Goal: Task Accomplishment & Management: Manage account settings

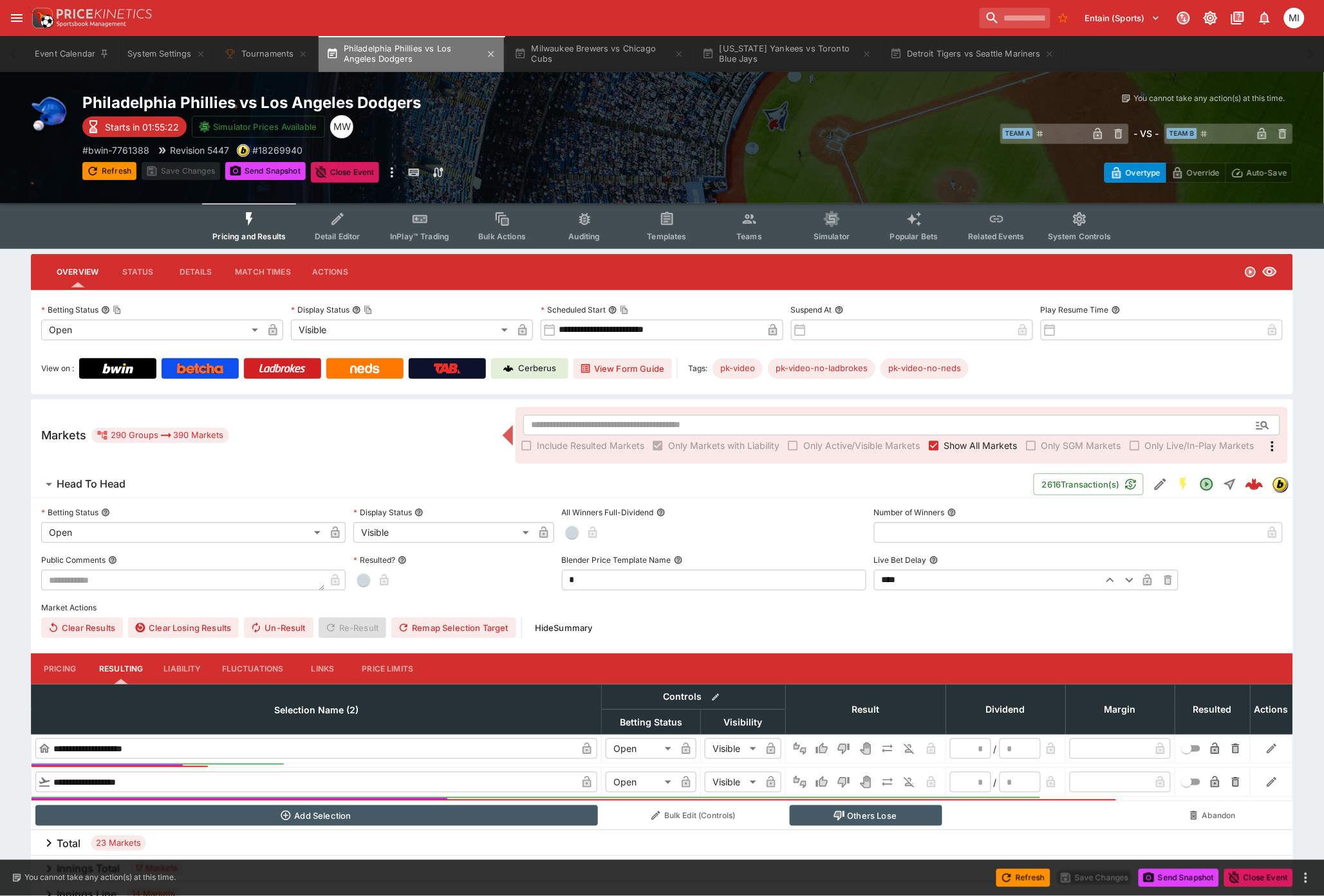
click at [407, 48] on button "Philadelphia Phillies vs Los Angeles Dodgers" at bounding box center [411, 54] width 186 height 36
click at [172, 59] on button "System Settings" at bounding box center [166, 54] width 94 height 36
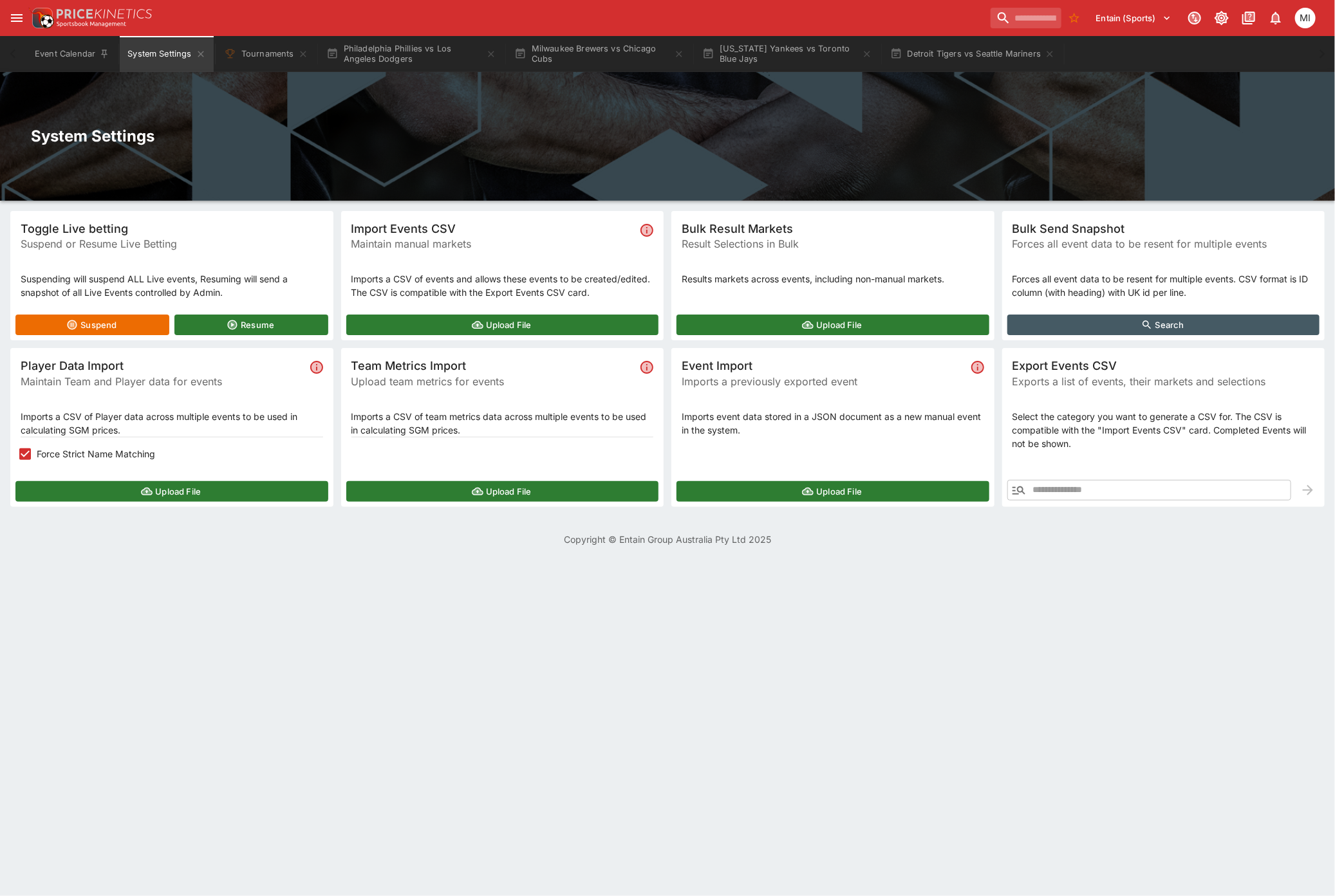
click at [1014, 491] on icon "button" at bounding box center [1019, 490] width 16 height 16
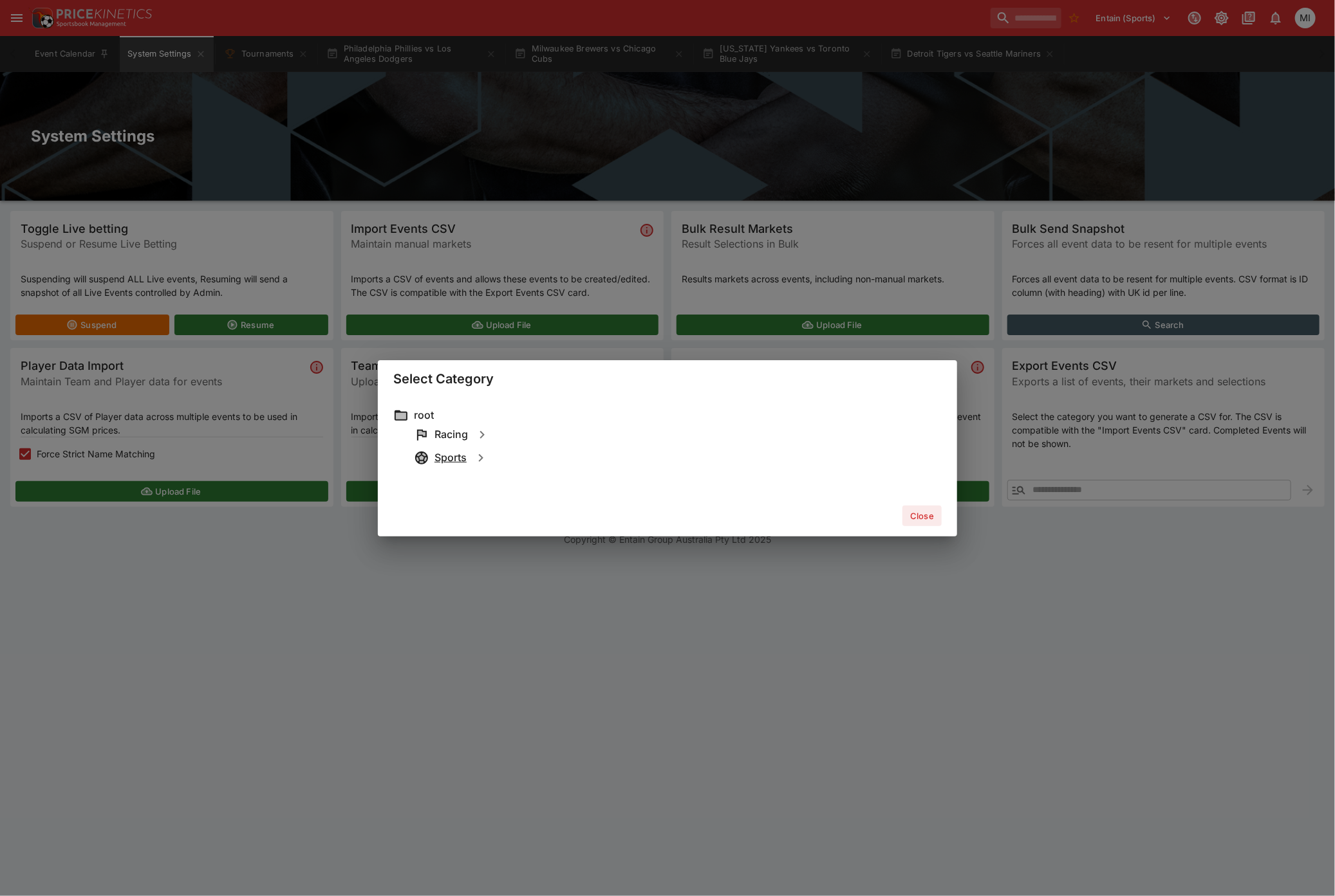
click at [455, 457] on h6 "Sports" at bounding box center [451, 457] width 32 height 13
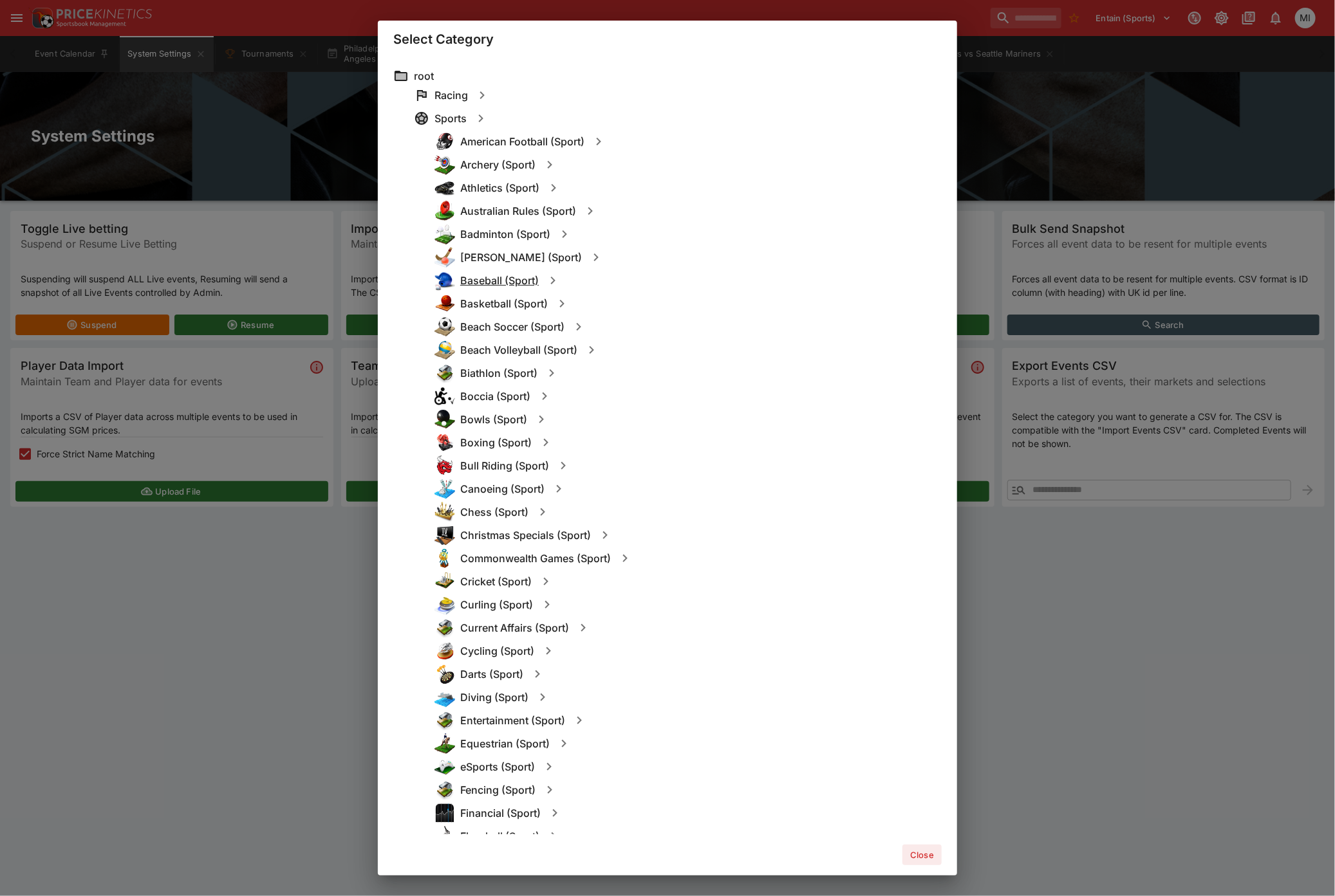
click at [484, 282] on h6 "Baseball (Sport)" at bounding box center [499, 281] width 79 height 13
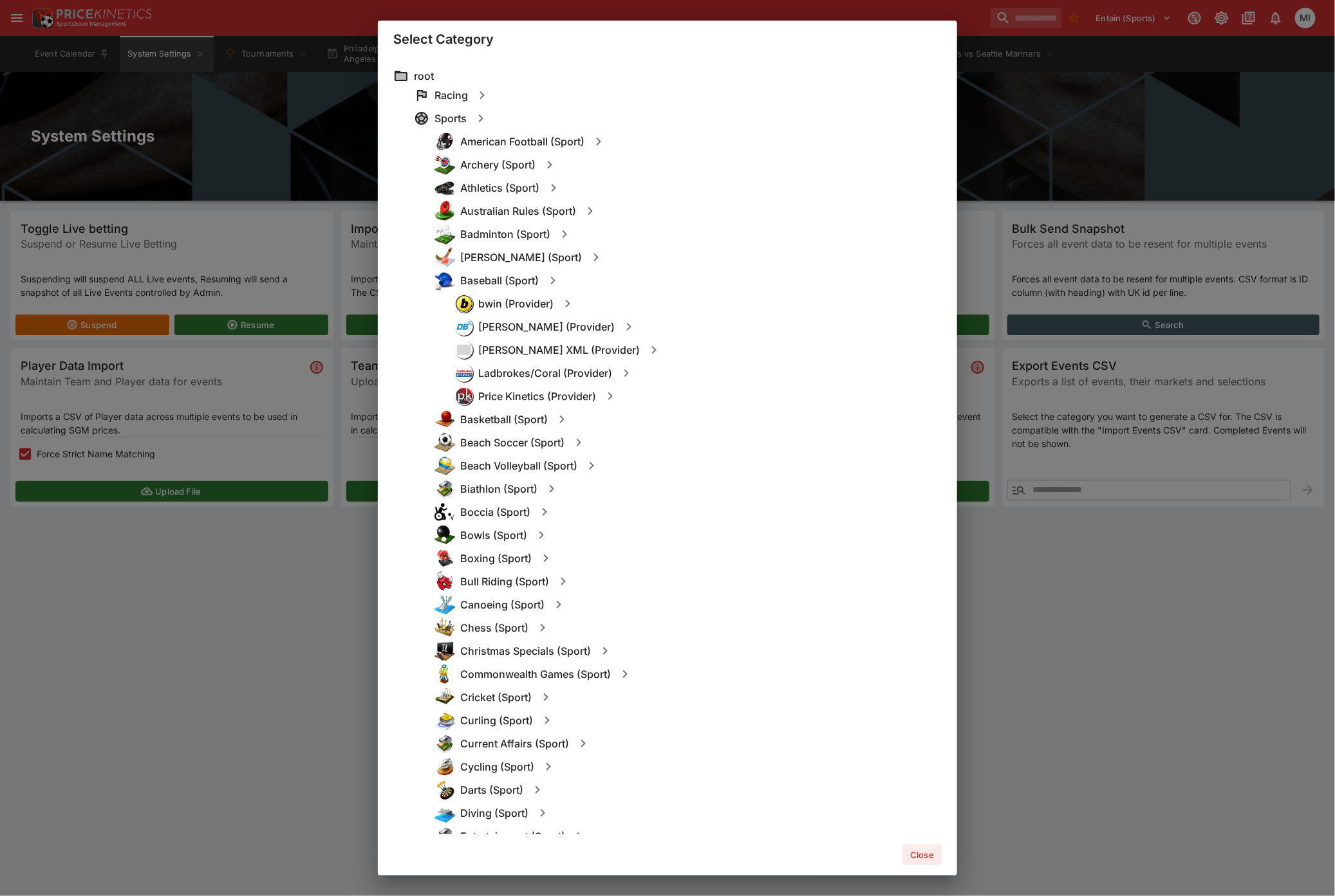
click at [520, 313] on div "bwin (Provider)" at bounding box center [698, 303] width 487 height 23
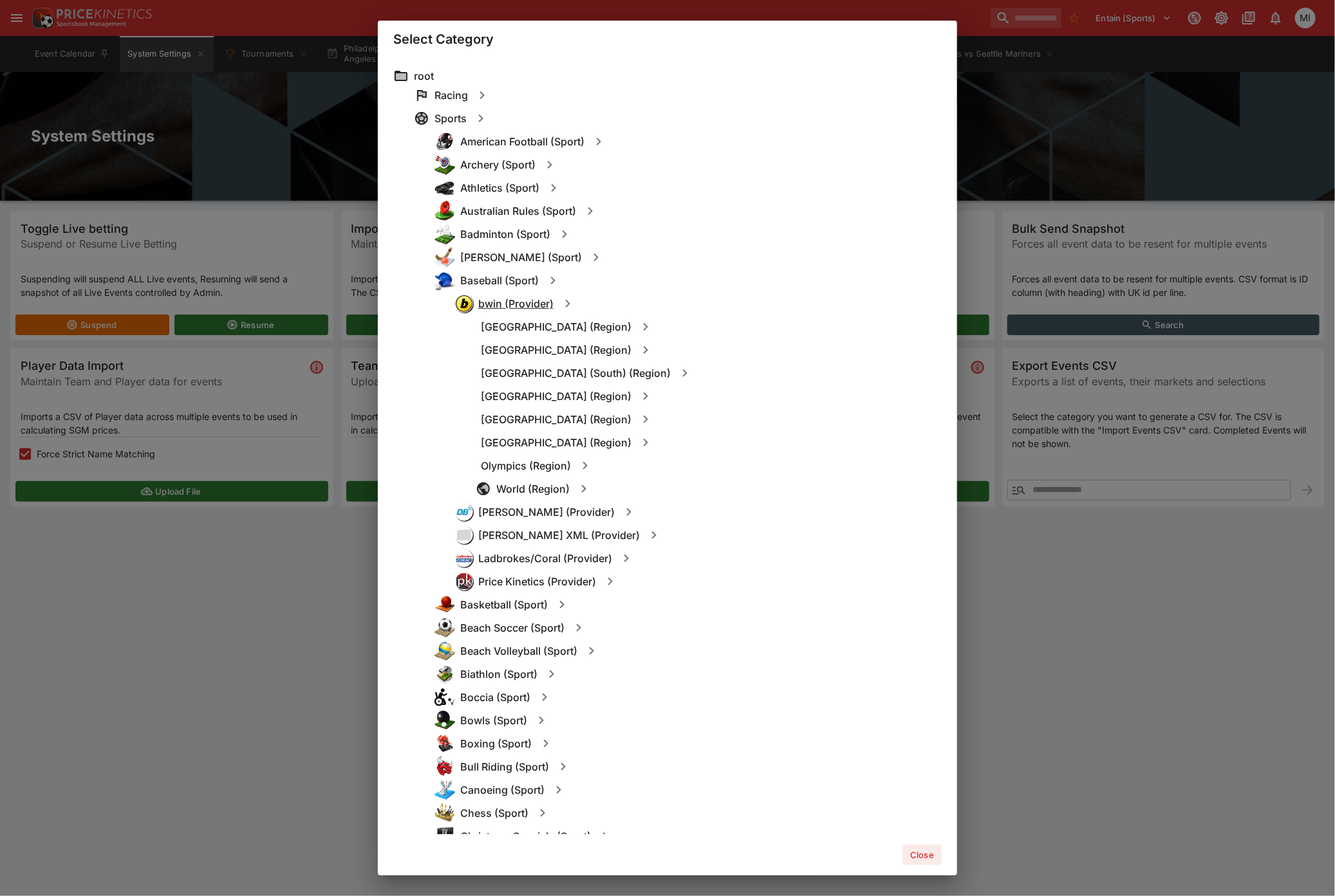
click at [520, 304] on h6 "bwin (Provider)" at bounding box center [516, 303] width 75 height 13
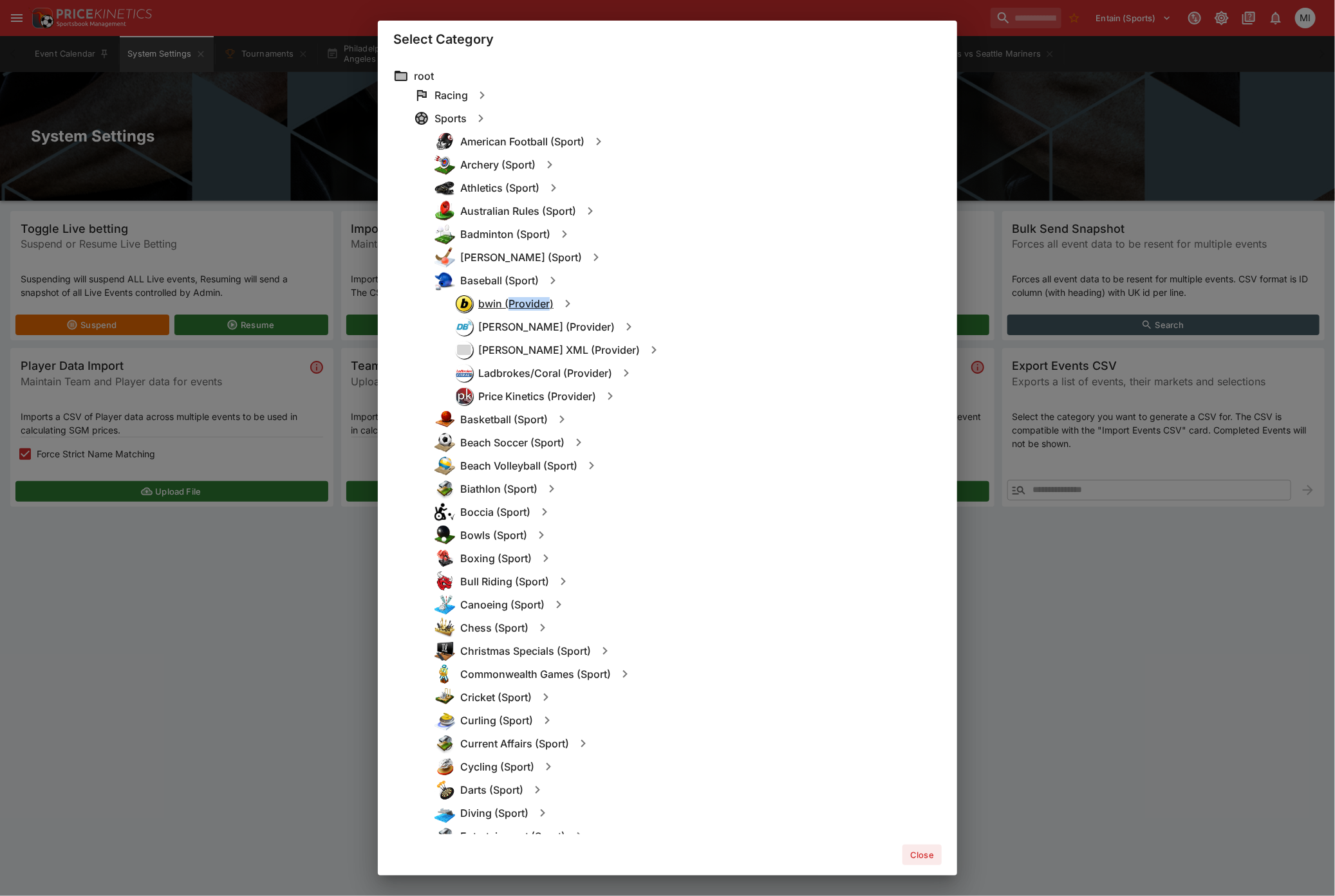
click at [520, 304] on h6 "bwin (Provider)" at bounding box center [516, 303] width 75 height 13
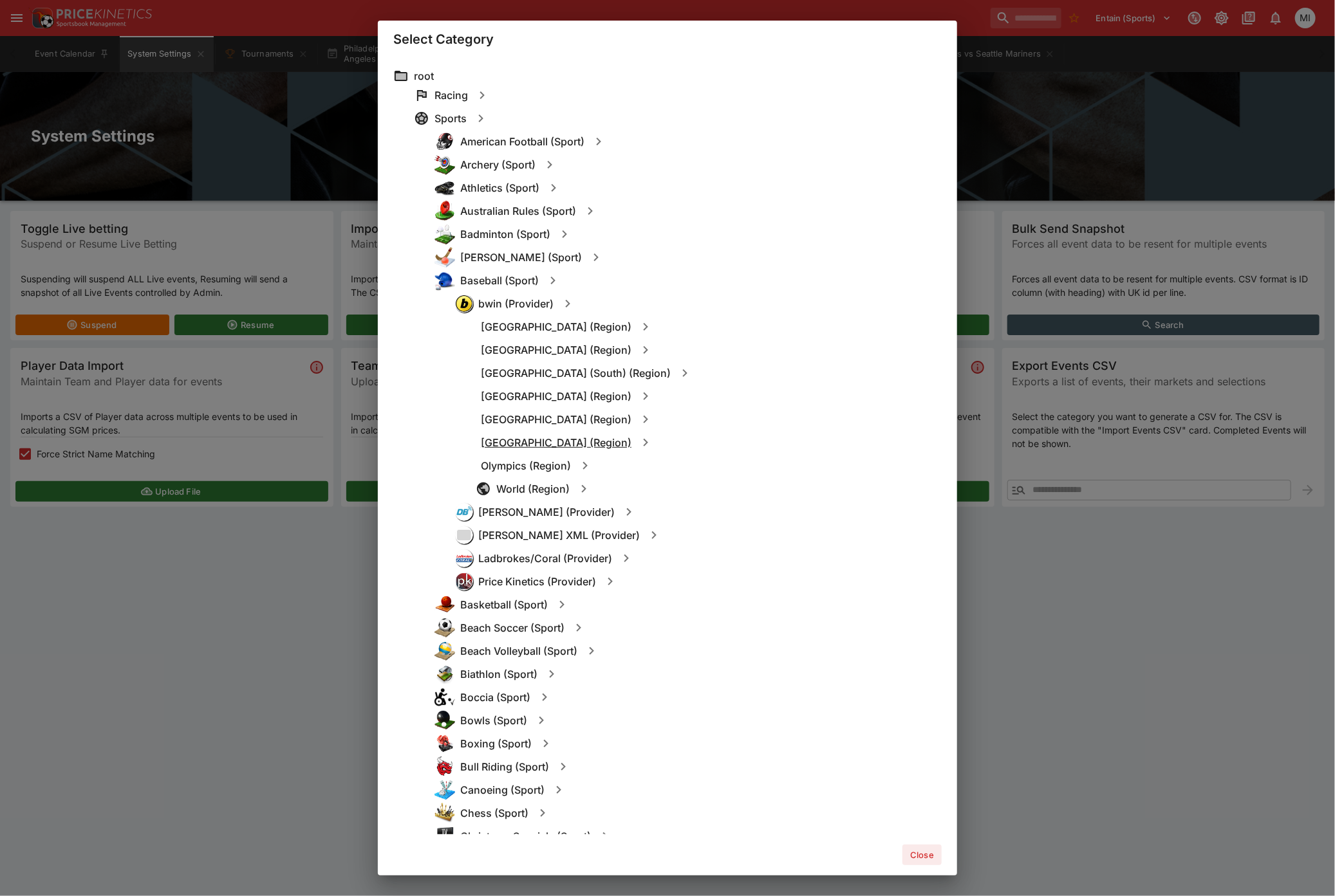
click at [535, 446] on h6 "[GEOGRAPHIC_DATA] (Region)" at bounding box center [557, 442] width 151 height 13
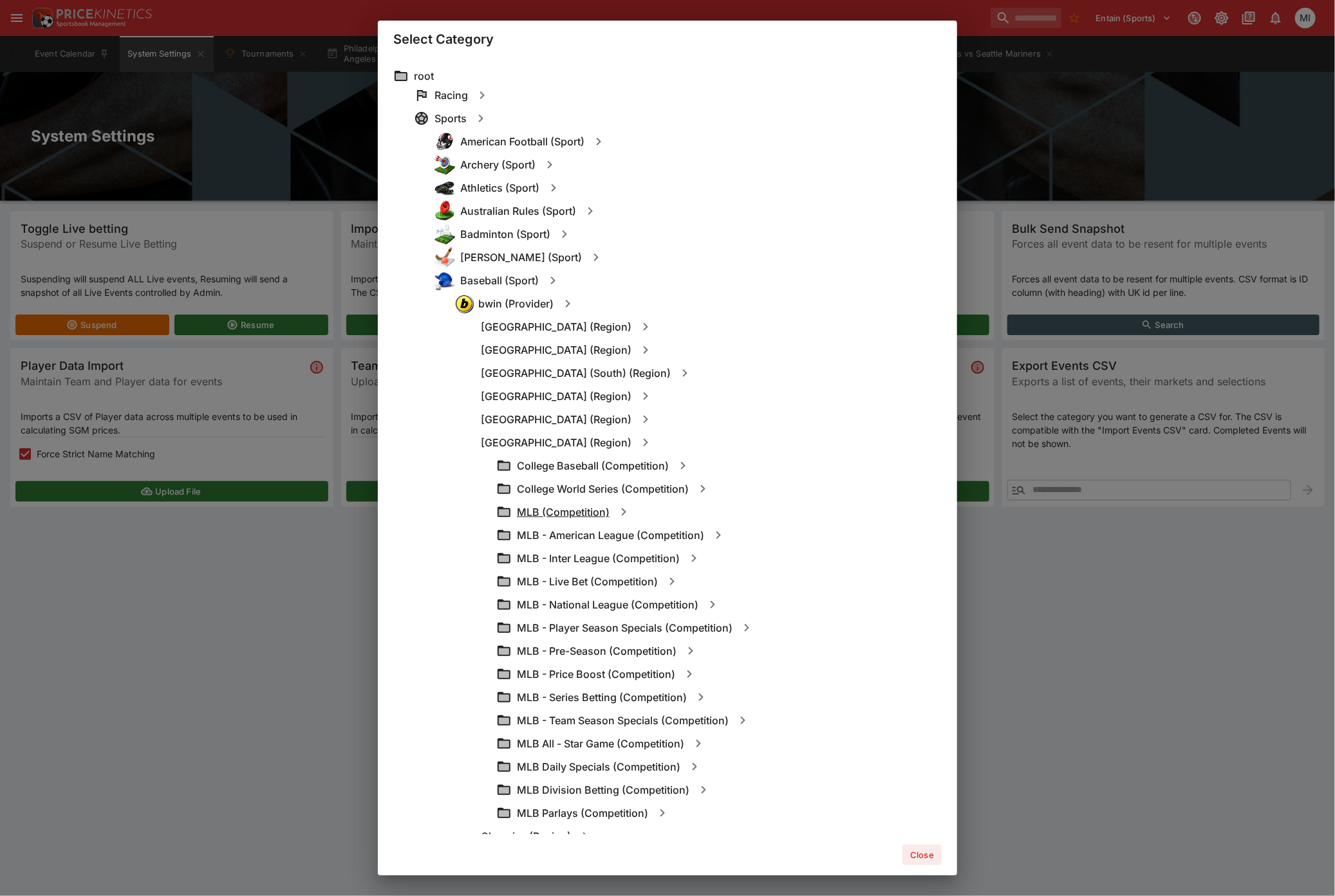
click at [561, 512] on h6 "MLB (Competition)" at bounding box center [563, 512] width 93 height 13
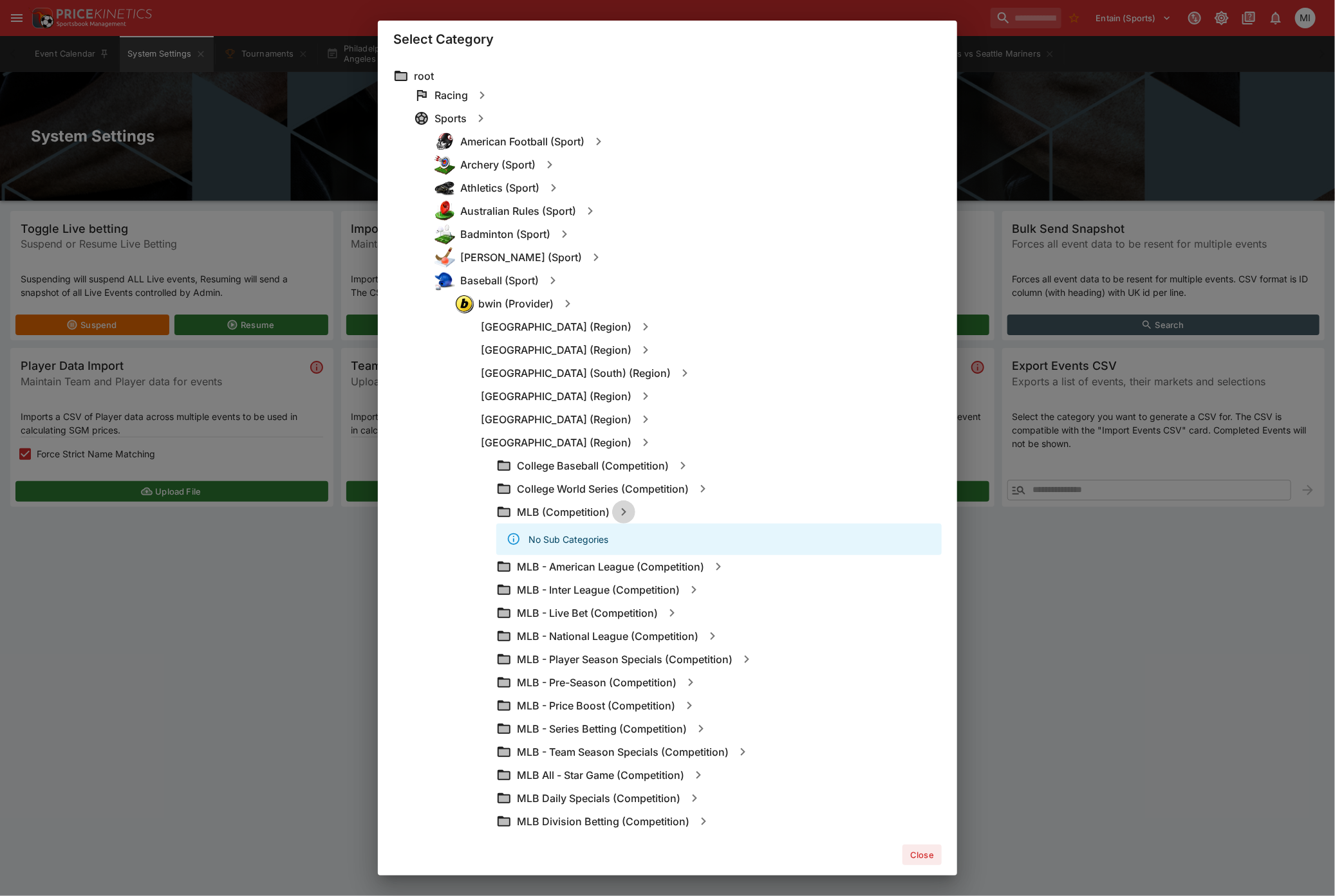
click at [627, 515] on icon "button" at bounding box center [623, 512] width 16 height 16
type input "**********"
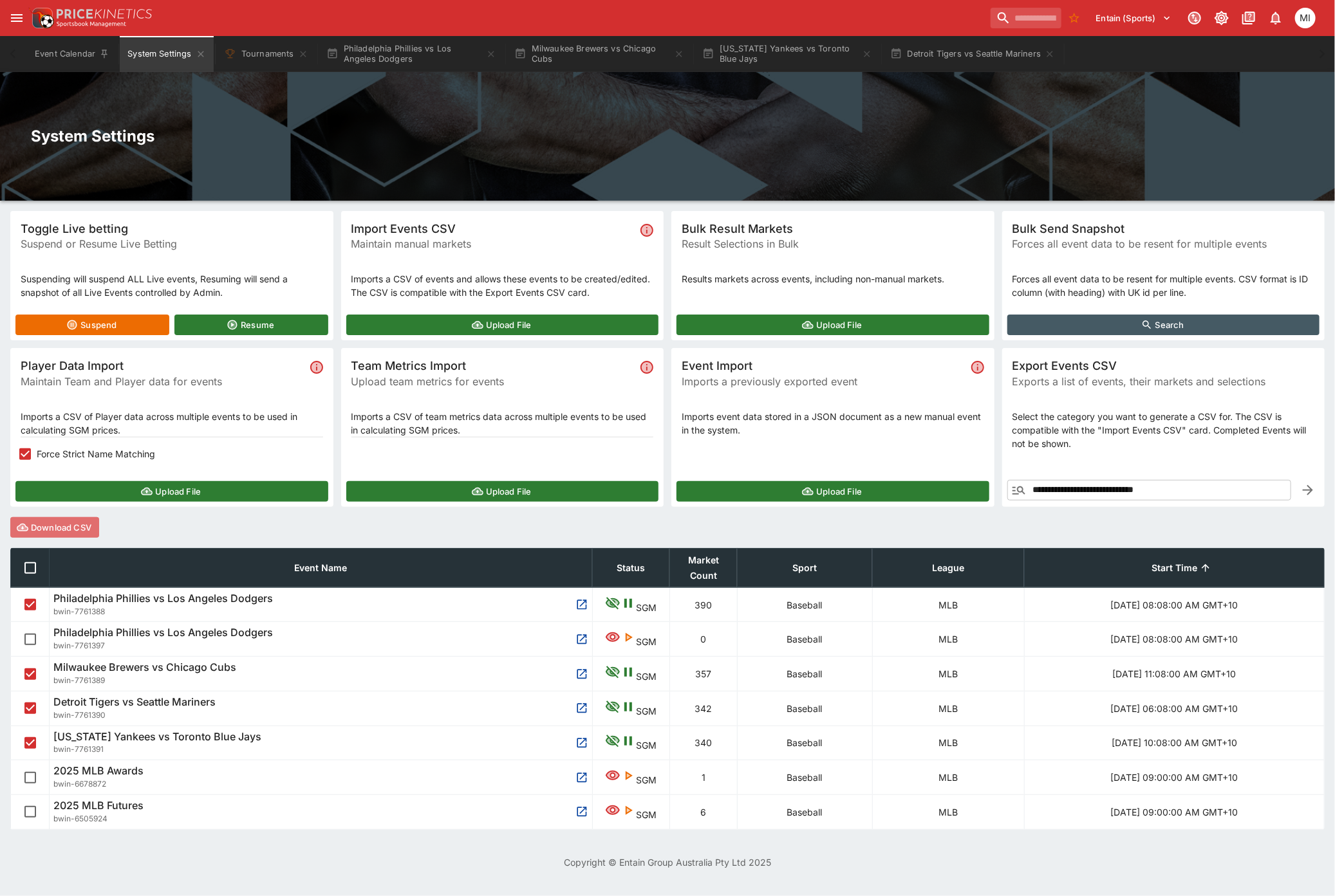
click at [76, 528] on button "Download CSV" at bounding box center [54, 527] width 89 height 20
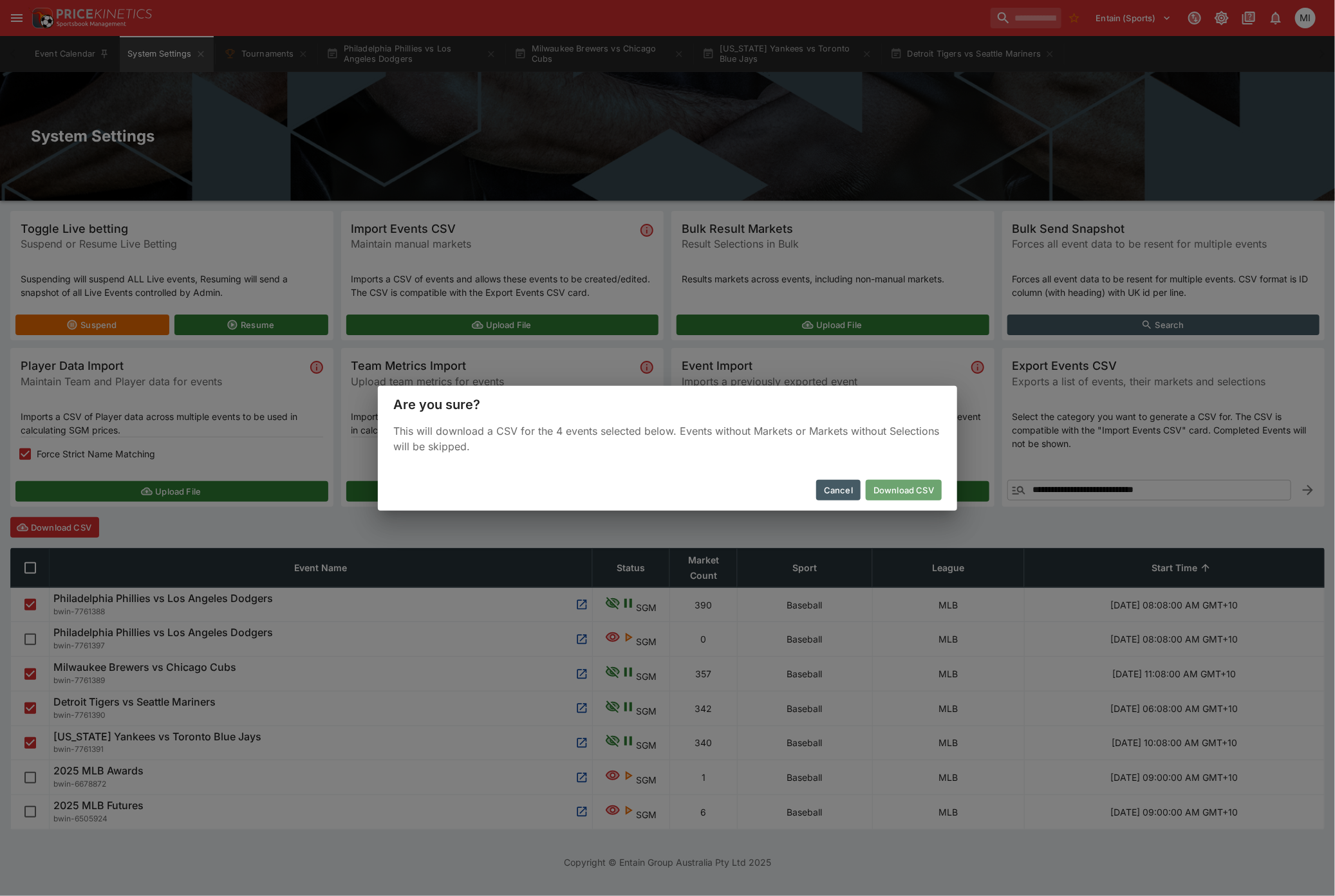
click at [917, 491] on button "Download CSV" at bounding box center [903, 490] width 76 height 20
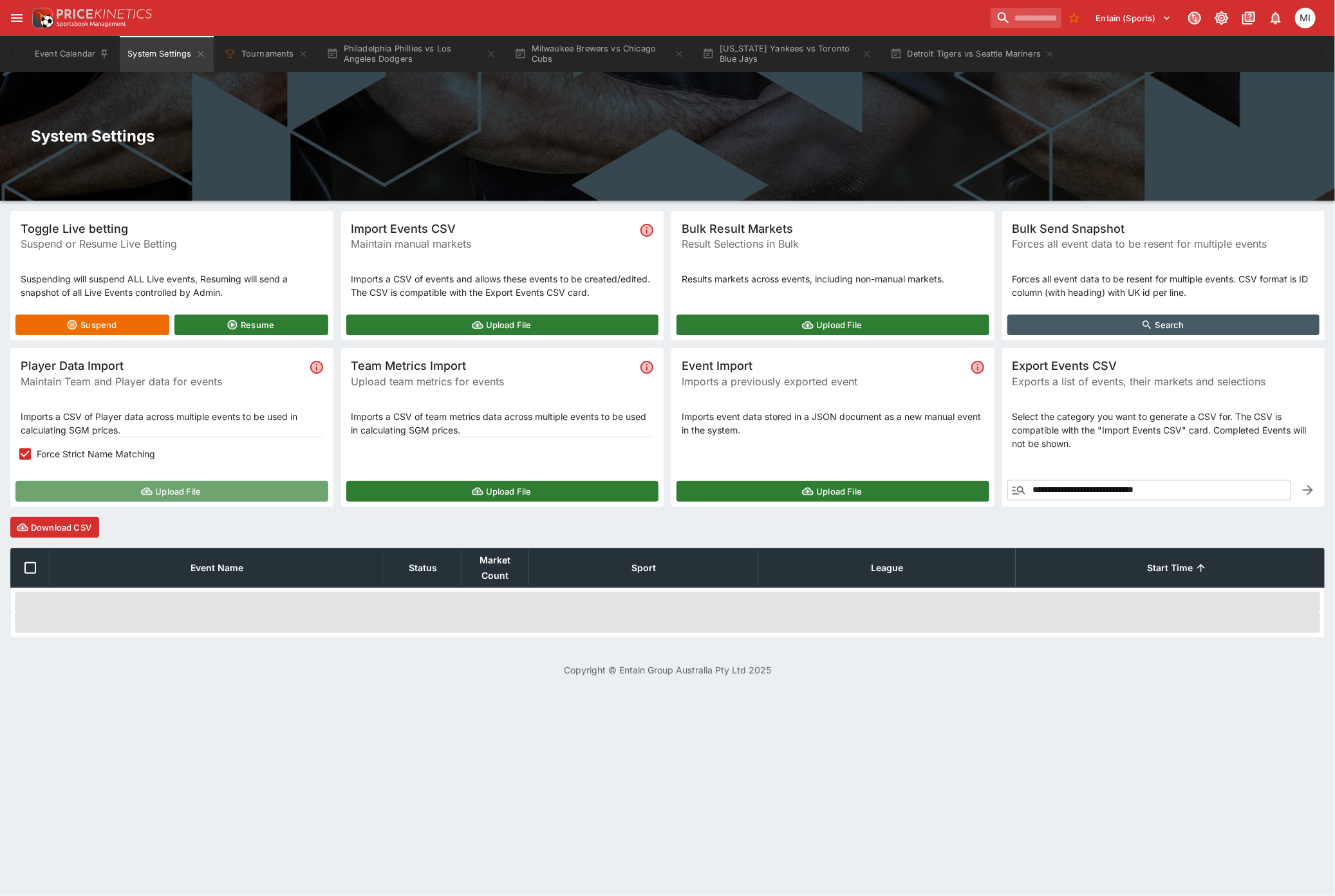
click at [110, 492] on button "Upload File" at bounding box center [172, 491] width 313 height 20
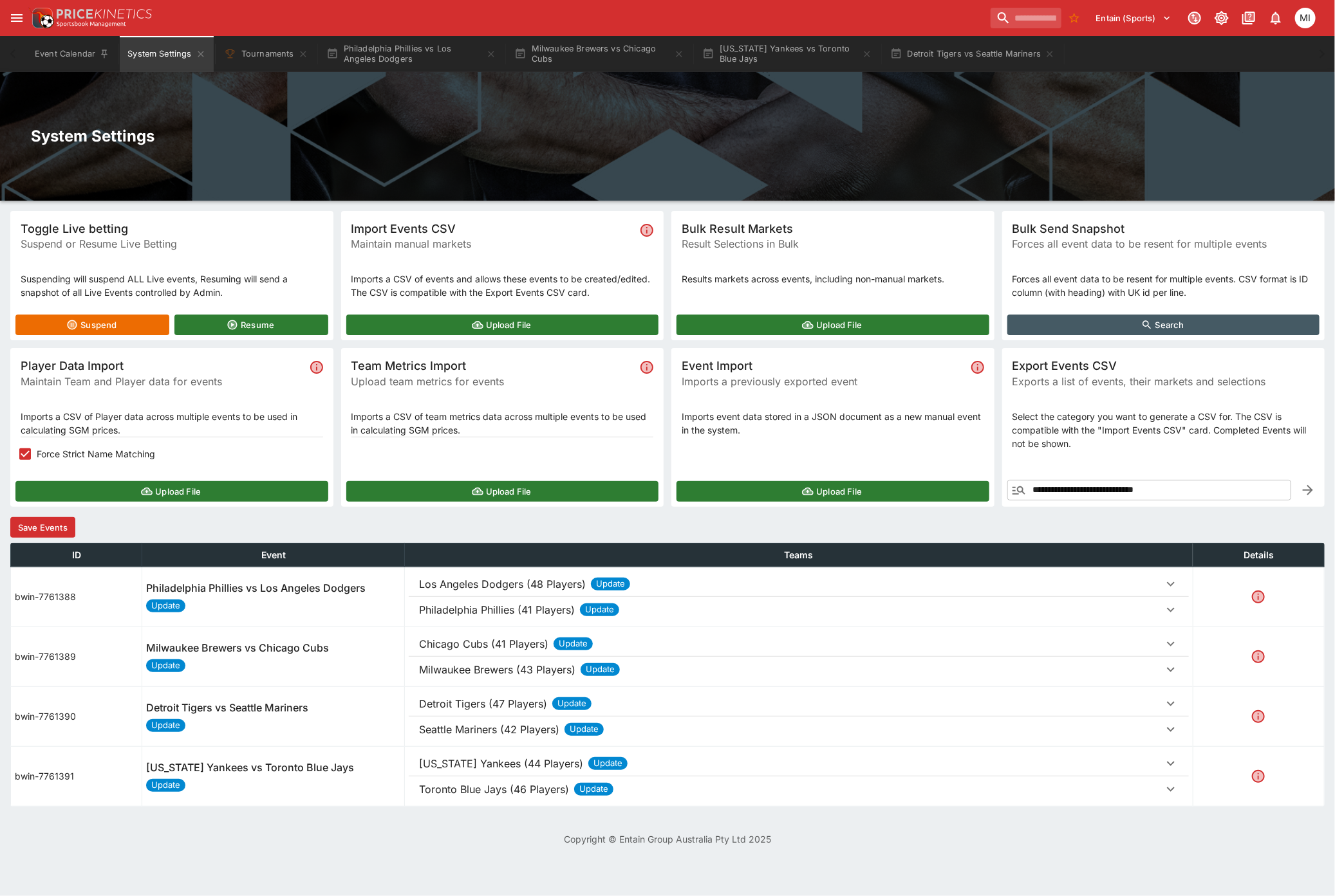
click at [62, 535] on button "Save Events" at bounding box center [42, 527] width 65 height 20
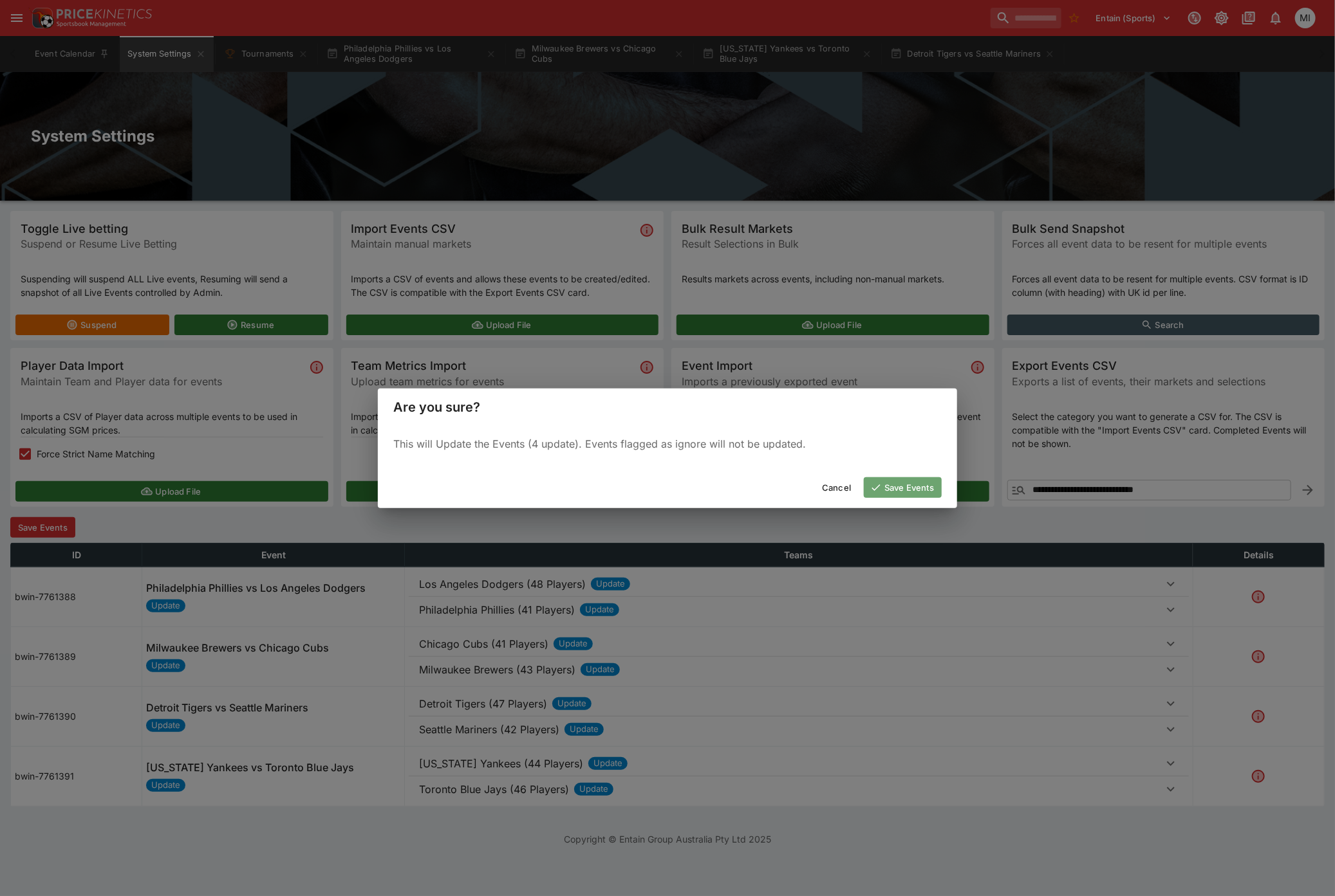
click at [914, 485] on button "Save Events" at bounding box center [903, 487] width 78 height 20
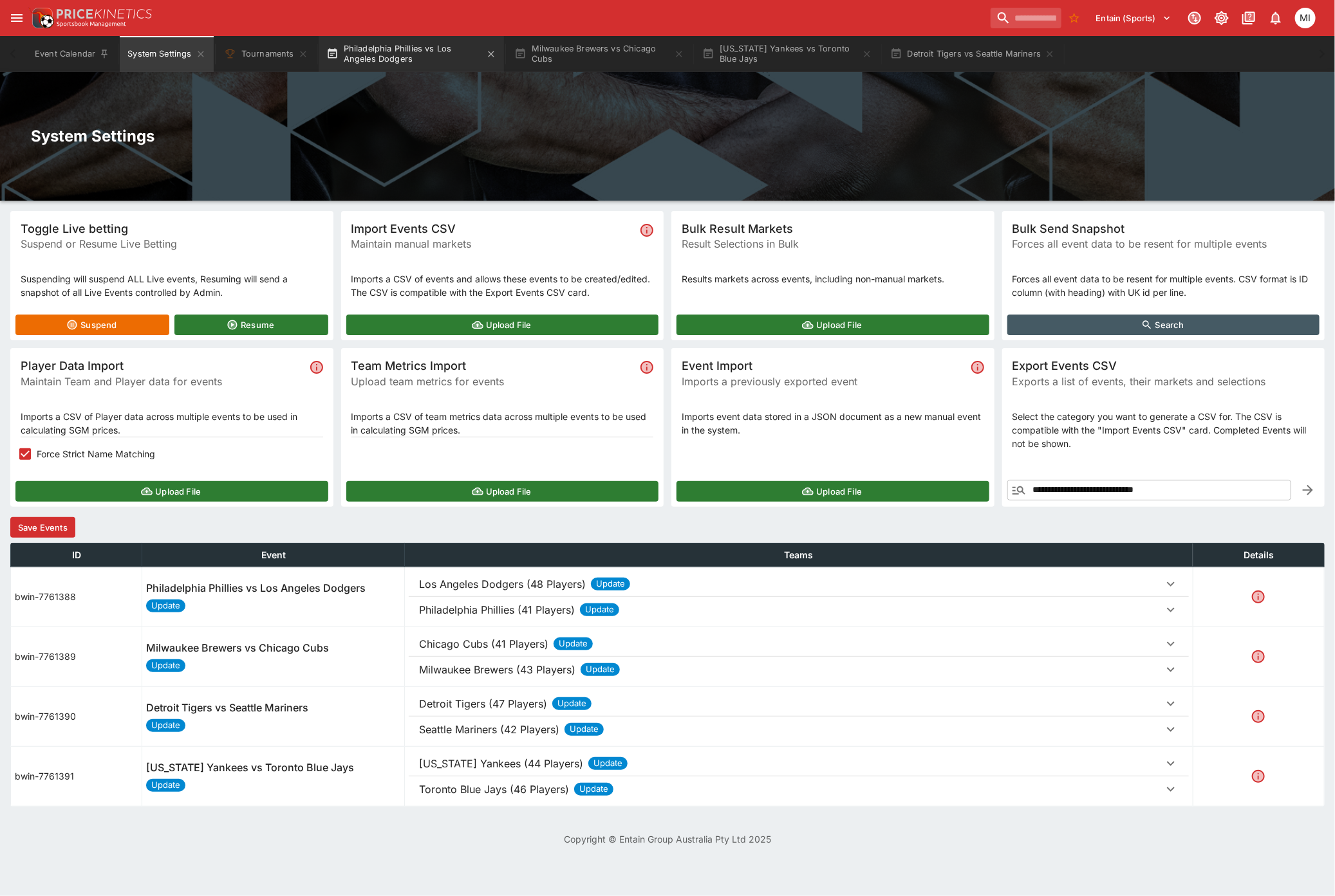
click at [403, 69] on button "Philadelphia Phillies vs Los Angeles Dodgers" at bounding box center [411, 54] width 186 height 36
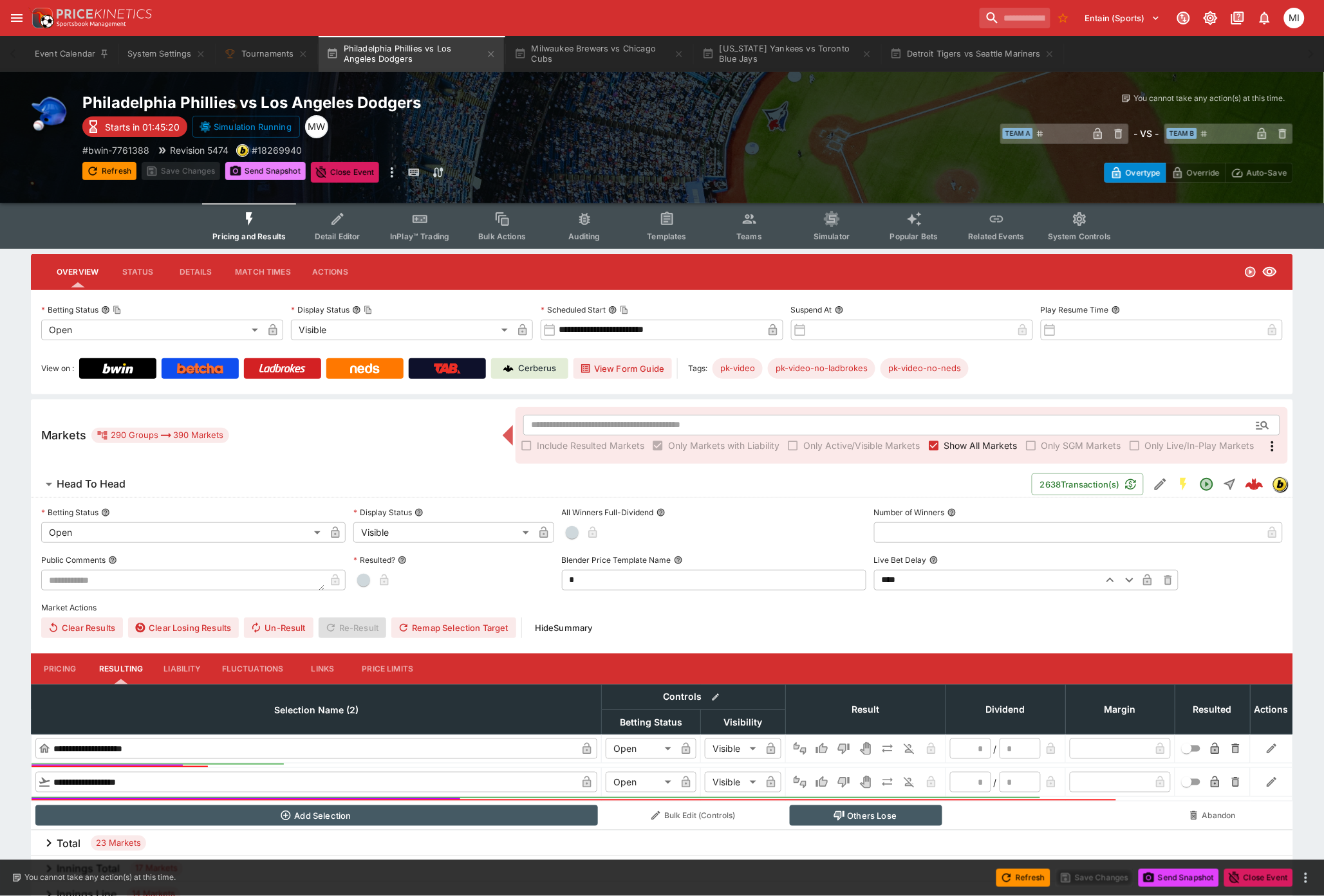
click at [282, 174] on button "Send Snapshot" at bounding box center [266, 171] width 80 height 18
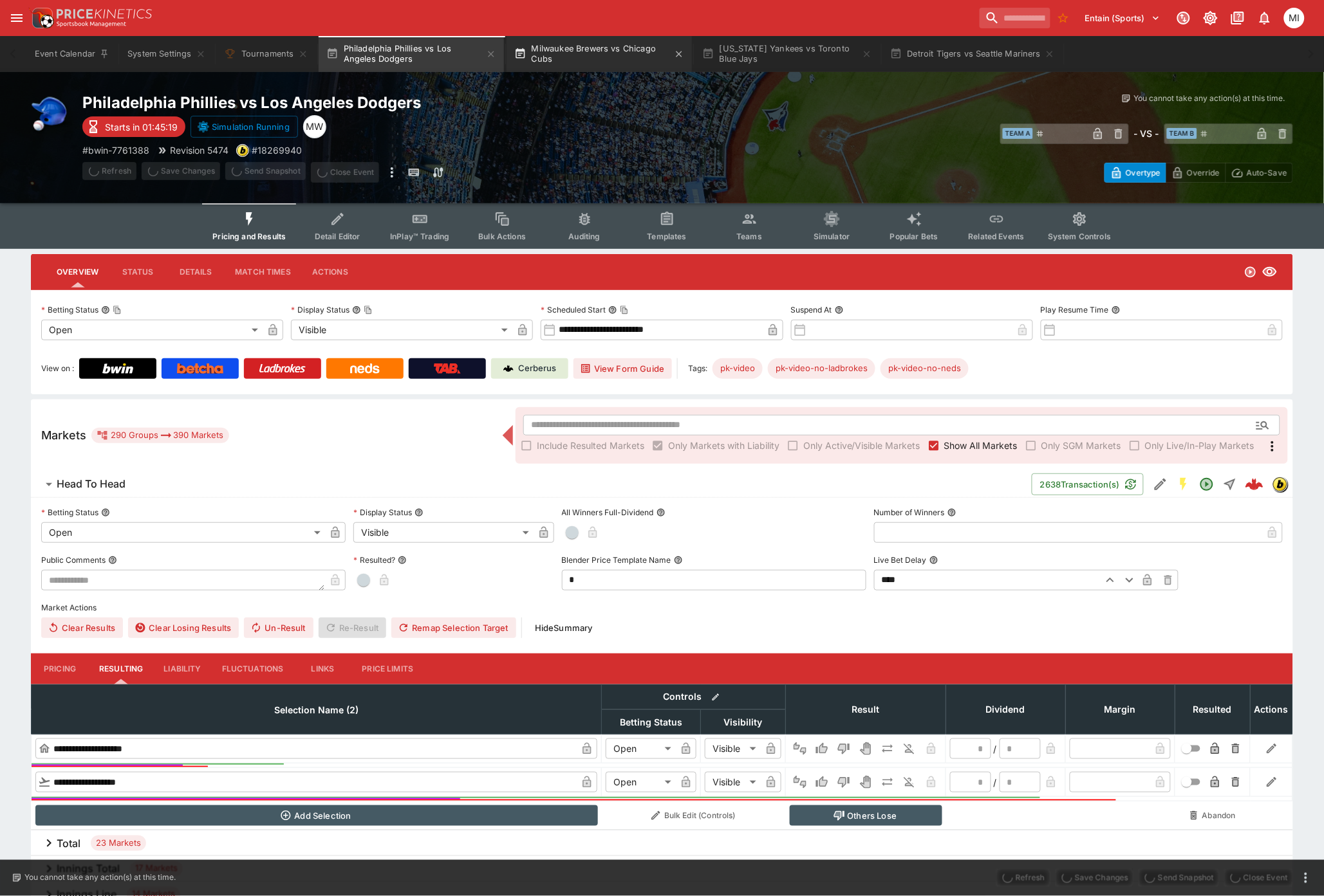
click at [616, 62] on button "Milwaukee Brewers vs Chicago Cubs" at bounding box center [599, 54] width 186 height 36
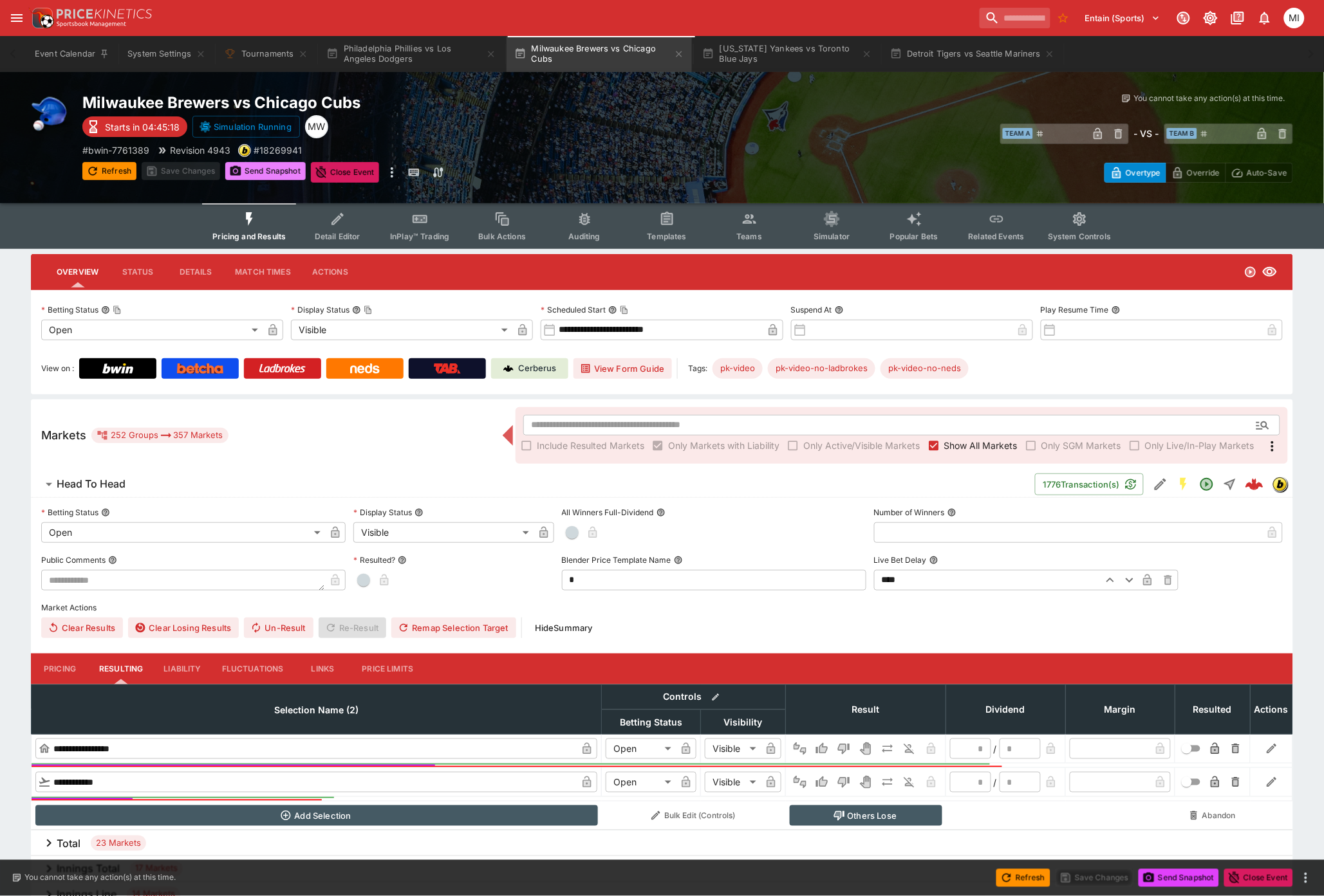
click at [277, 168] on button "Send Snapshot" at bounding box center [266, 171] width 80 height 18
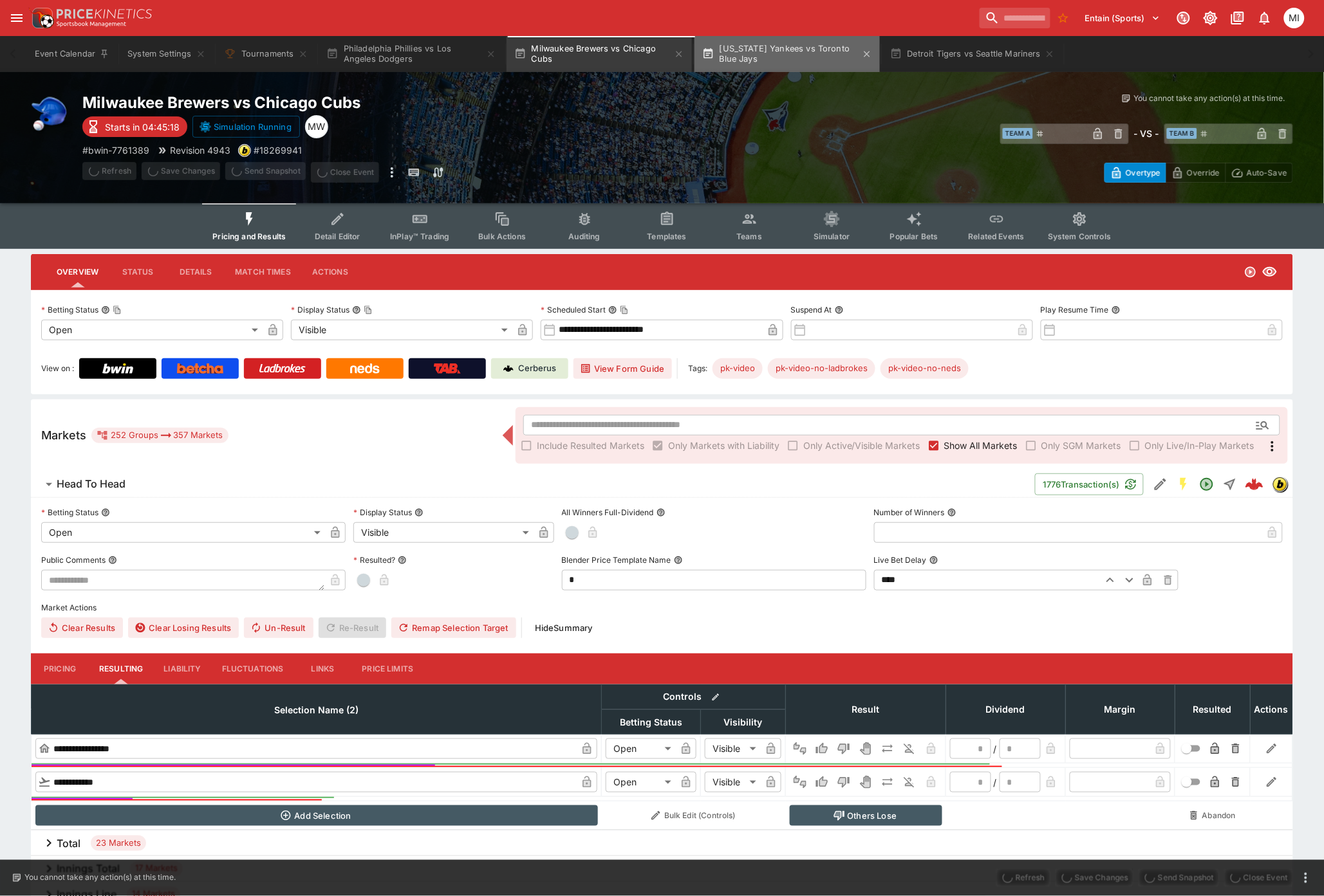
click at [776, 61] on button "New York Yankees vs Toronto Blue Jays" at bounding box center [787, 54] width 186 height 36
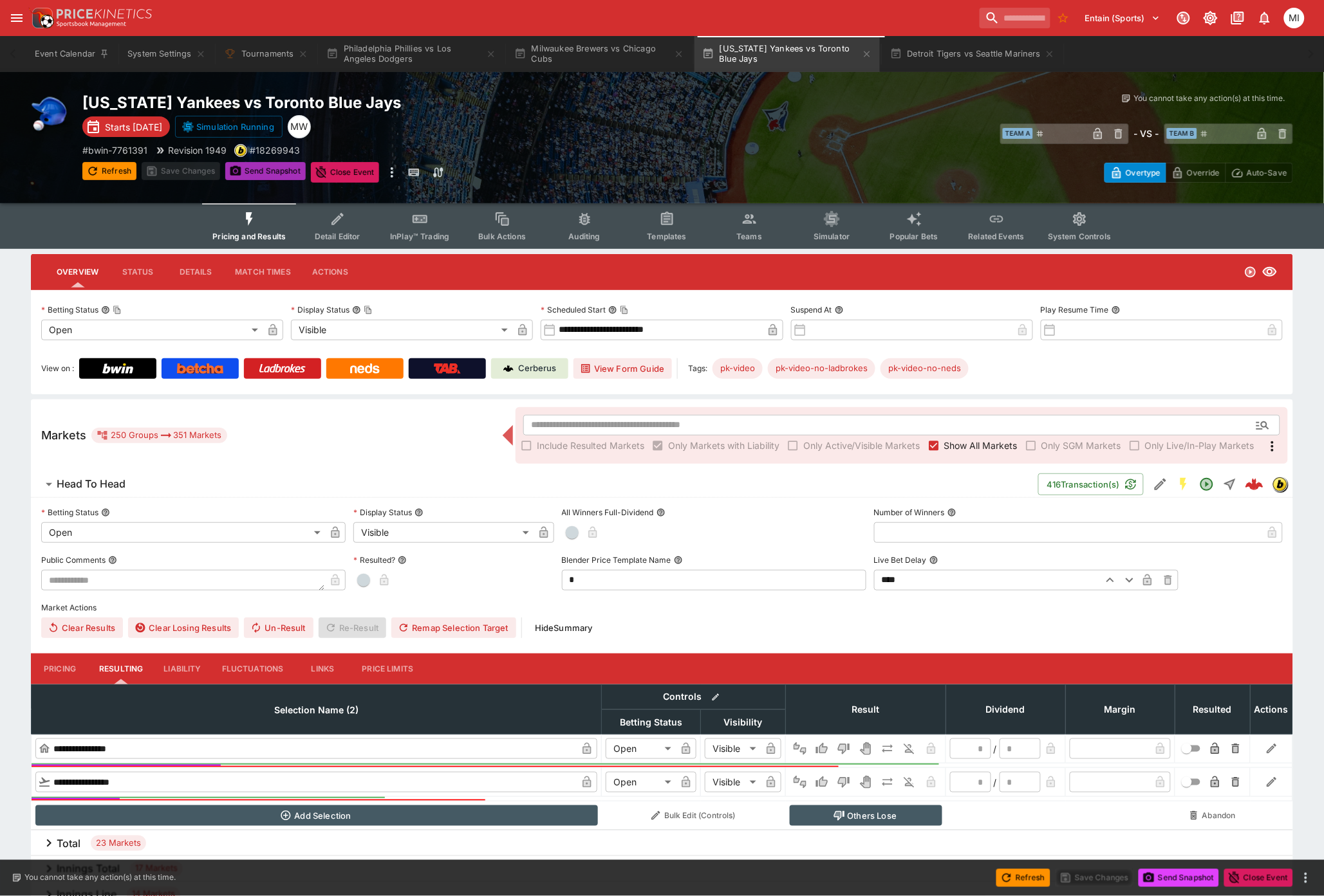
drag, startPoint x: 266, startPoint y: 172, endPoint x: 465, endPoint y: 124, distance: 204.7
click at [267, 172] on button "Send Snapshot" at bounding box center [266, 171] width 80 height 18
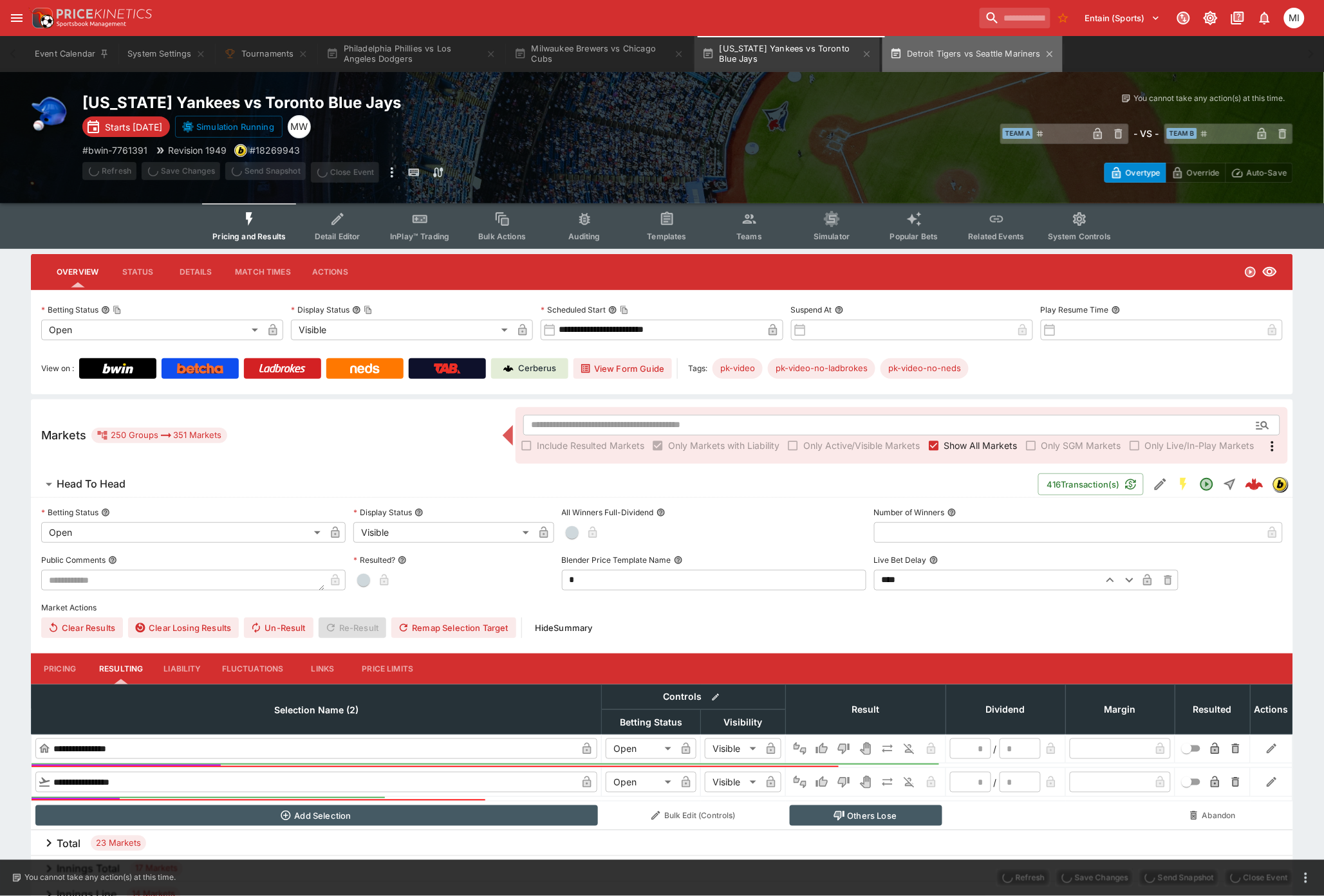
click at [967, 50] on button "Detroit Tigers vs Seattle Mariners" at bounding box center [973, 54] width 181 height 36
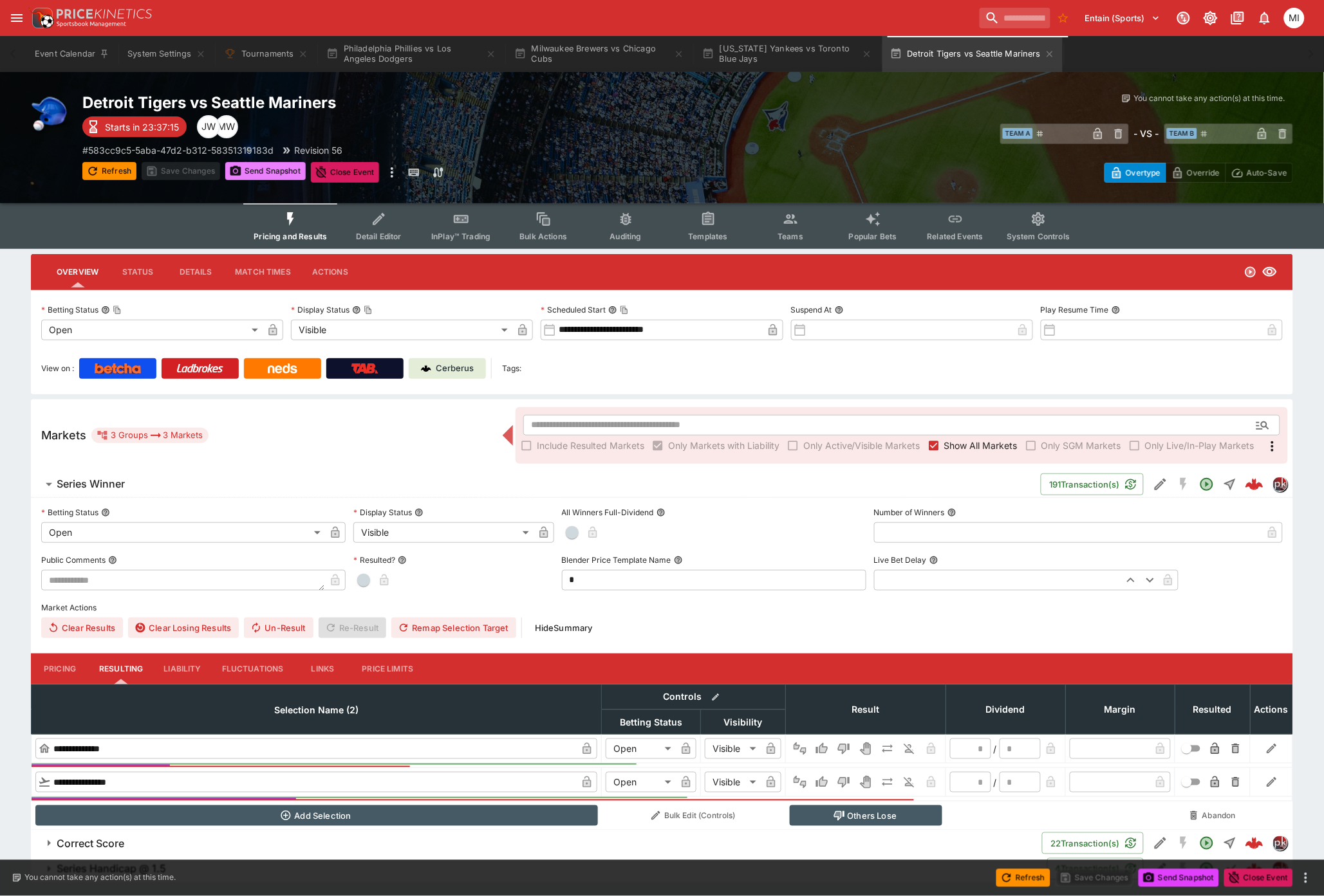
click at [285, 170] on button "Send Snapshot" at bounding box center [266, 171] width 80 height 18
click at [158, 58] on button "System Settings" at bounding box center [166, 54] width 94 height 36
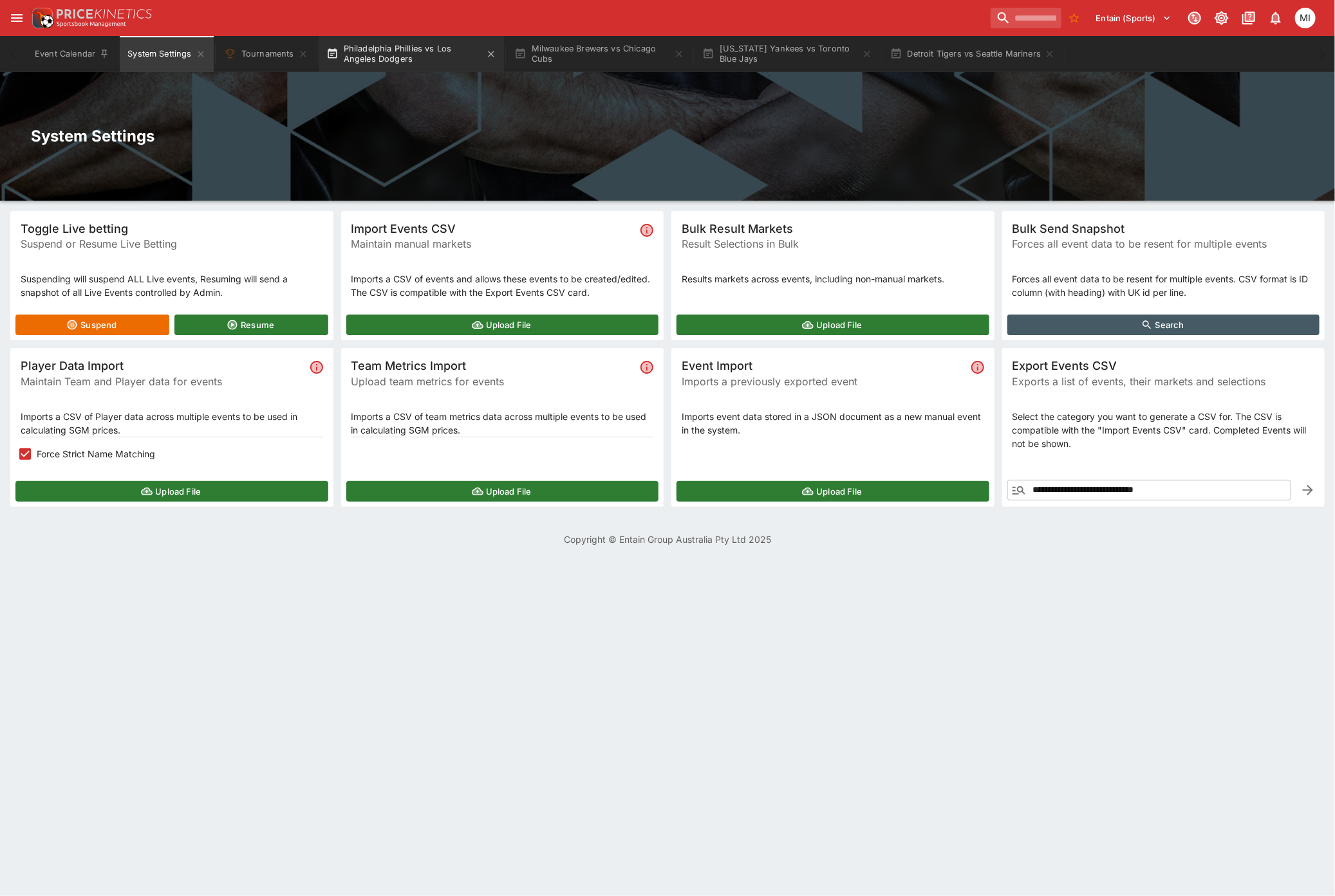
click at [410, 58] on button "Philadelphia Phillies vs Los Angeles Dodgers" at bounding box center [411, 54] width 186 height 36
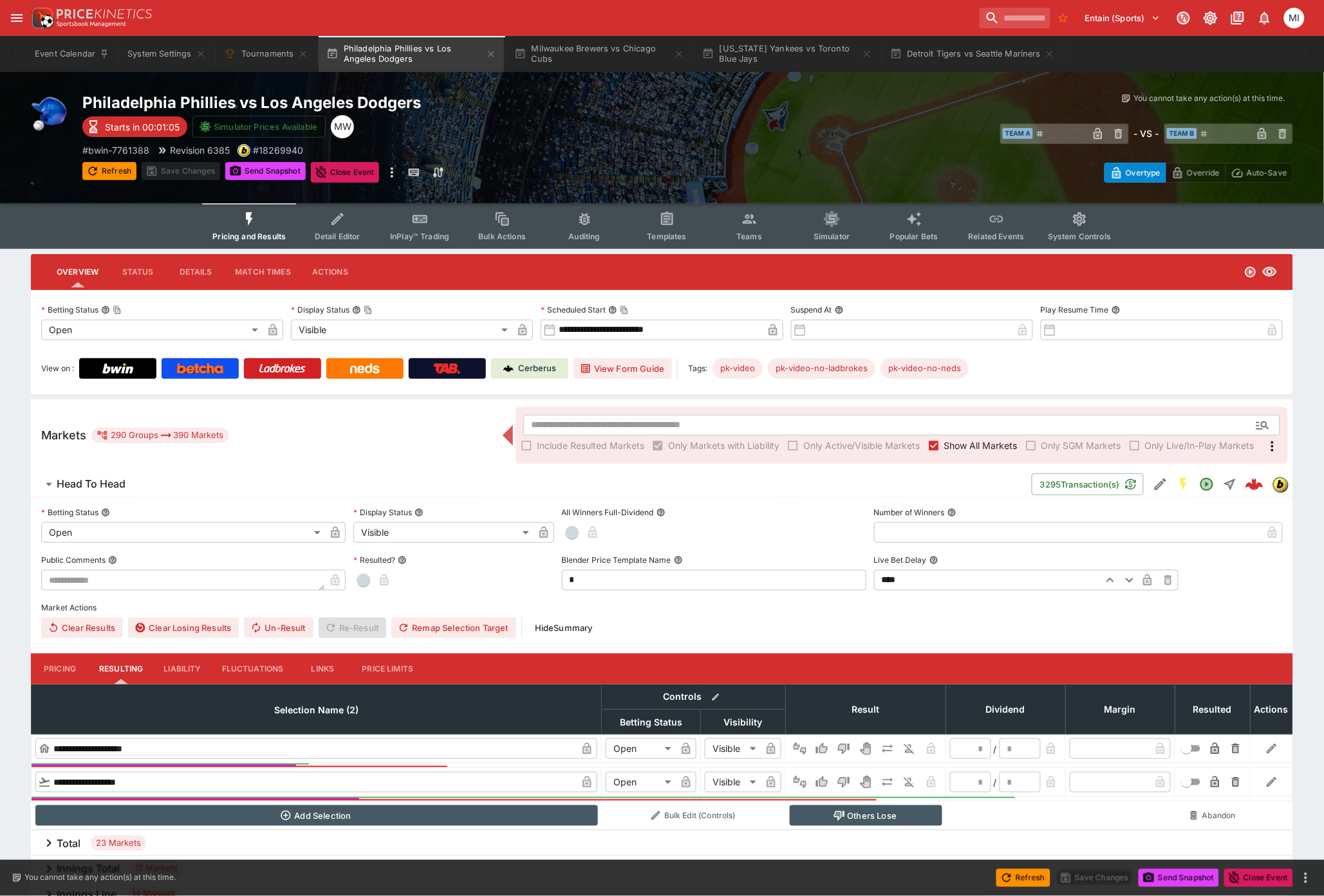
type input "**********"
type input "******"
type input "**********"
type input "*"
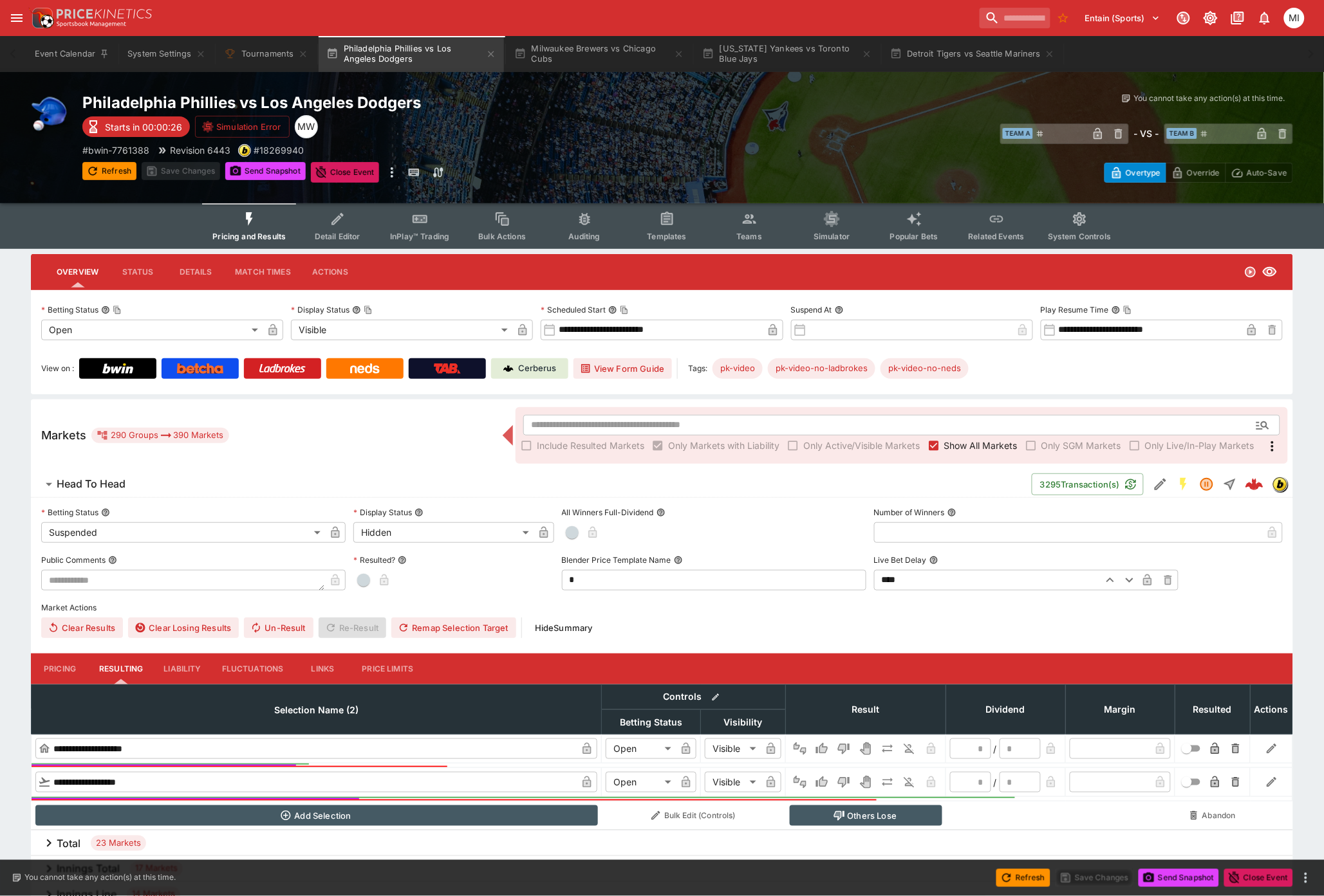
type input "*"
type input "**********"
type input "******"
type input "**********"
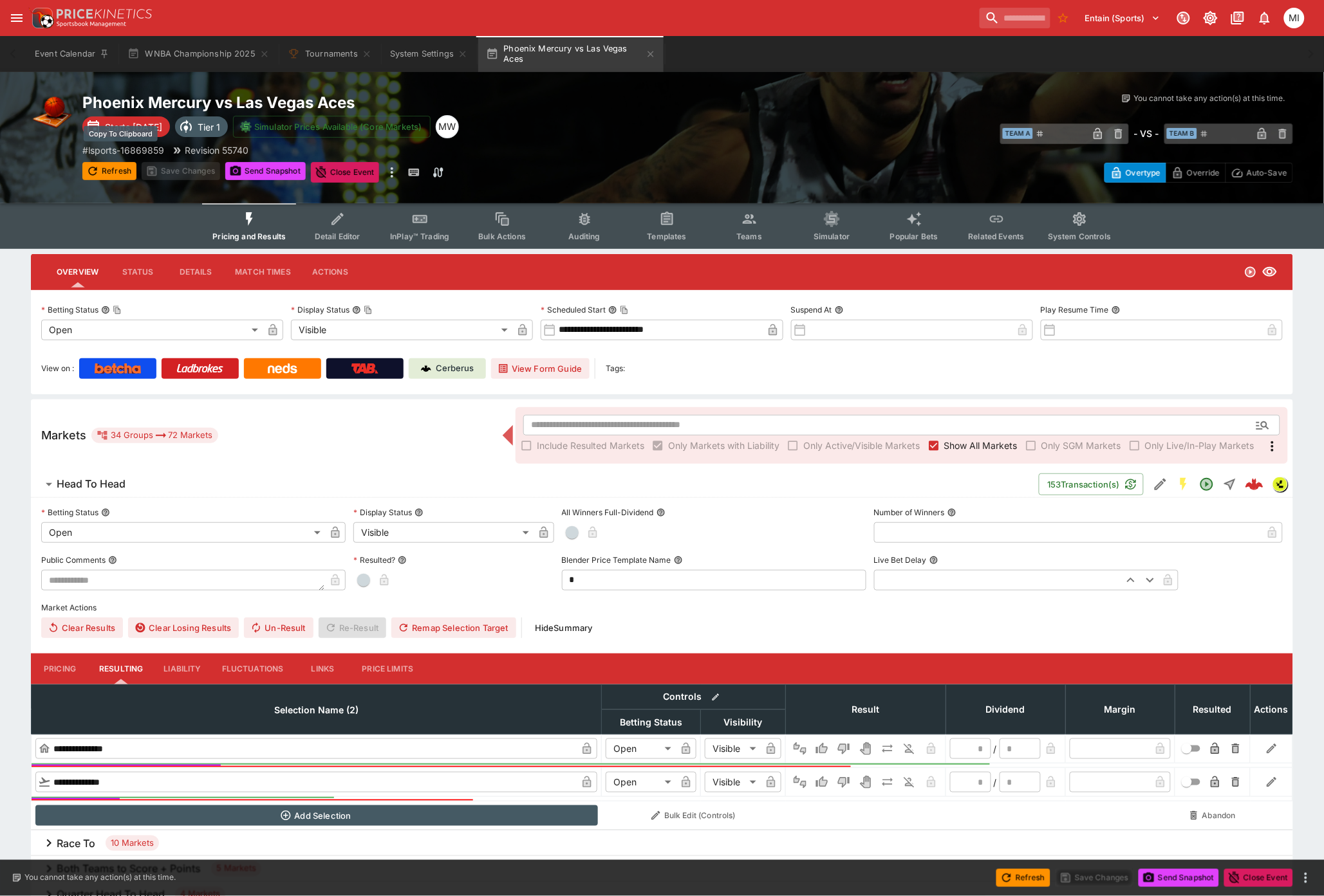
click at [116, 145] on p "# lsports-16869859" at bounding box center [123, 150] width 82 height 13
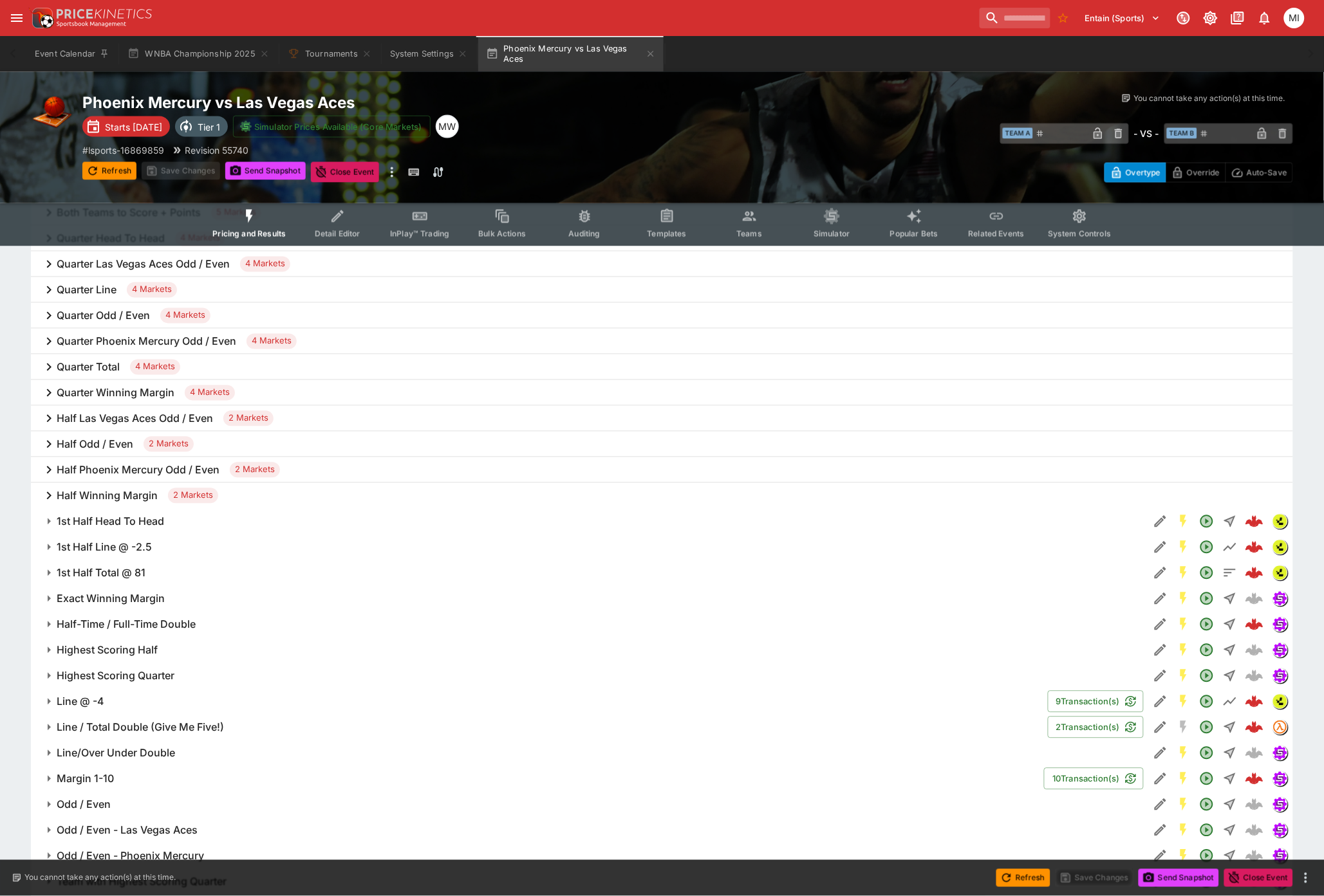
scroll to position [826, 0]
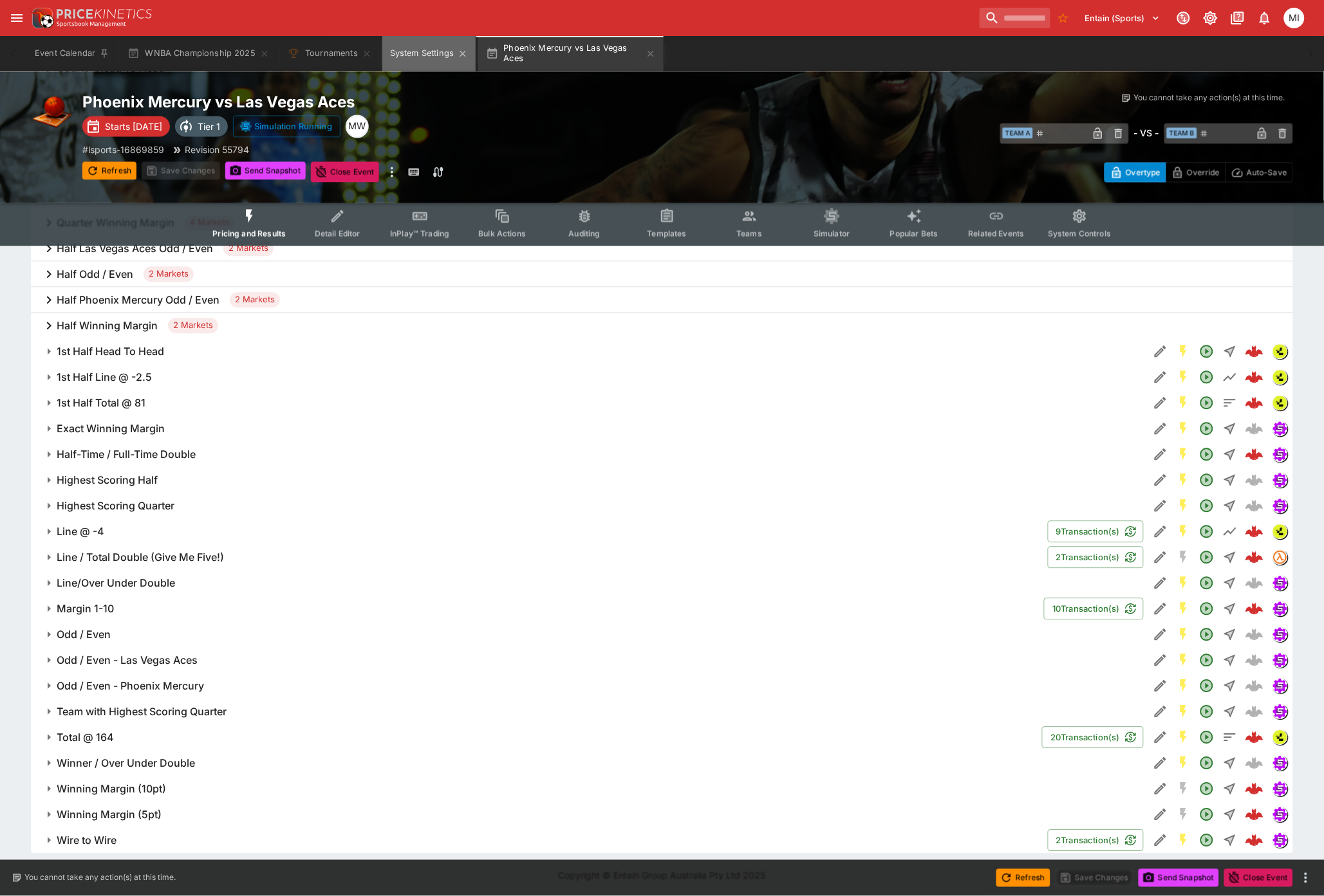
click at [429, 52] on button "System Settings" at bounding box center [428, 54] width 94 height 36
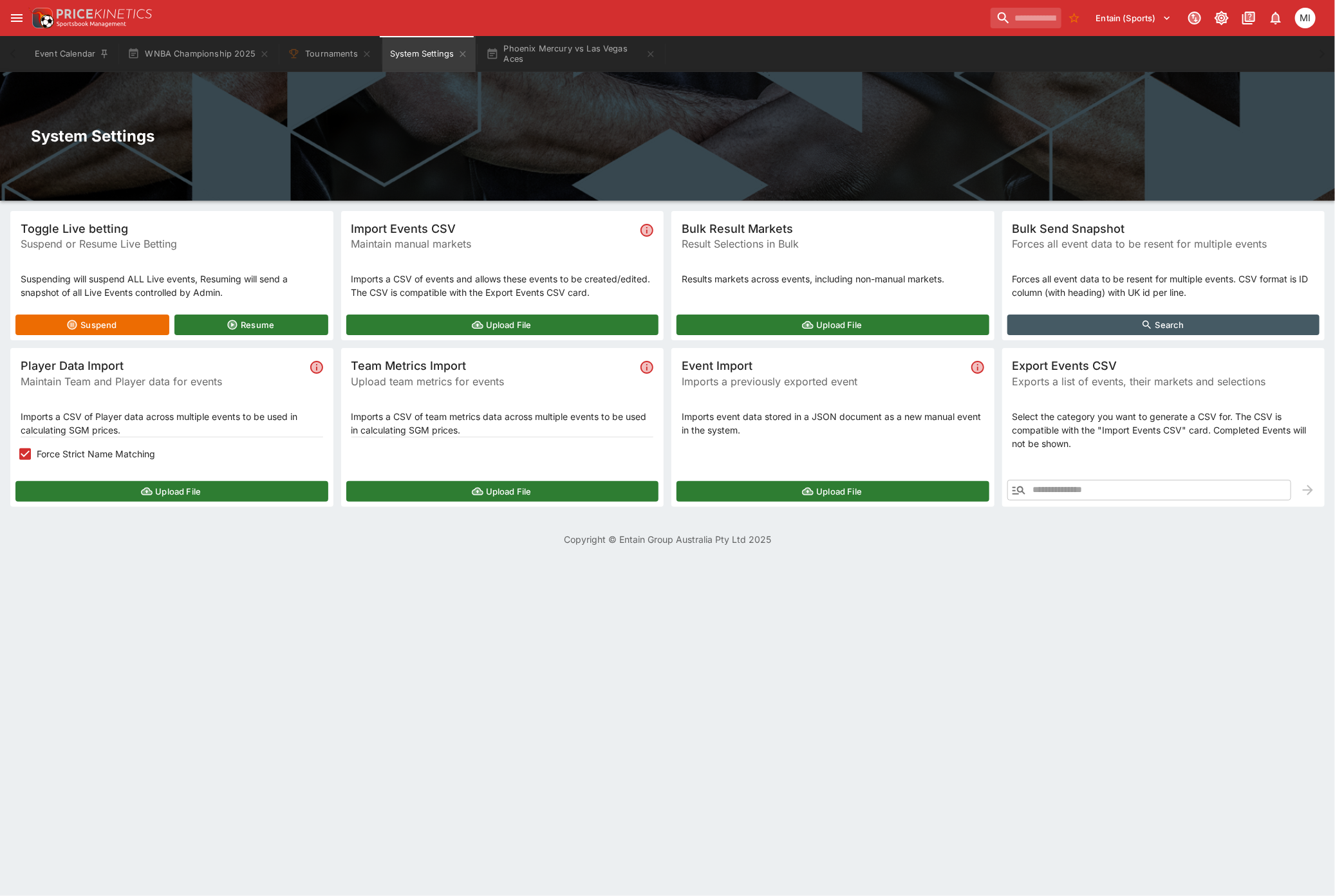
click at [103, 483] on button "Upload File" at bounding box center [172, 491] width 313 height 20
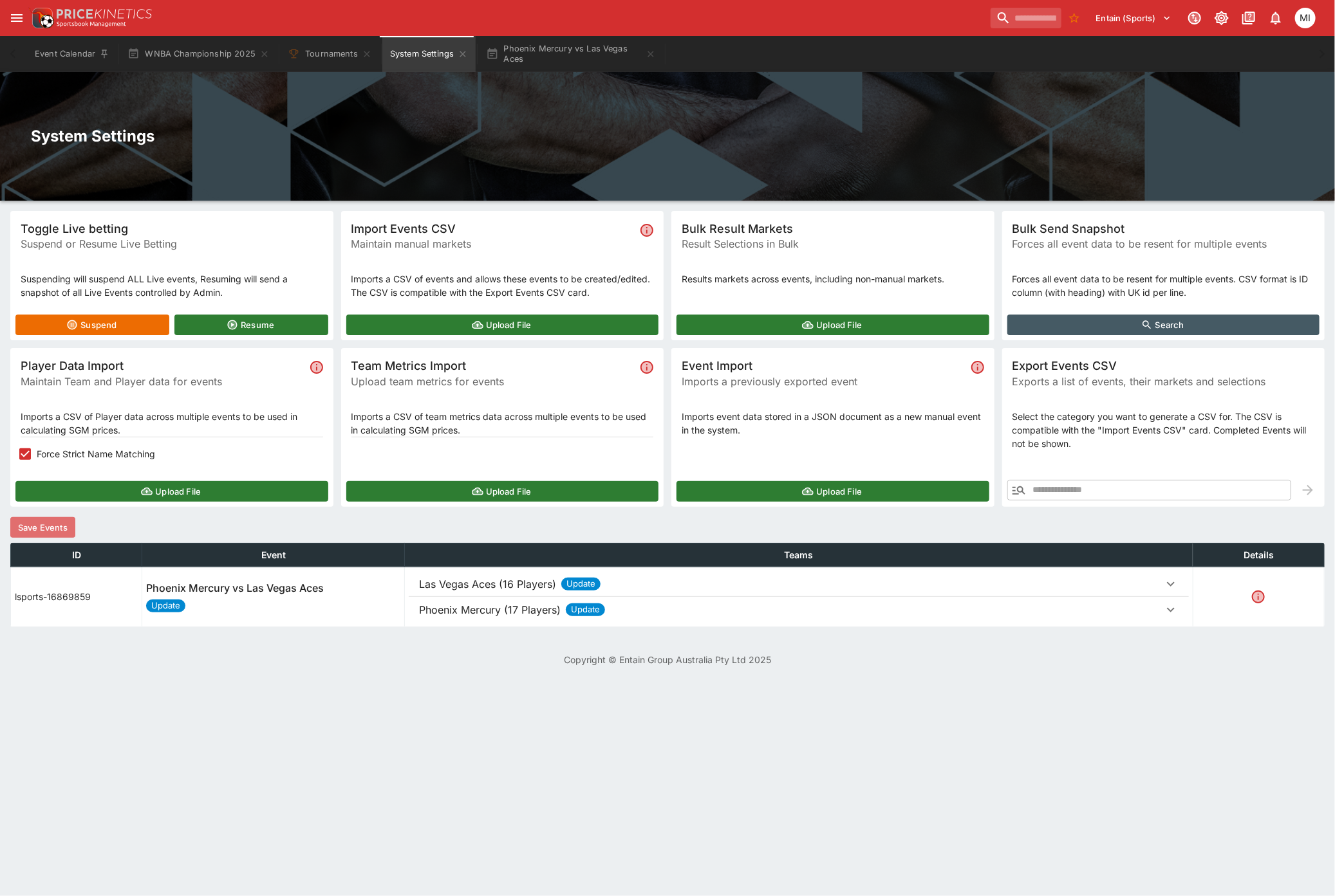
click at [47, 524] on button "Save Events" at bounding box center [42, 527] width 65 height 20
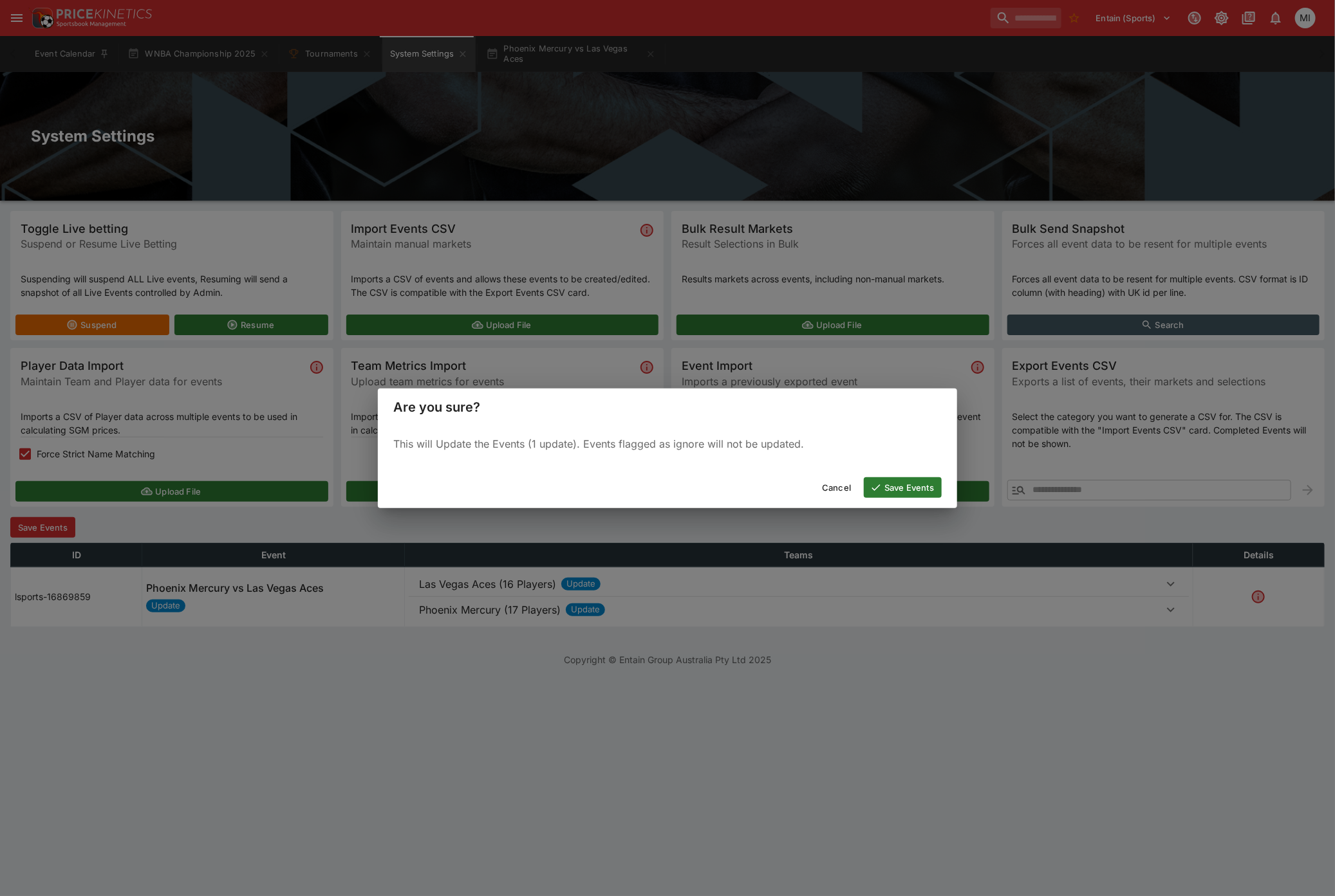
click at [892, 486] on button "Save Events" at bounding box center [903, 487] width 78 height 20
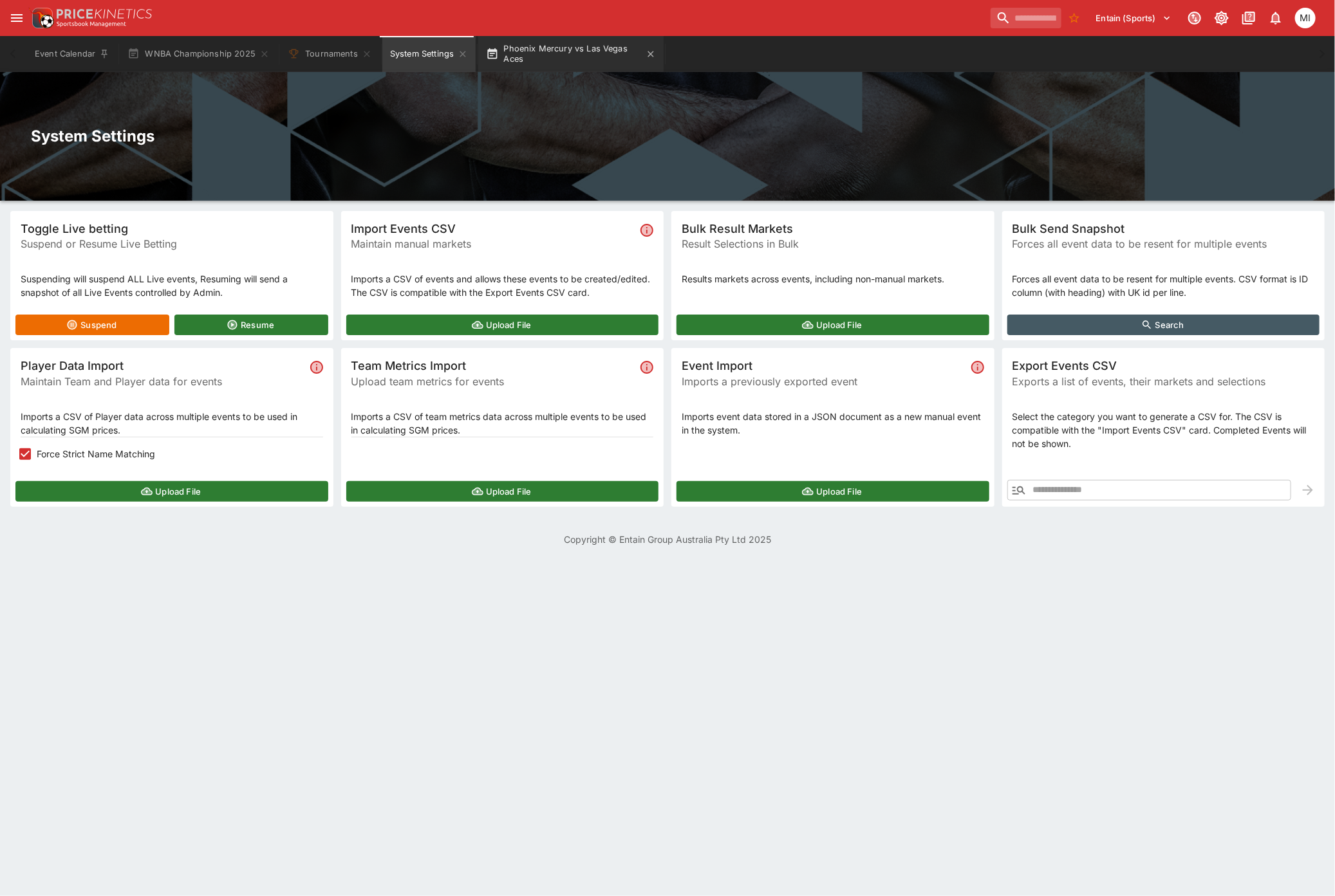
click at [551, 62] on button "Phoenix Mercury vs Las Vegas Aces" at bounding box center [571, 54] width 186 height 36
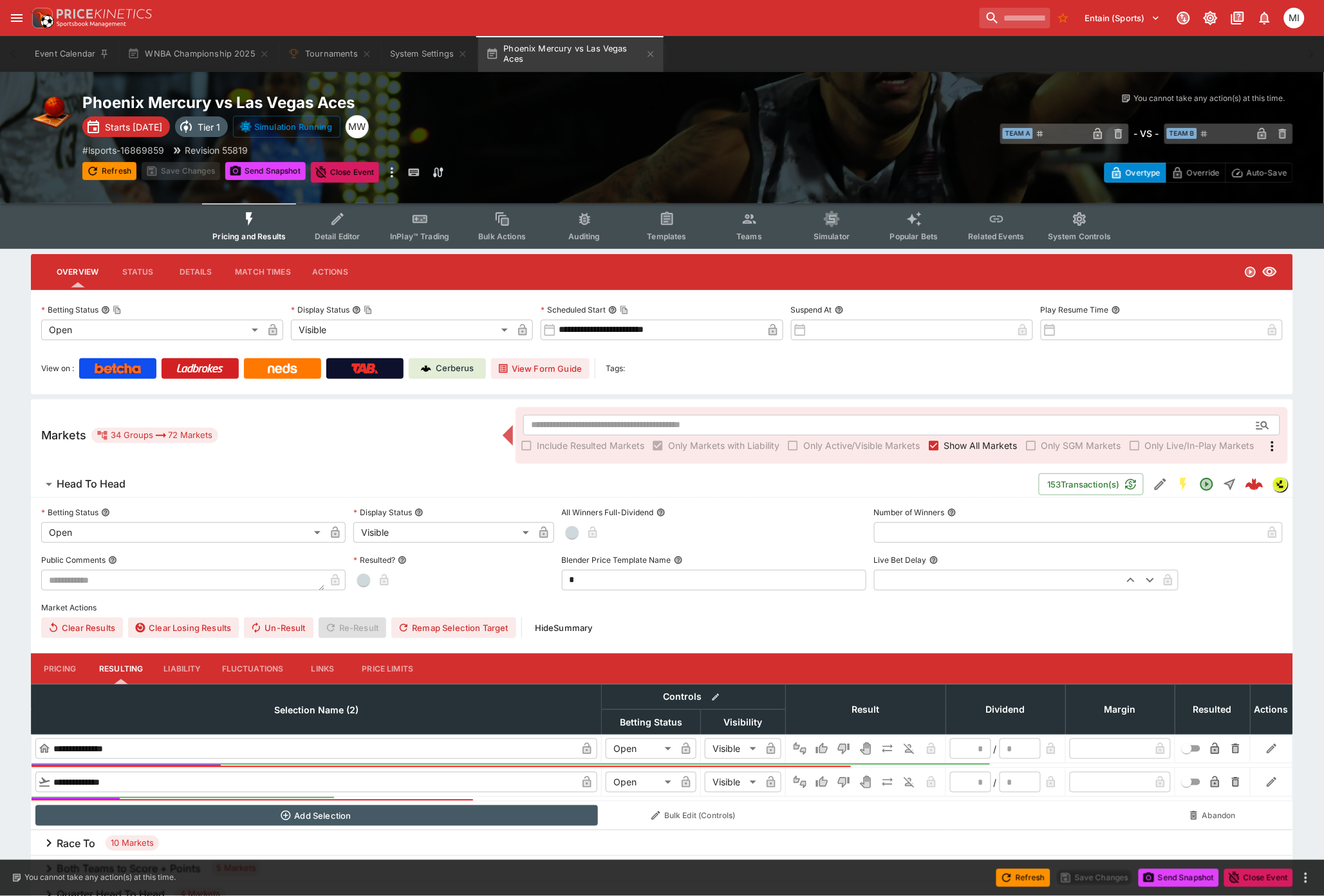
click at [253, 218] on icon "Event type filters" at bounding box center [249, 218] width 7 height 13
click at [268, 168] on button "Send Snapshot" at bounding box center [266, 171] width 80 height 18
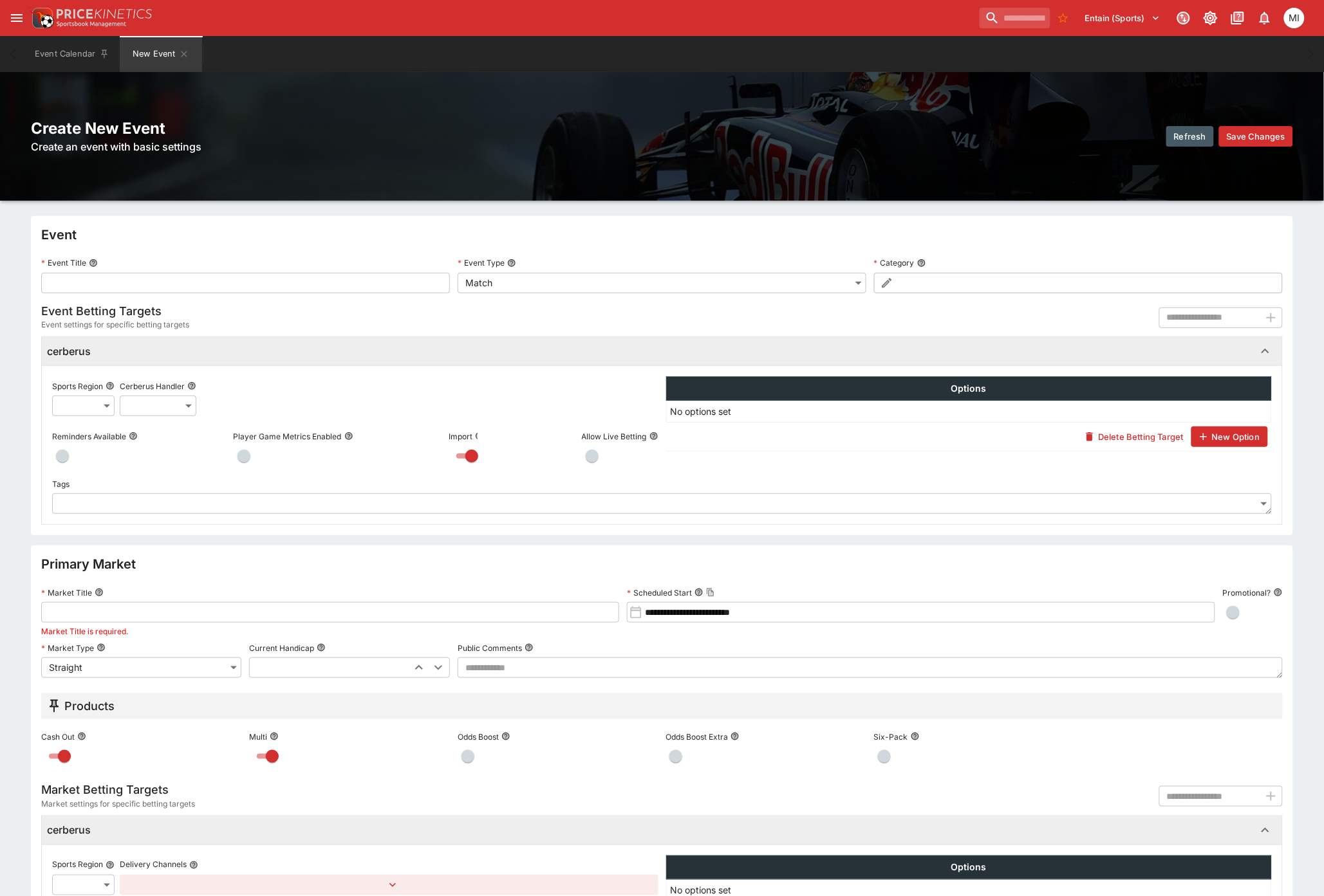
click at [17, 20] on icon "open drawer" at bounding box center [17, 18] width 16 height 16
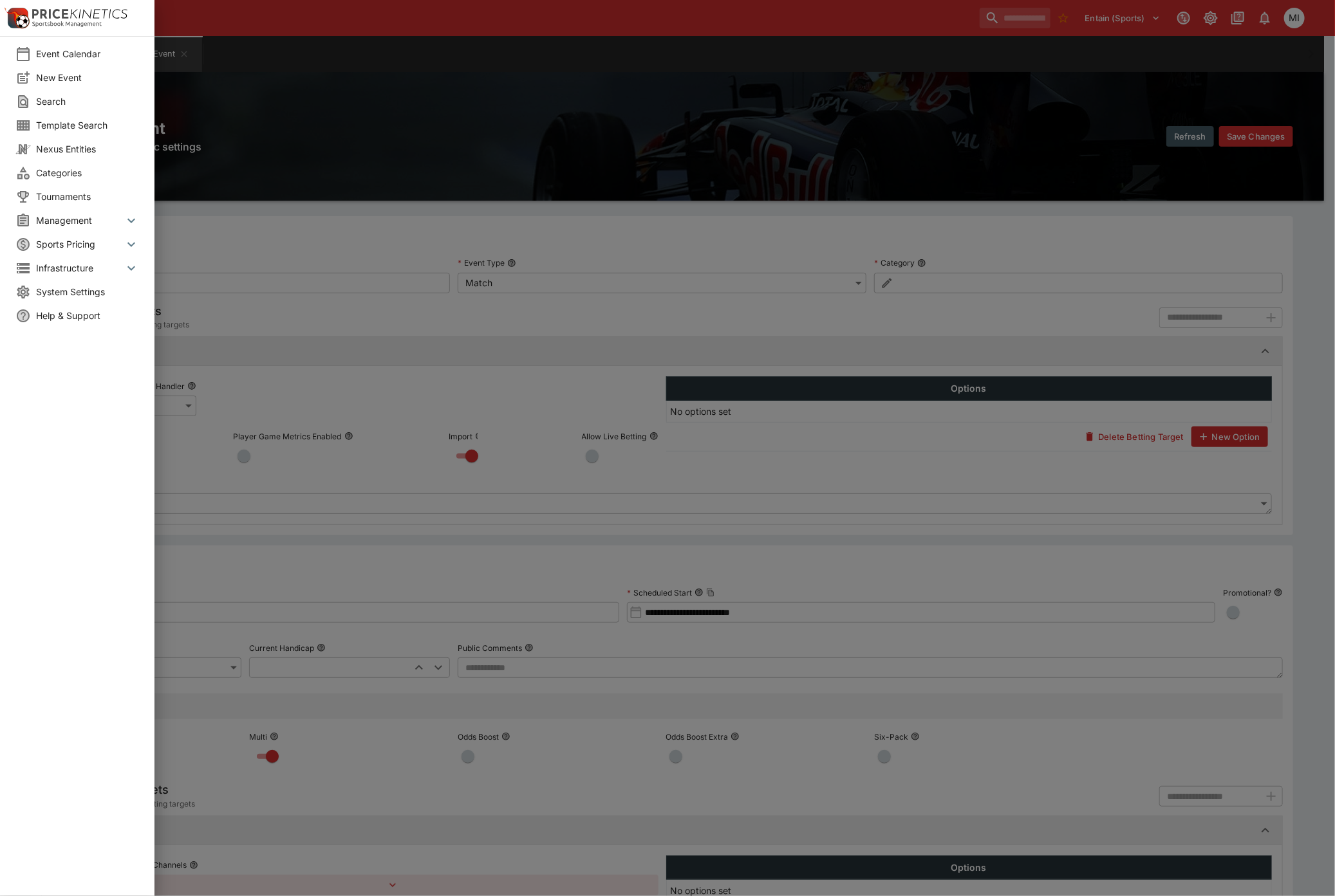
click at [233, 46] on div at bounding box center [668, 448] width 1335 height 896
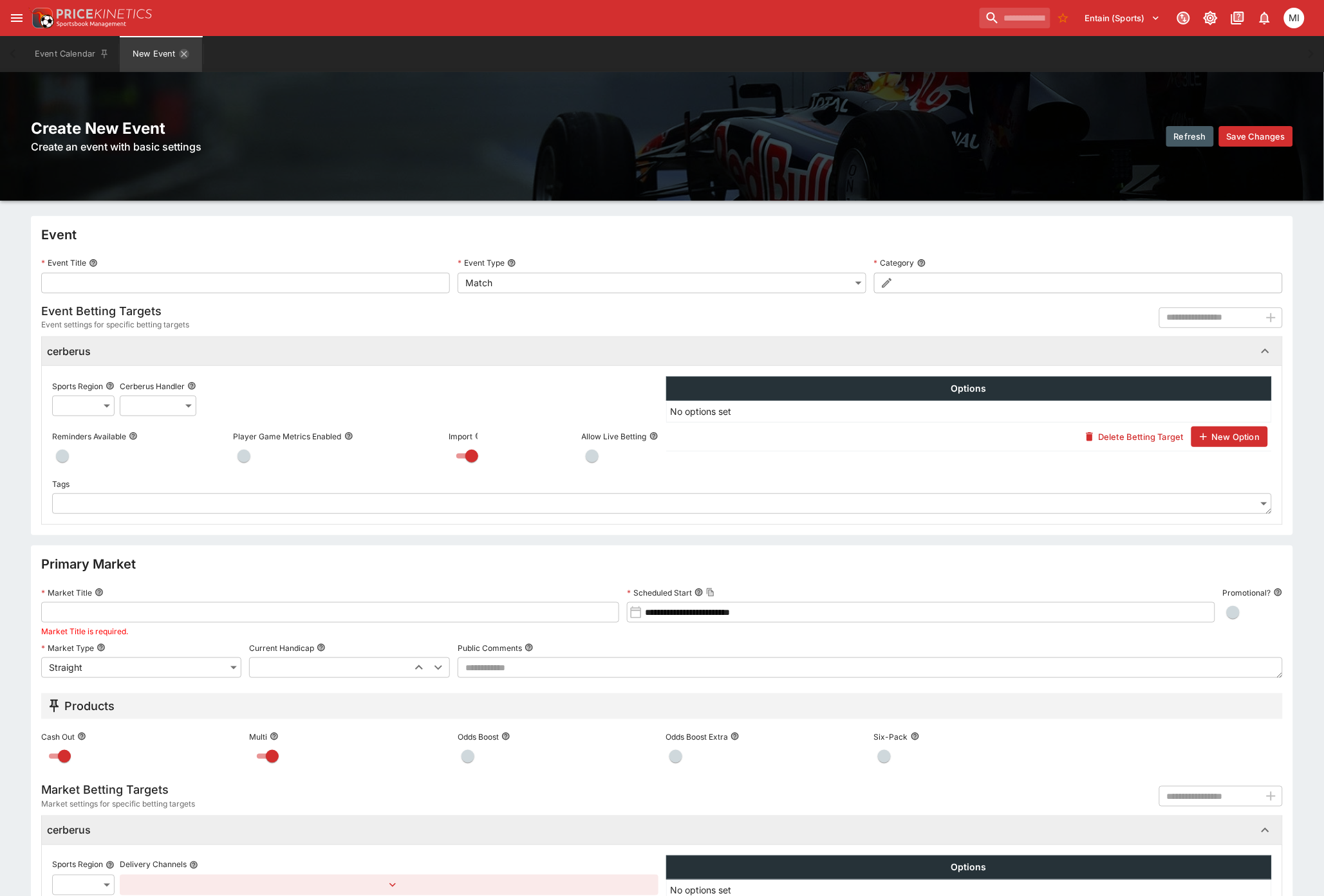
click at [186, 52] on icon "New Event" at bounding box center [184, 53] width 6 height 6
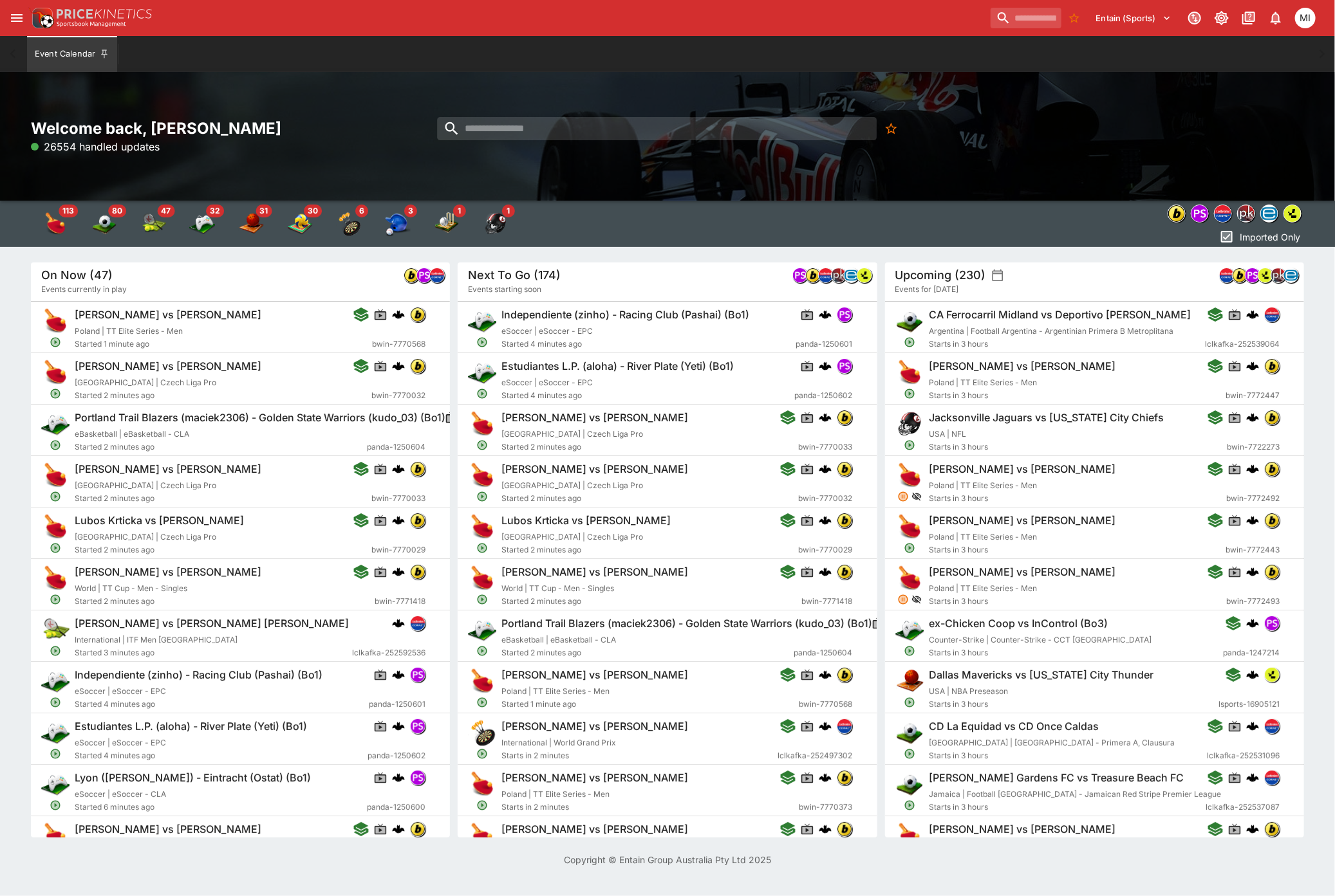
click at [16, 20] on icon "open drawer" at bounding box center [17, 18] width 16 height 16
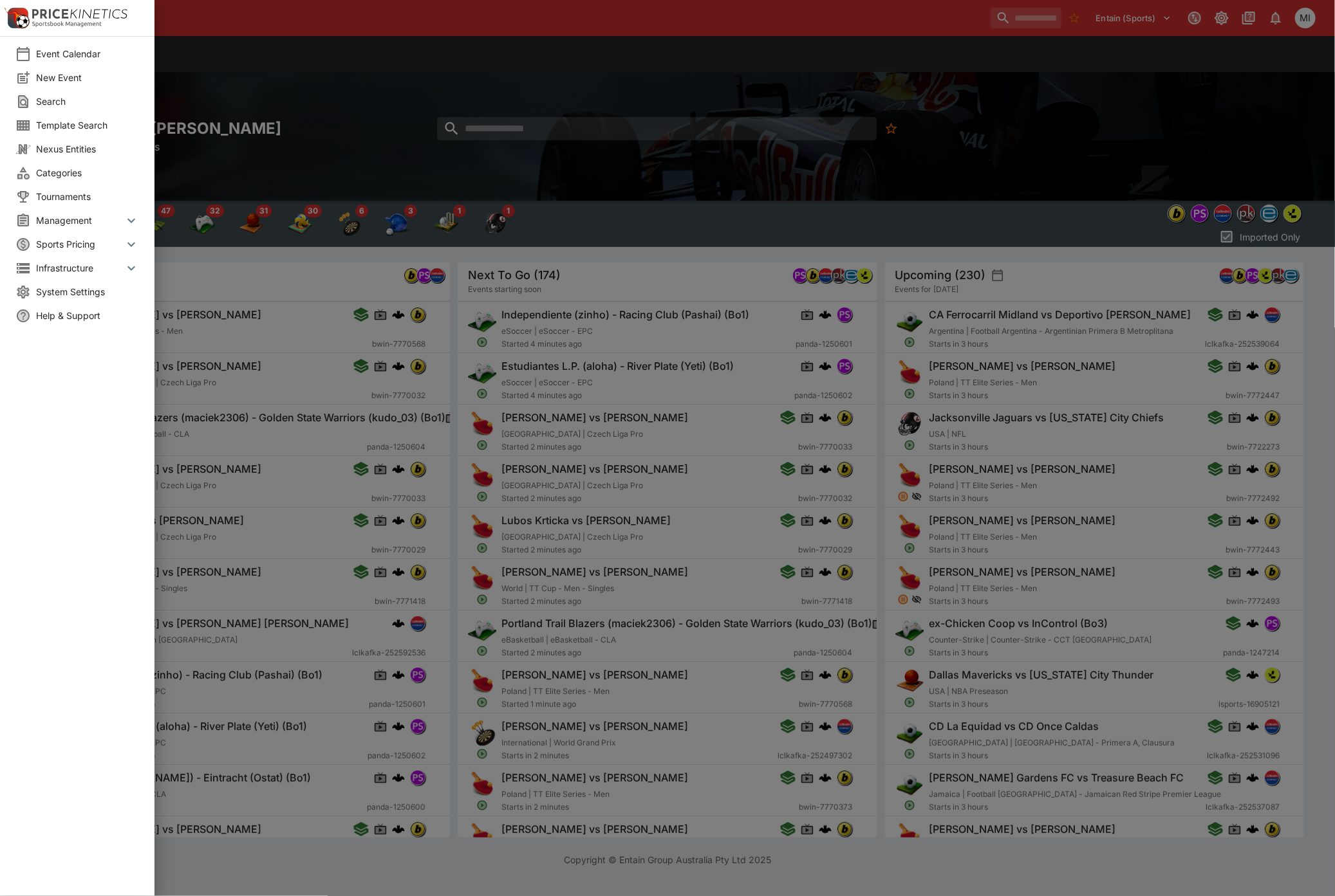
click at [68, 281] on li "System Settings" at bounding box center [77, 292] width 154 height 24
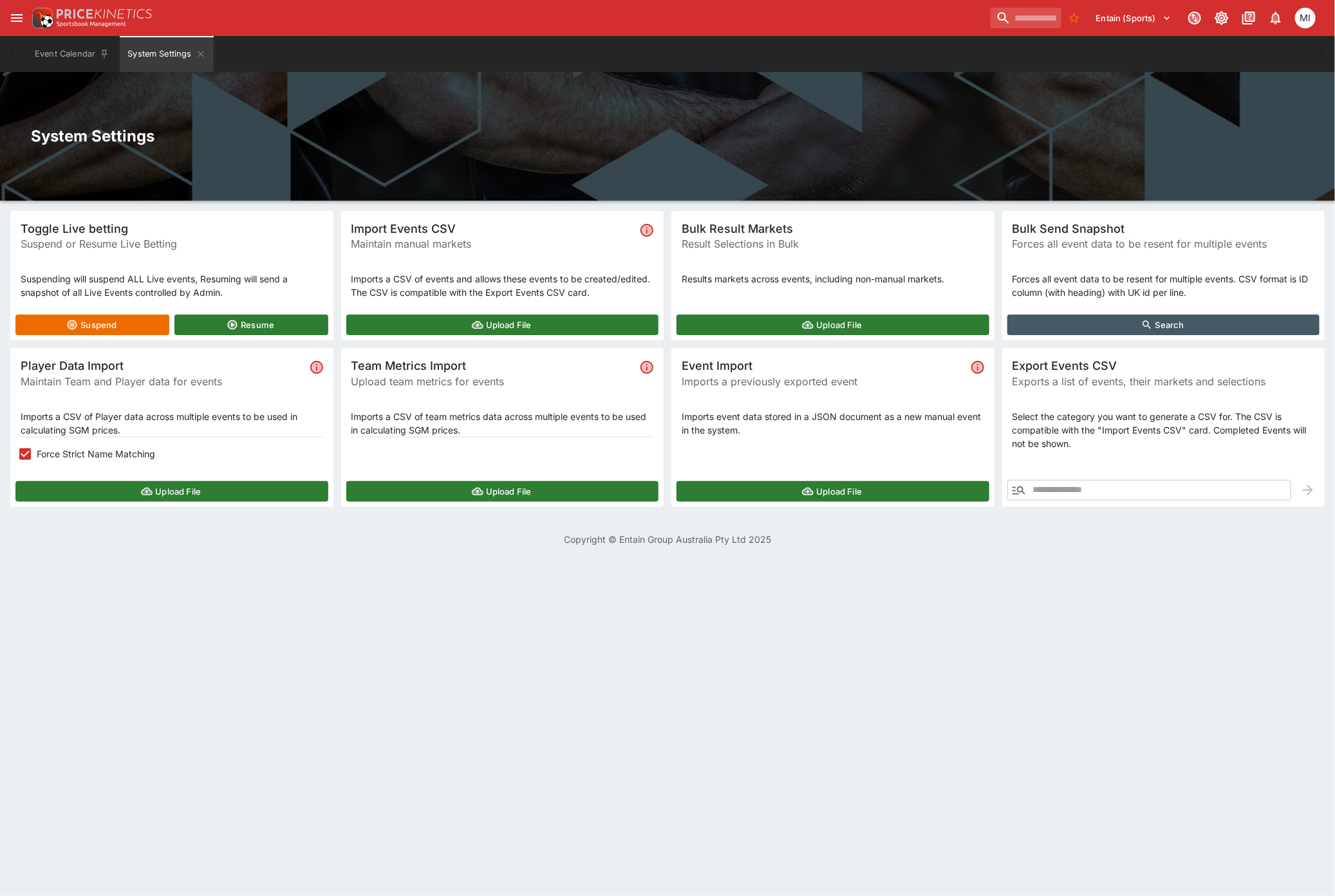
click at [16, 23] on icon "open drawer" at bounding box center [17, 18] width 16 height 16
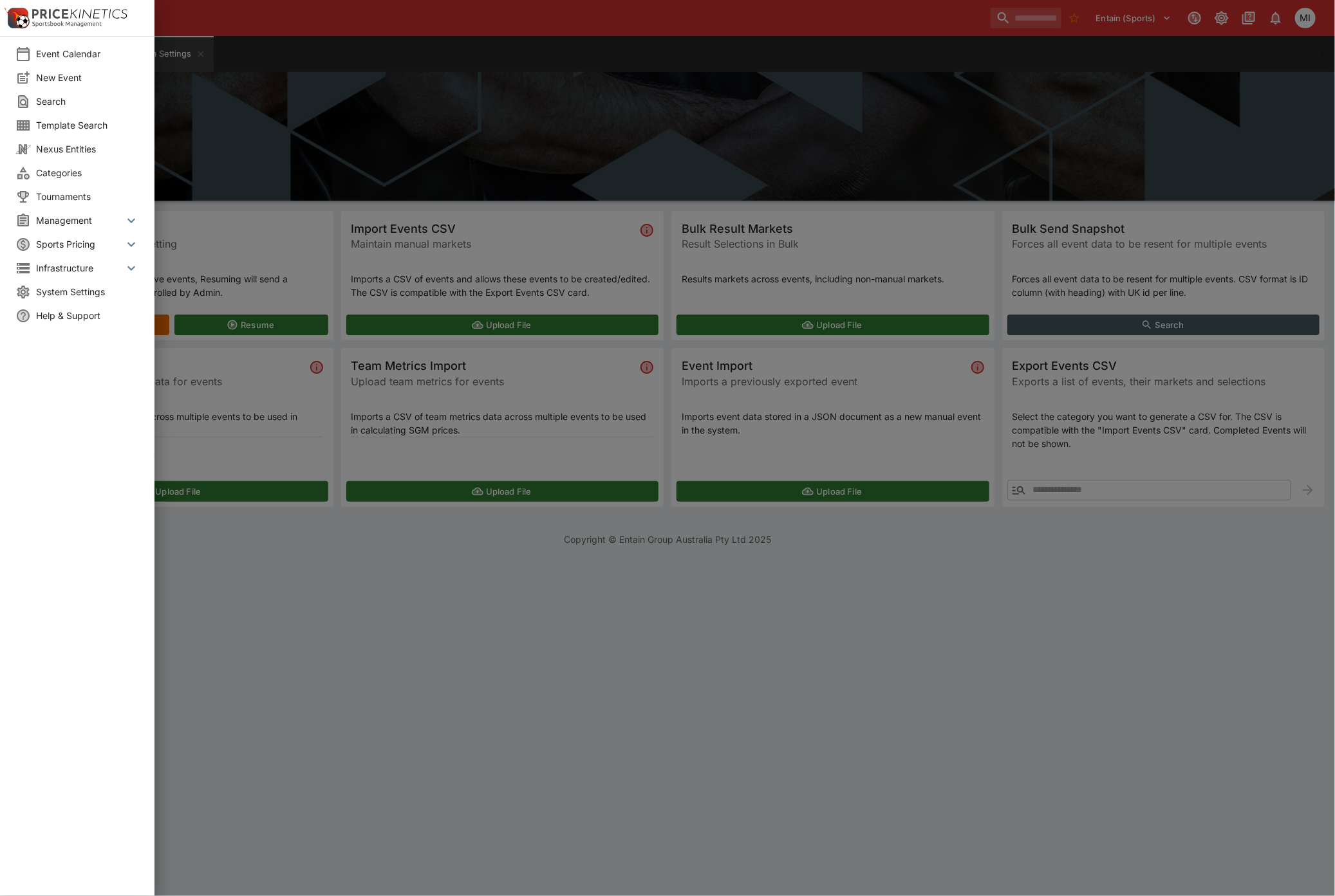
click at [82, 197] on span "Tournaments" at bounding box center [87, 196] width 103 height 13
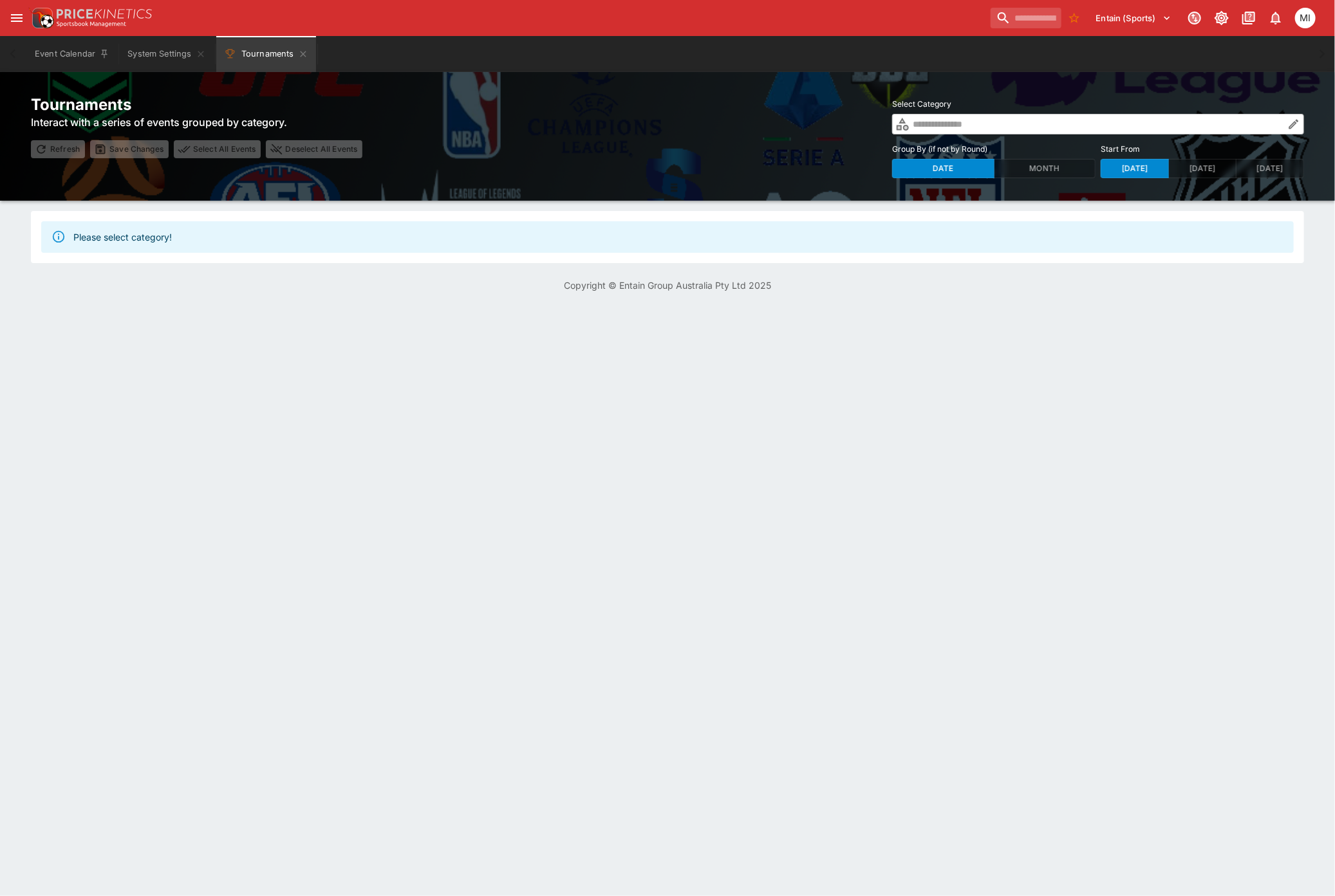
click at [1295, 123] on icon "button" at bounding box center [1294, 124] width 9 height 9
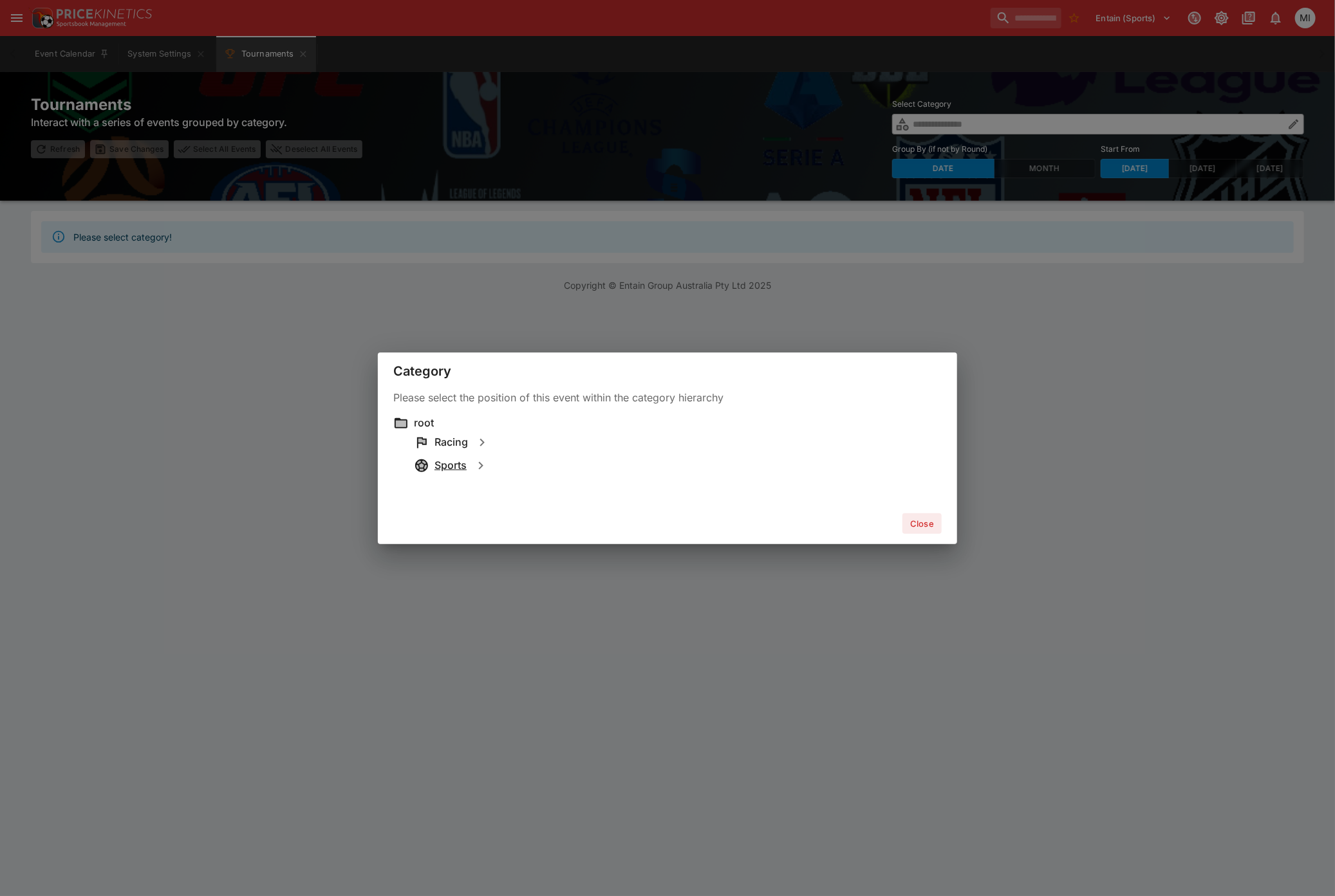
click at [459, 467] on h6 "Sports" at bounding box center [451, 465] width 32 height 13
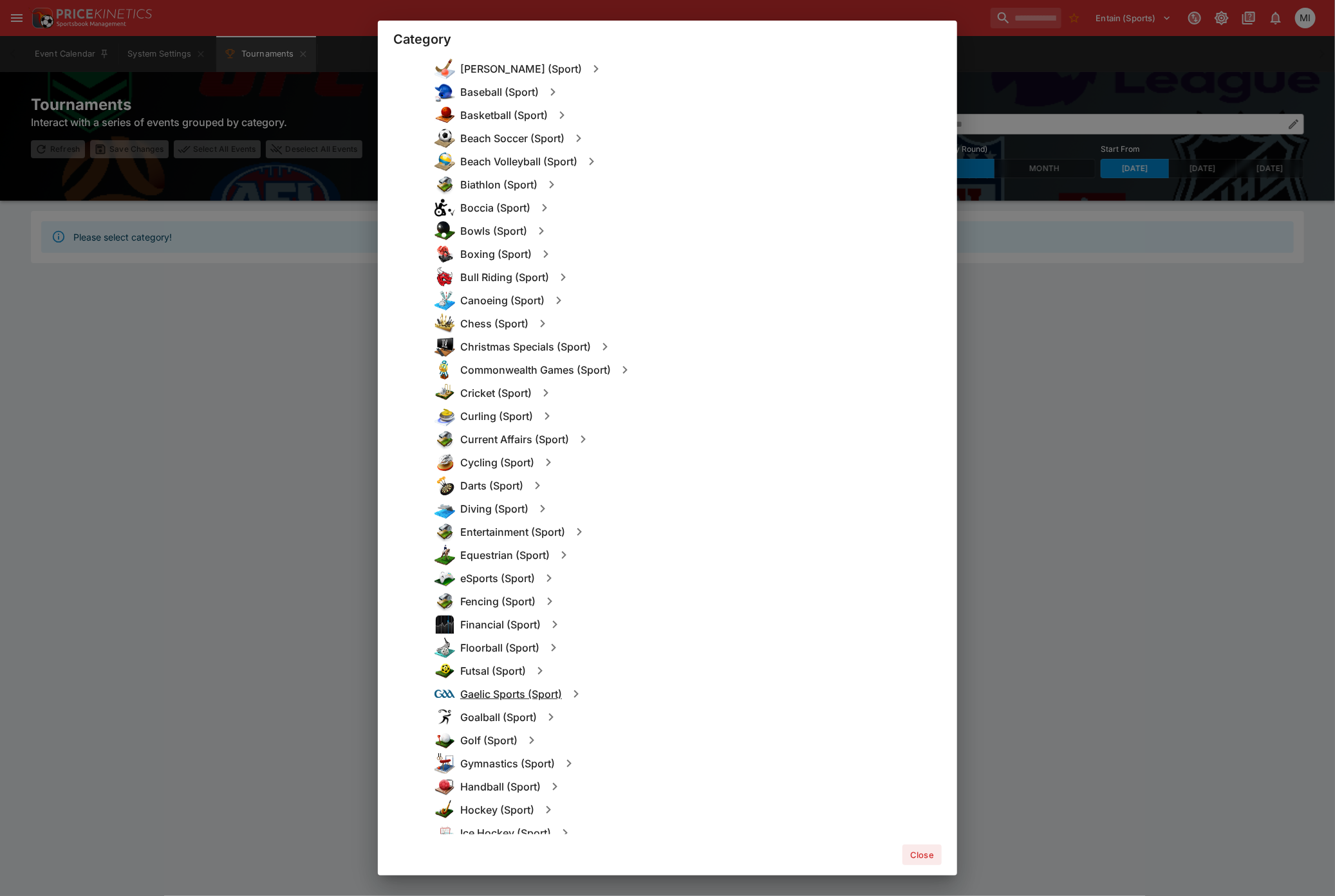
scroll to position [357, 0]
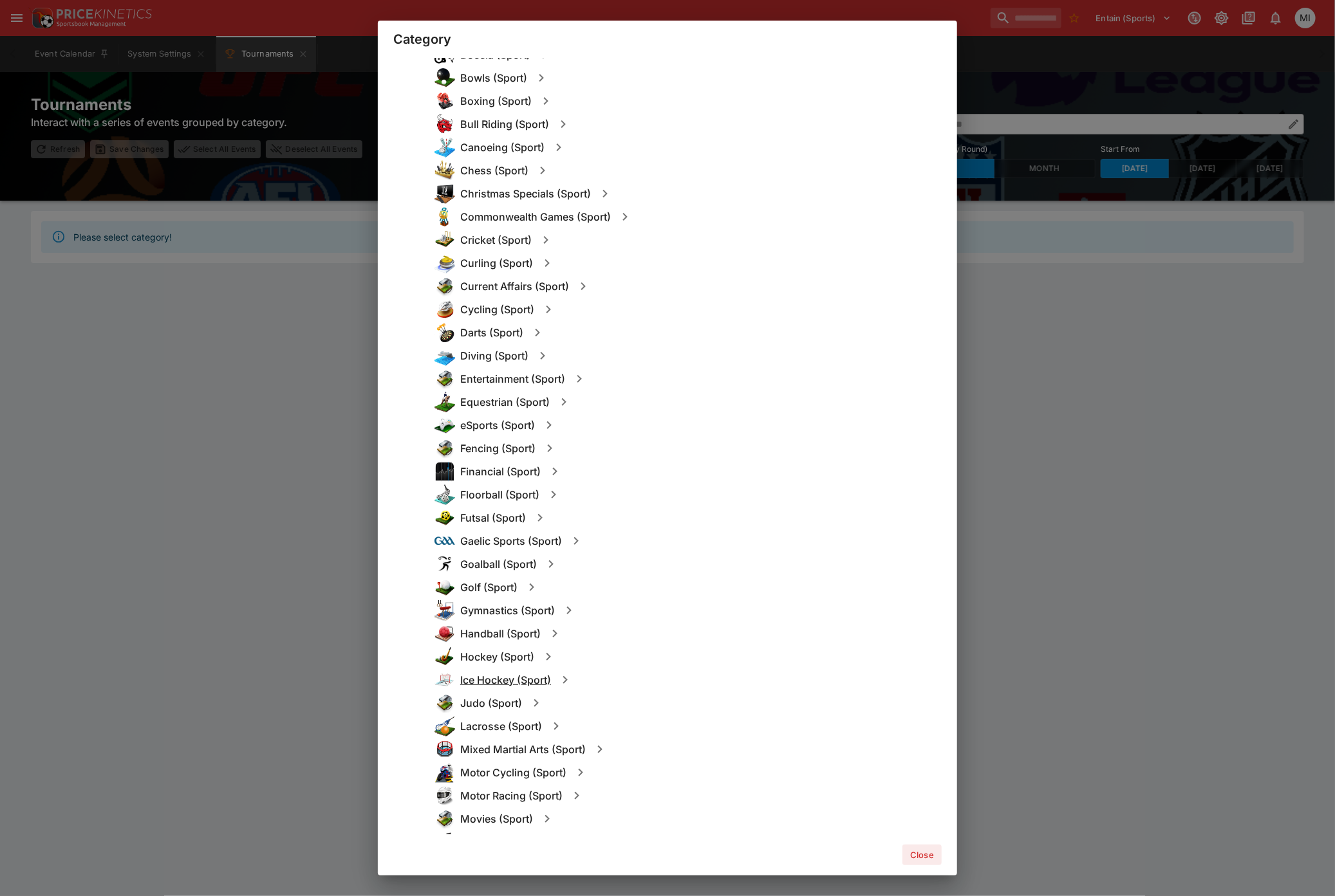
click at [503, 679] on h6 "Ice Hockey (Sport)" at bounding box center [505, 680] width 90 height 13
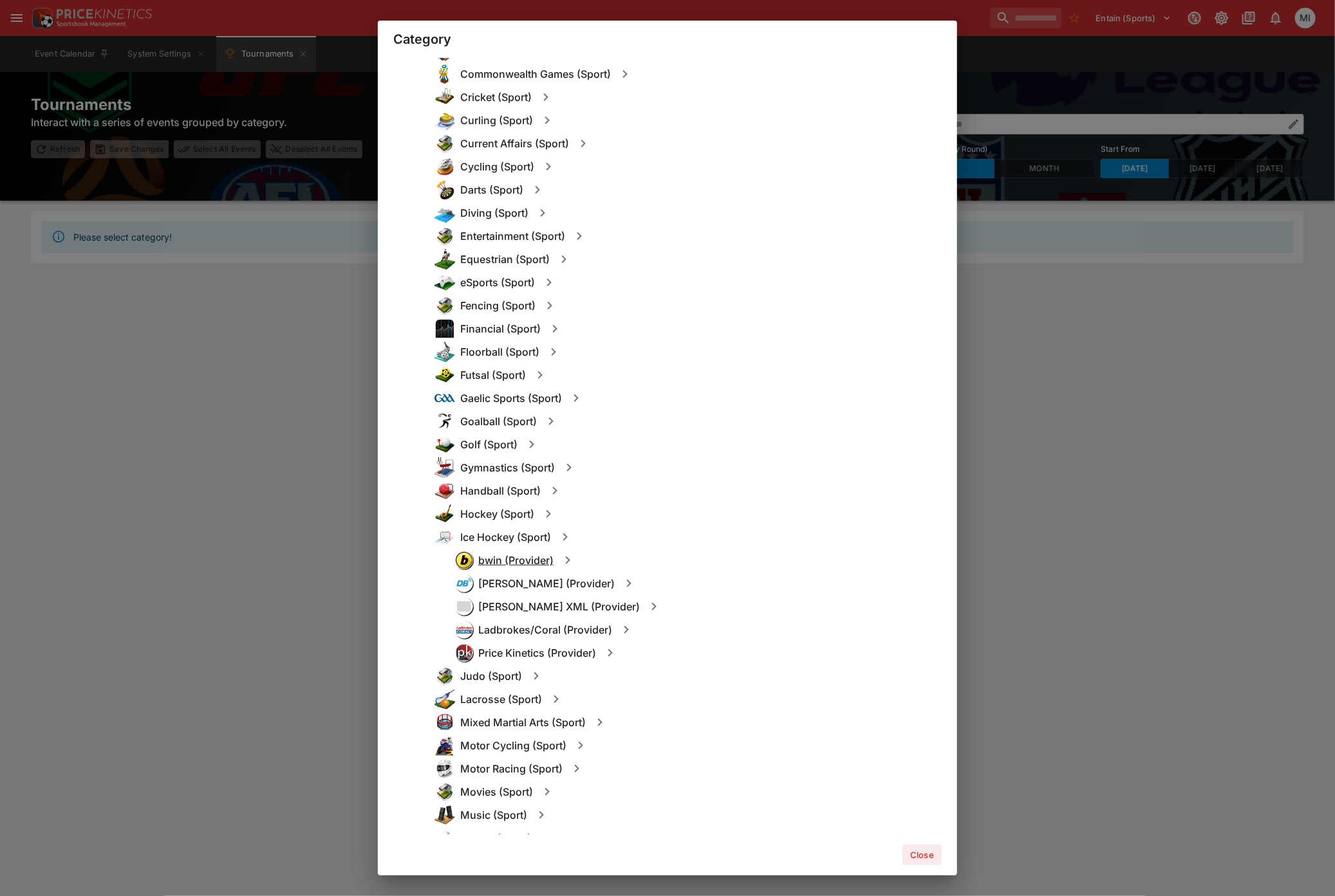
click at [515, 555] on h6 "bwin (Provider)" at bounding box center [516, 560] width 75 height 13
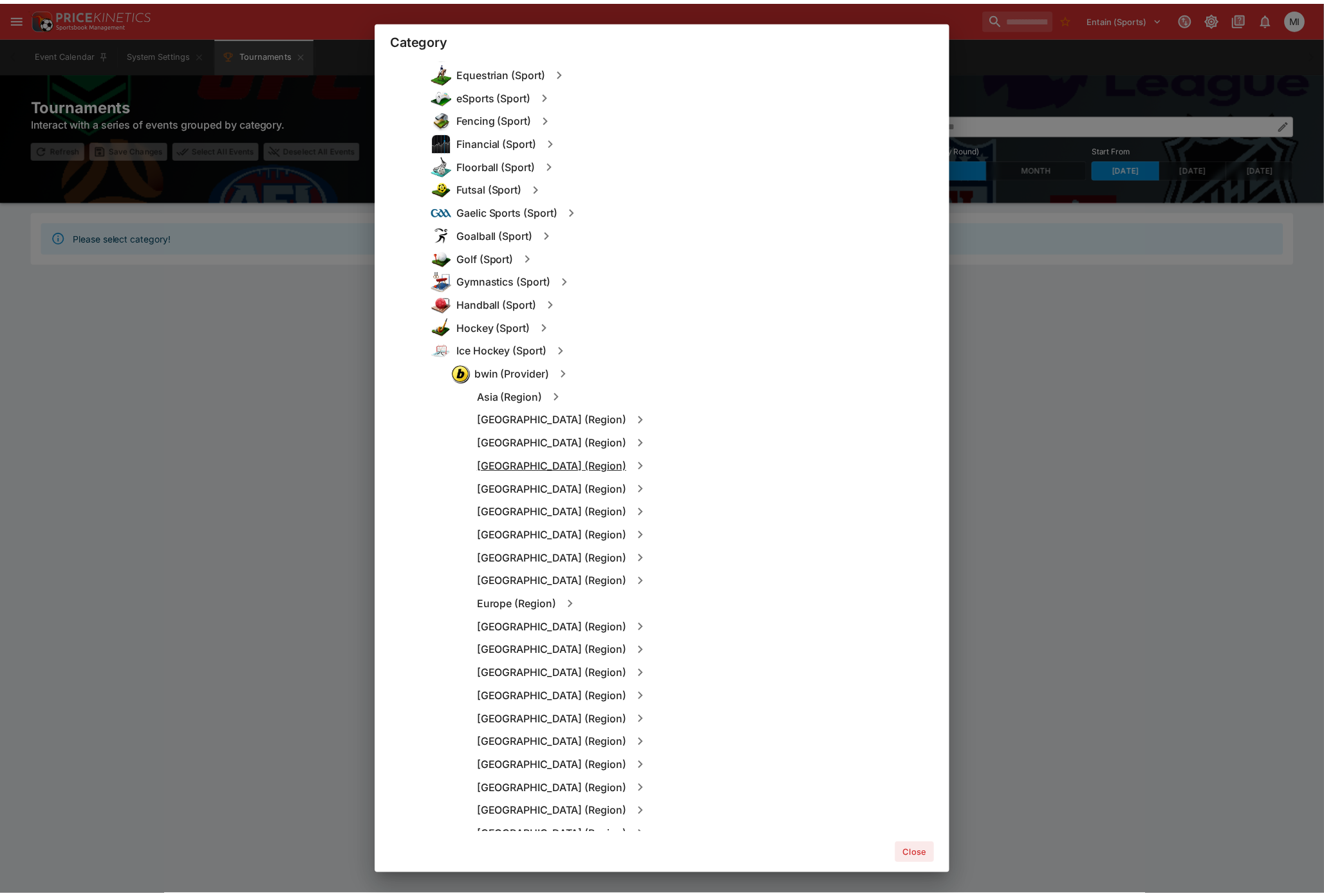
scroll to position [929, 0]
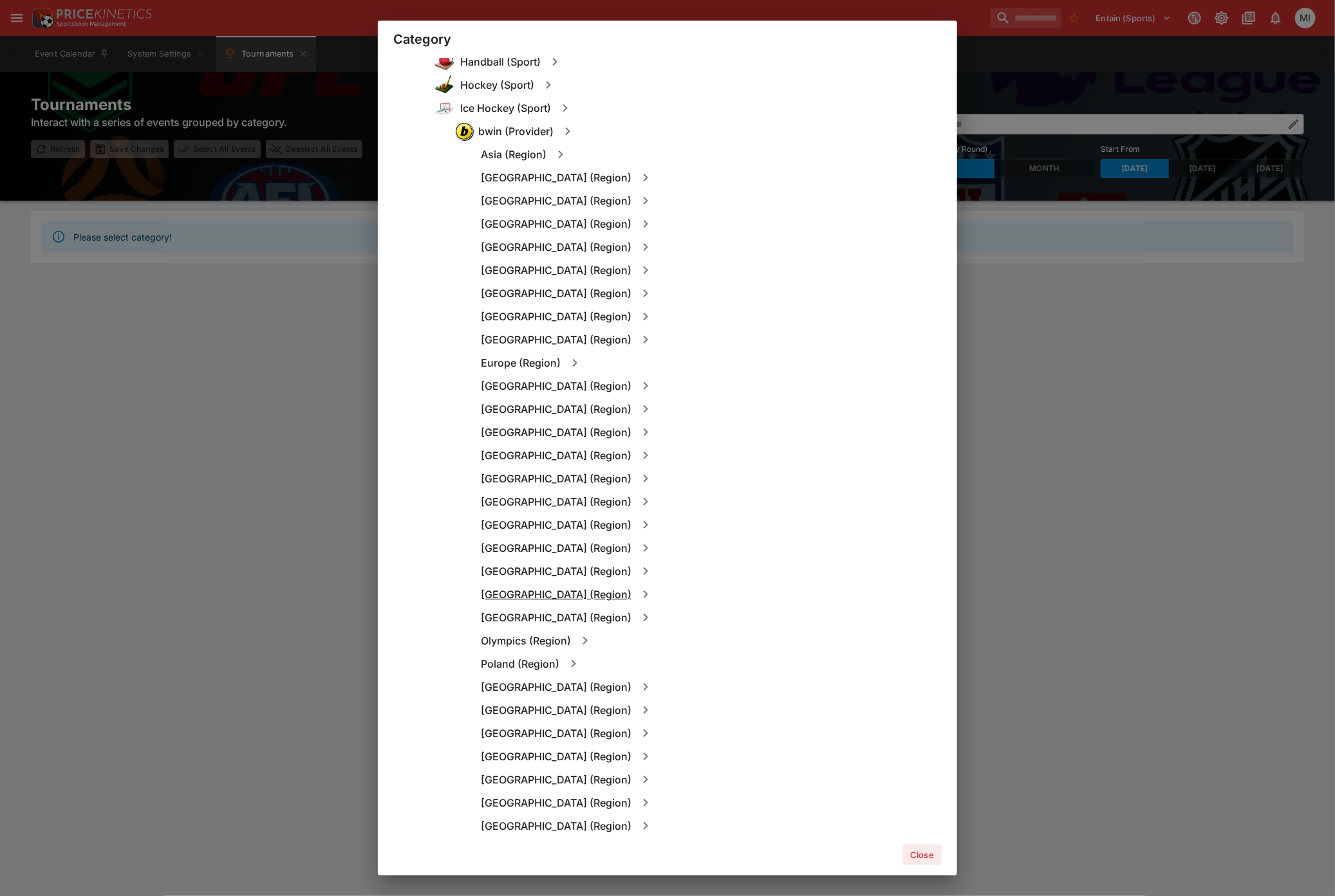
click at [552, 597] on h6 "North America (Region)" at bounding box center [557, 594] width 151 height 13
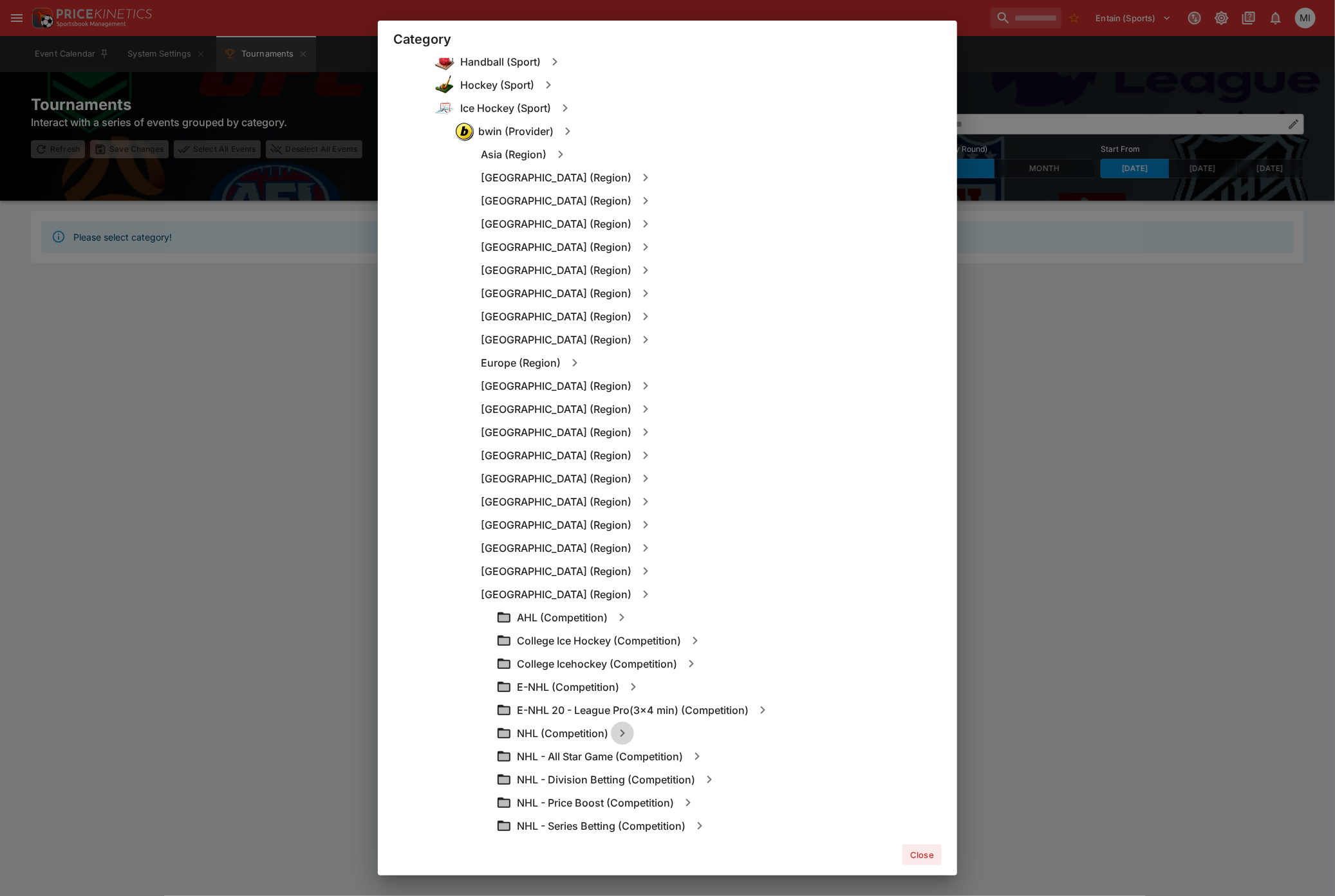
click at [619, 727] on icon "button" at bounding box center [623, 733] width 16 height 16
type input "**********"
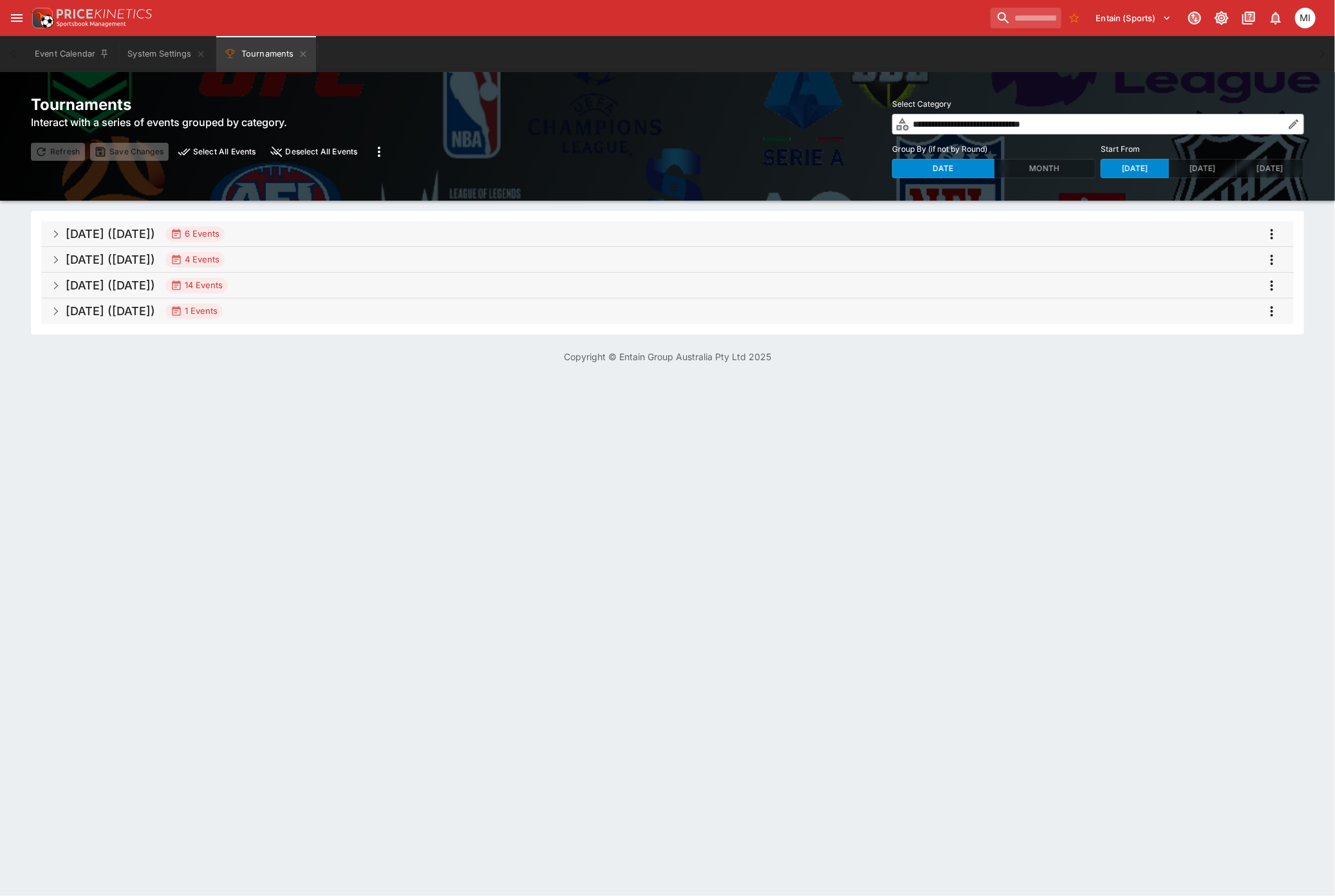
click at [322, 235] on span "Oct 2025 (2025-10-08) 6 Events" at bounding box center [675, 233] width 1218 height 23
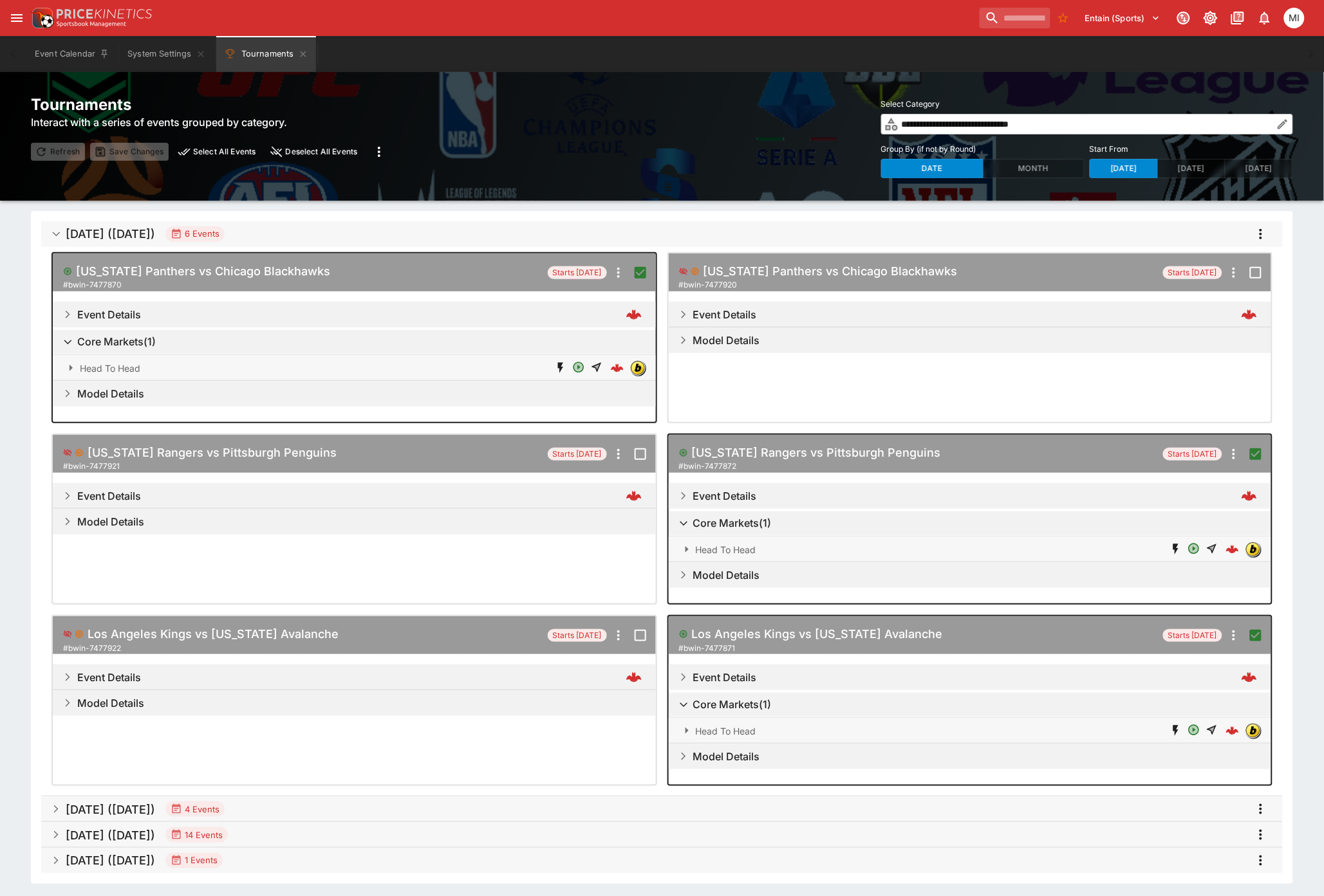
click at [1253, 227] on icon "more" at bounding box center [1261, 234] width 16 height 16
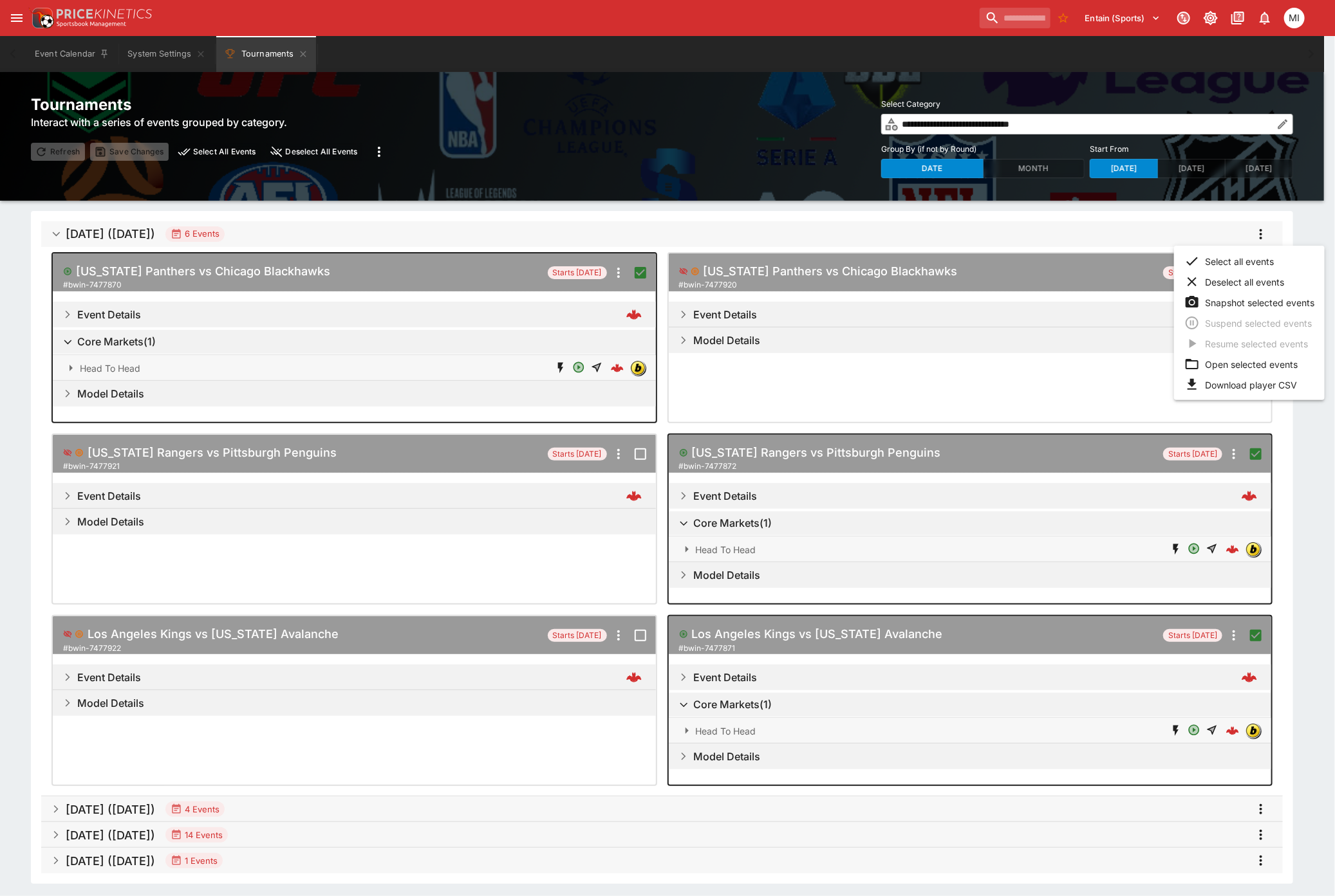
click at [1227, 362] on li "Open selected events" at bounding box center [1249, 364] width 151 height 20
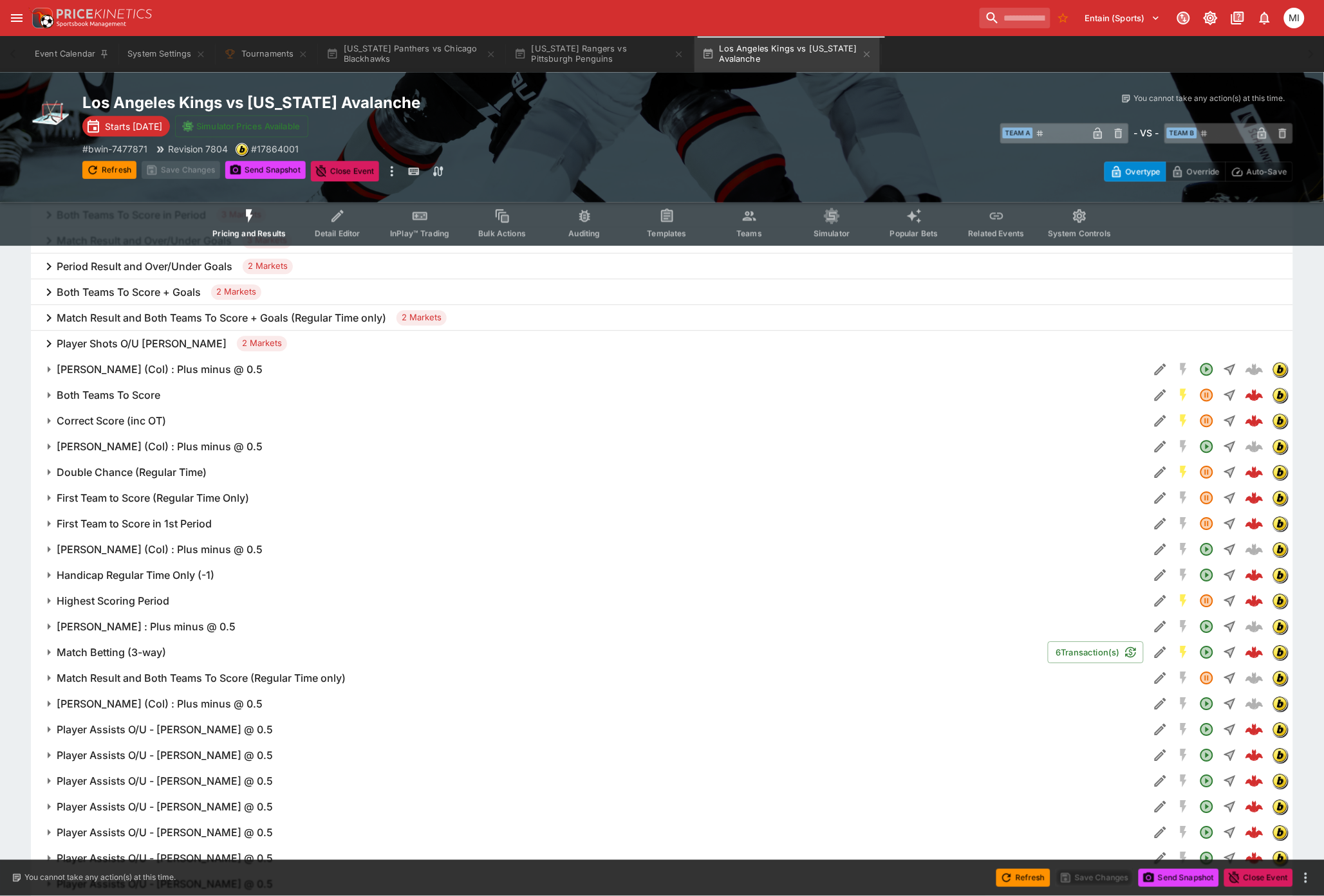
scroll to position [857, 0]
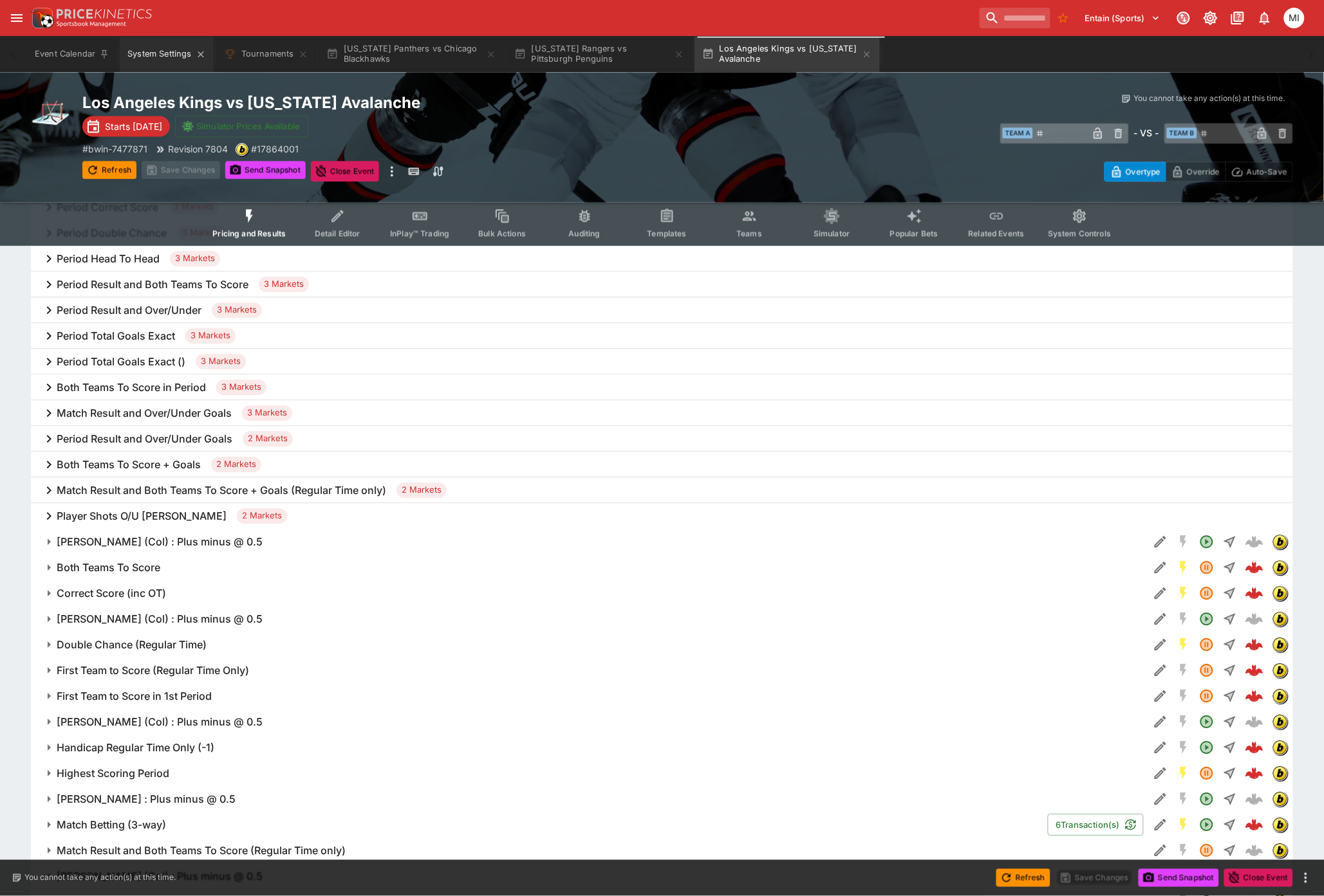
click at [164, 46] on button "System Settings" at bounding box center [166, 54] width 94 height 36
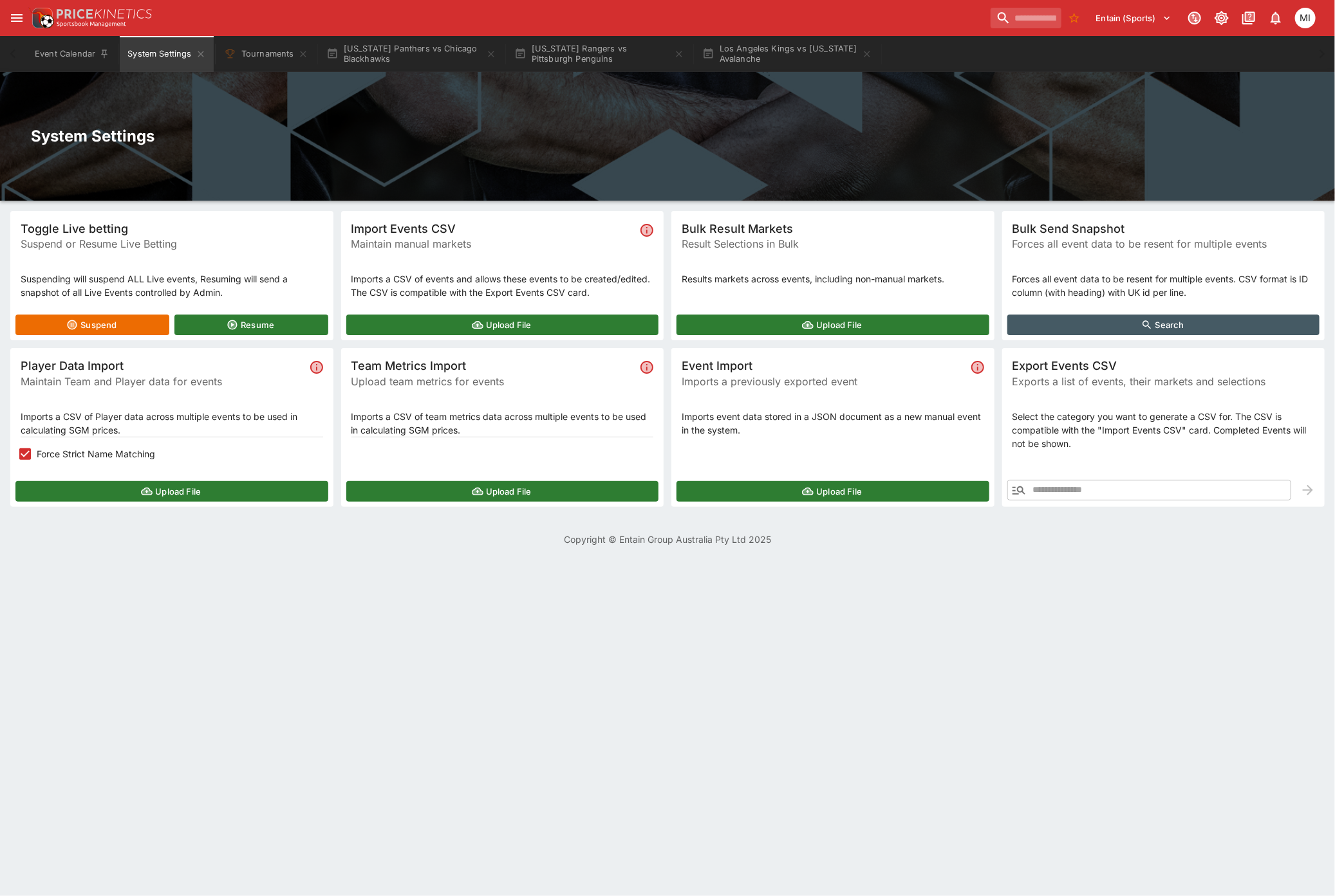
click at [112, 456] on span "Force Strict Name Matching" at bounding box center [96, 454] width 119 height 13
click at [108, 490] on button "Upload File" at bounding box center [172, 491] width 313 height 20
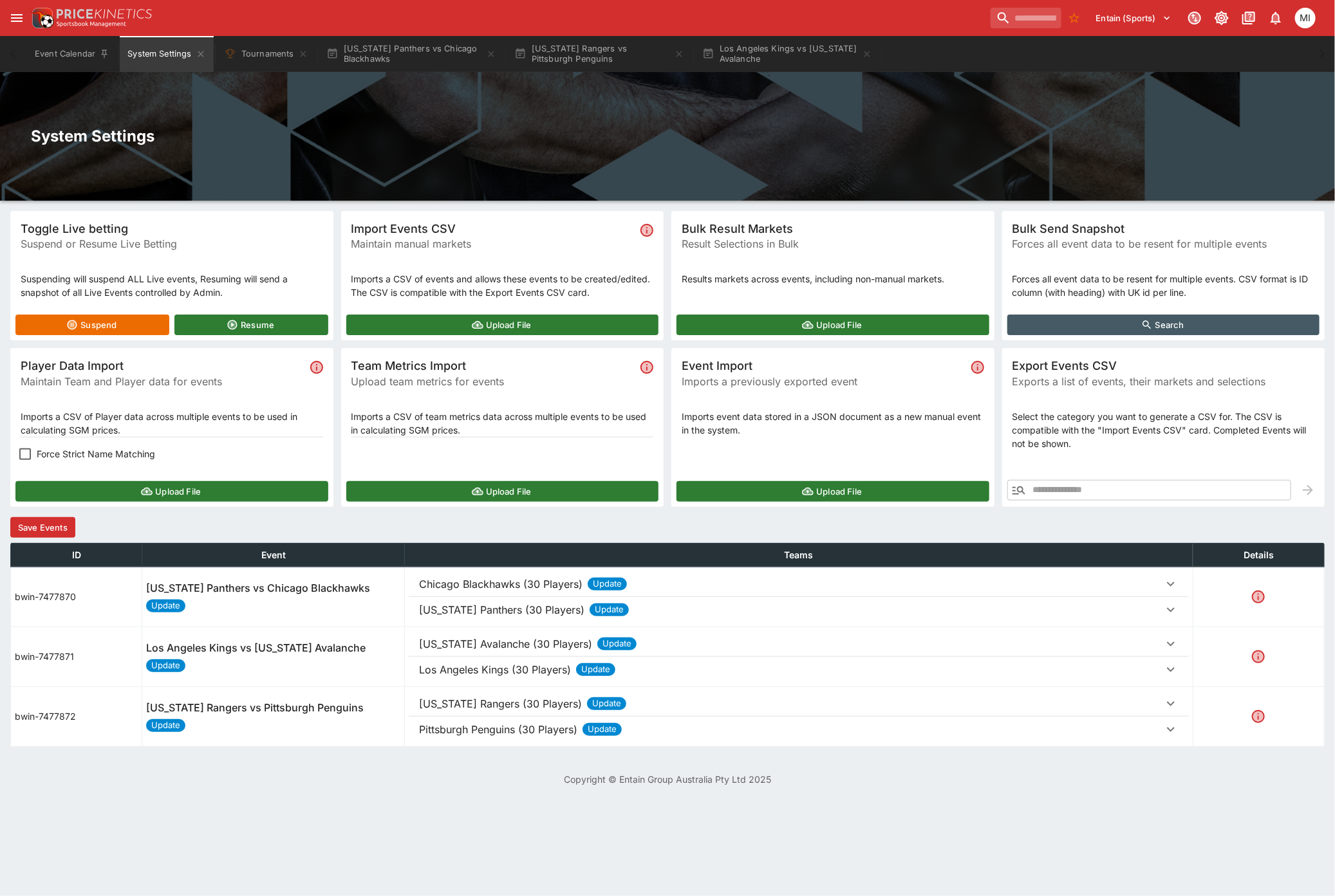
click at [474, 600] on button "Florida Panthers (30 Players) Update" at bounding box center [799, 610] width 780 height 26
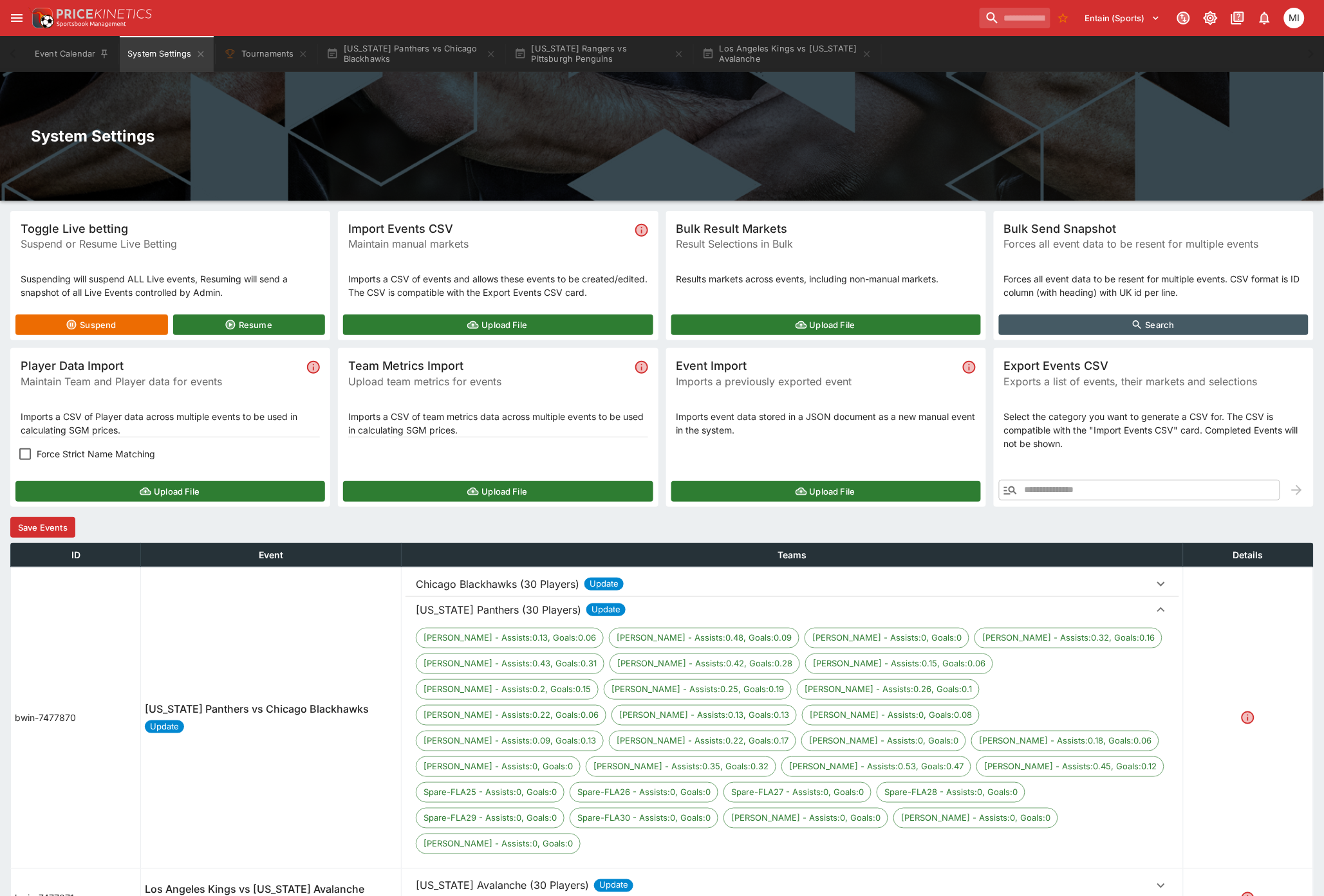
click at [486, 612] on p "Florida Panthers (30 Players)" at bounding box center [498, 610] width 165 height 16
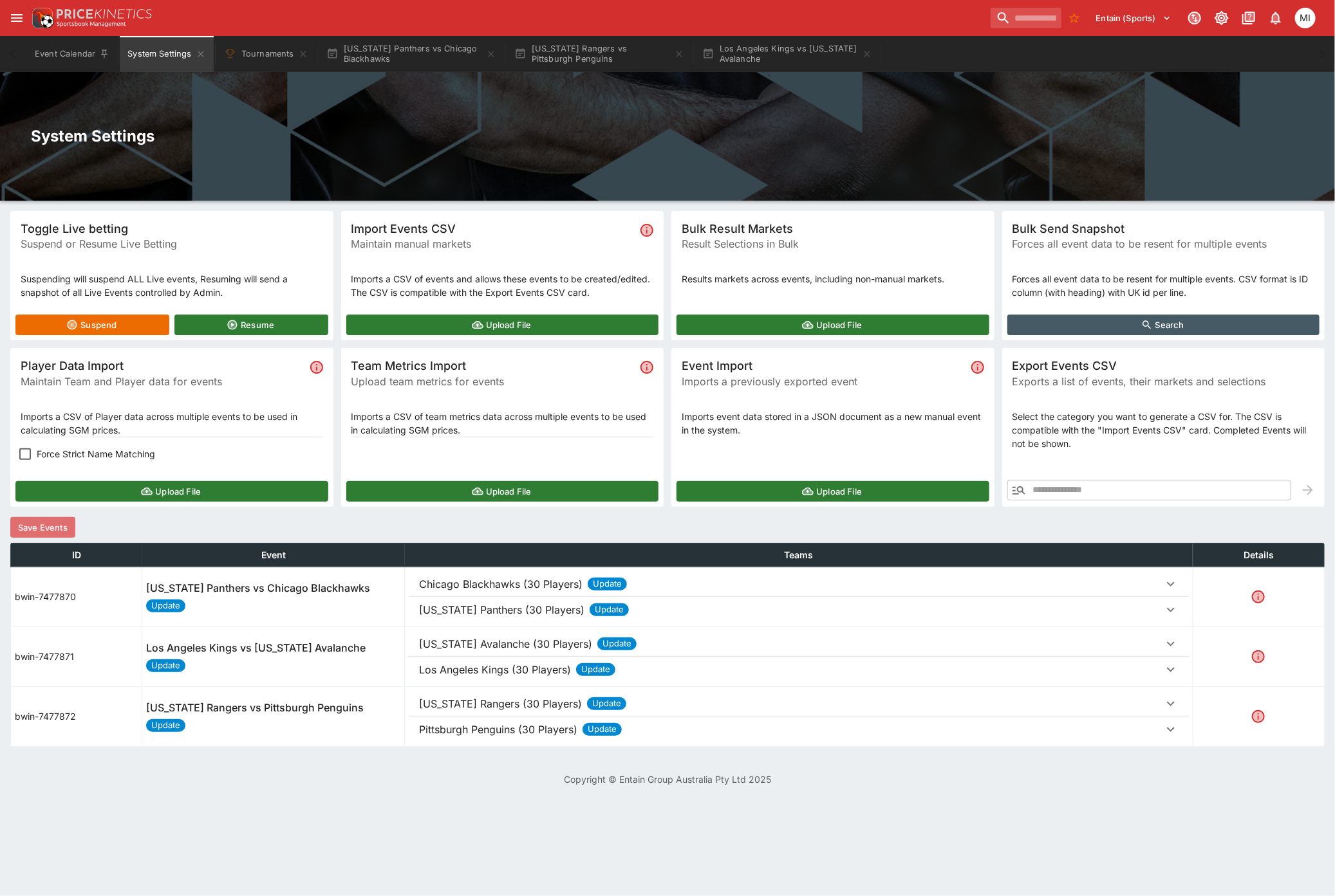
click at [66, 533] on button "Save Events" at bounding box center [42, 527] width 65 height 20
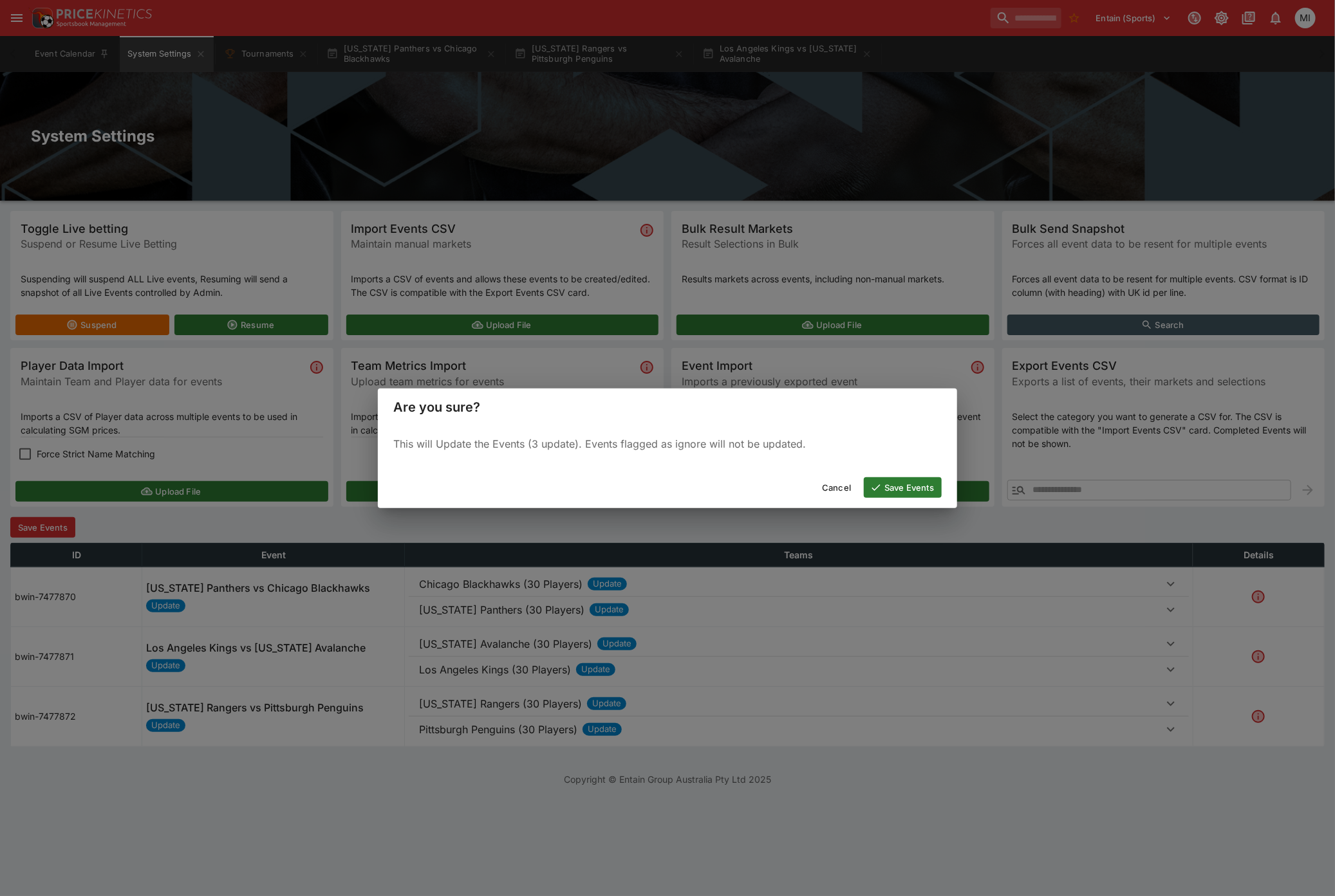
click at [889, 483] on button "Save Events" at bounding box center [903, 487] width 78 height 20
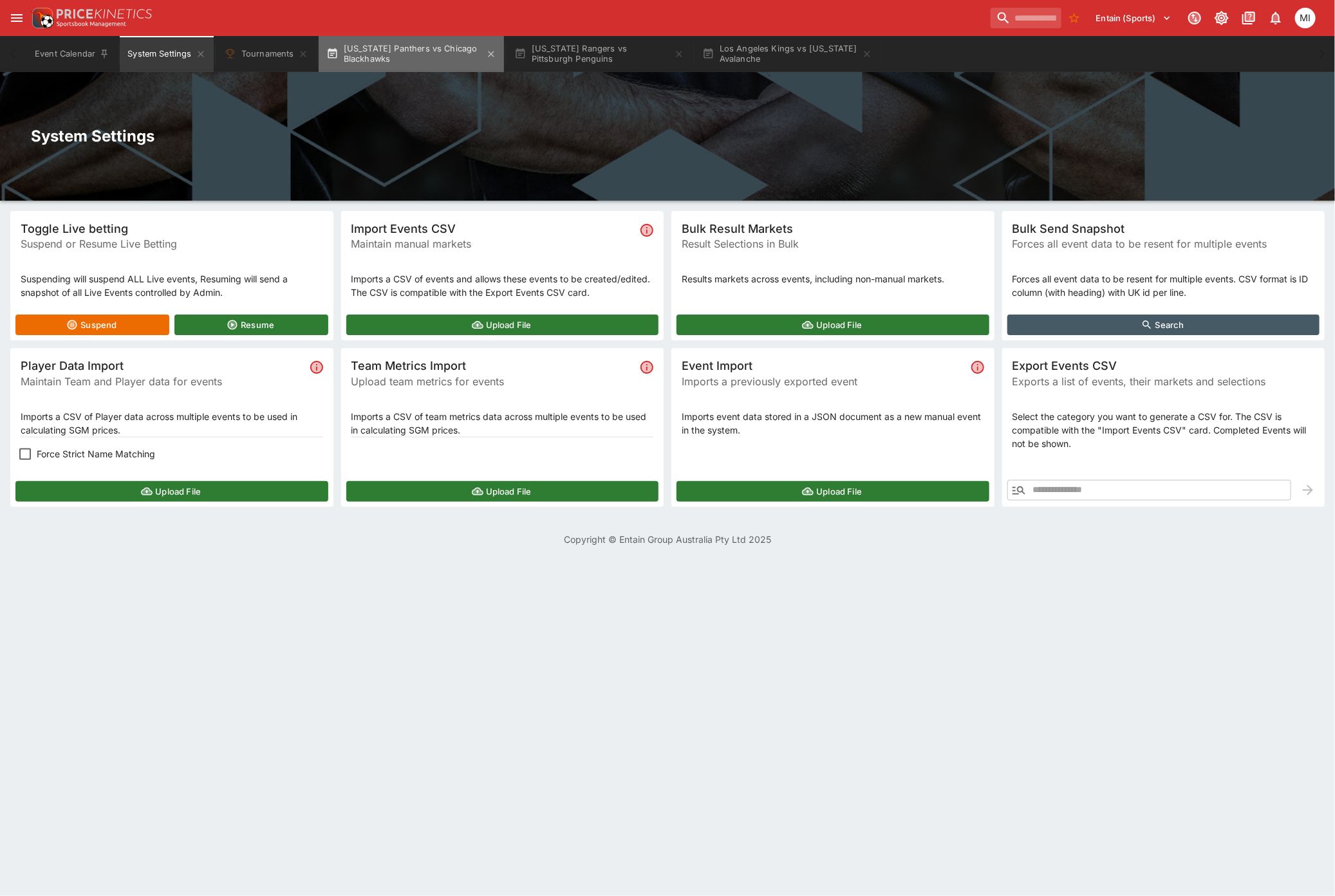
click at [386, 52] on button "Florida Panthers vs Chicago Blackhawks" at bounding box center [411, 54] width 186 height 36
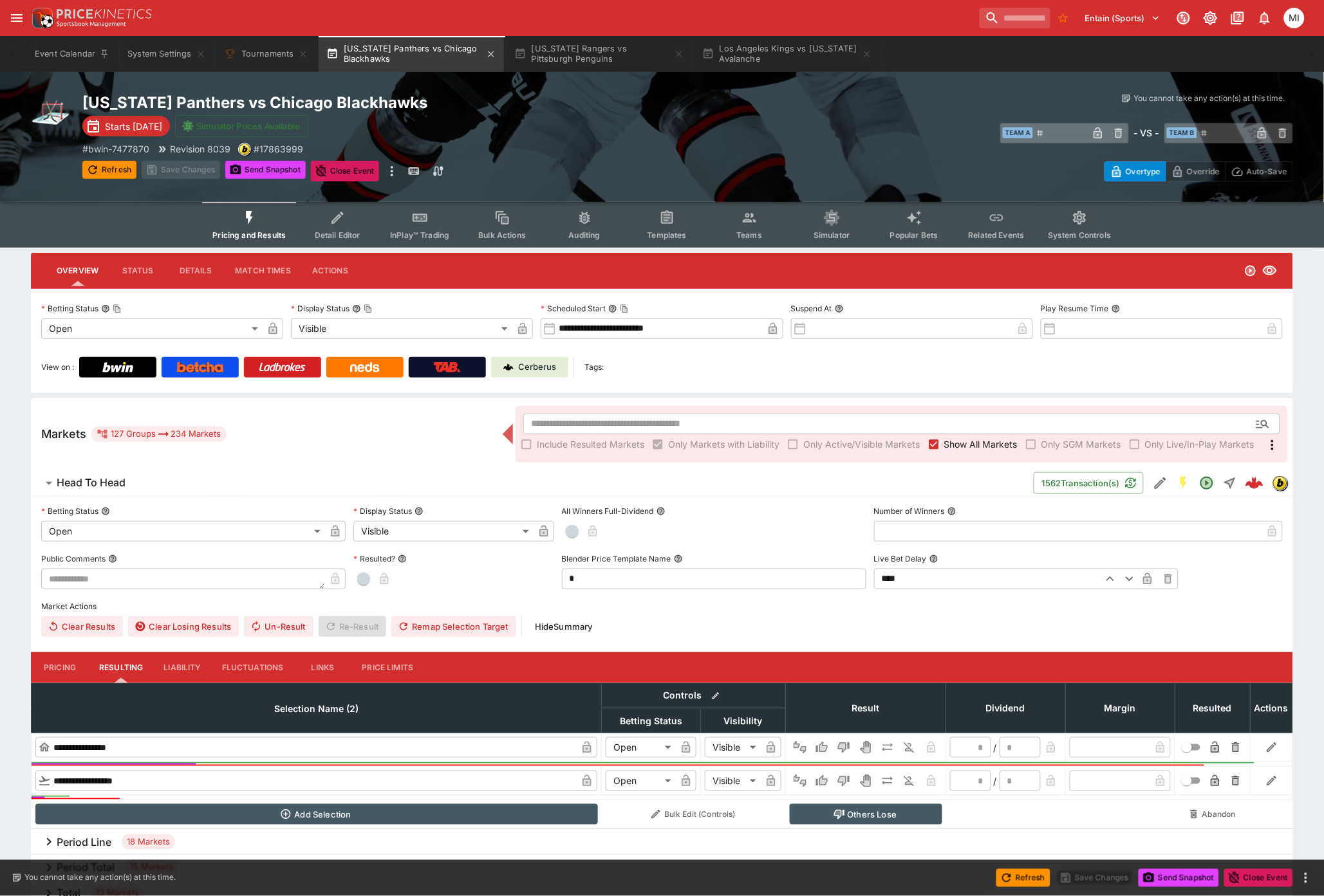
drag, startPoint x: 447, startPoint y: 50, endPoint x: 446, endPoint y: 41, distance: 9.1
click at [447, 50] on button "Florida Panthers vs Chicago Blackhawks" at bounding box center [411, 54] width 186 height 36
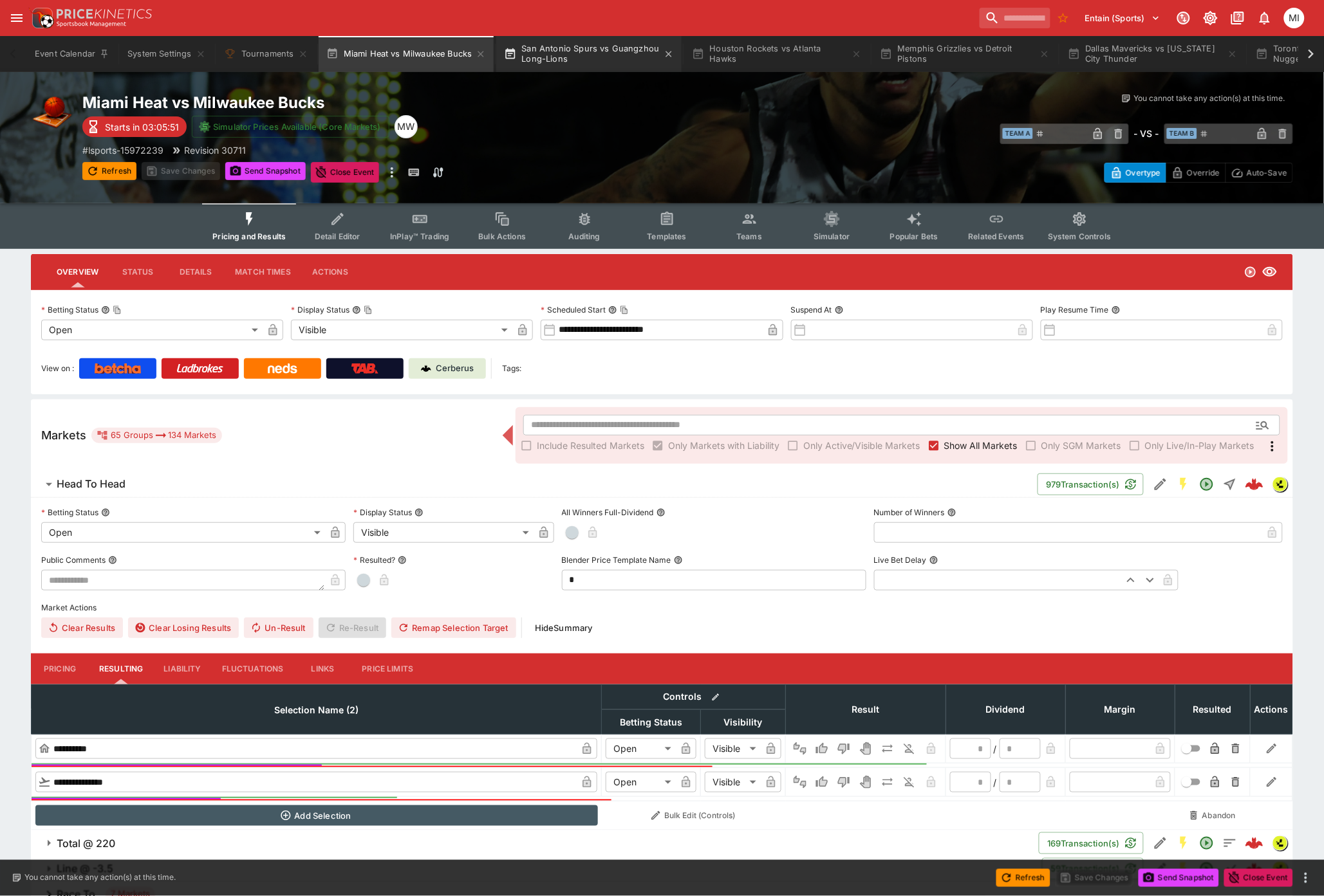
click at [589, 62] on button "San Antonio Spurs vs Guangzhou Long-Lions" at bounding box center [589, 54] width 186 height 36
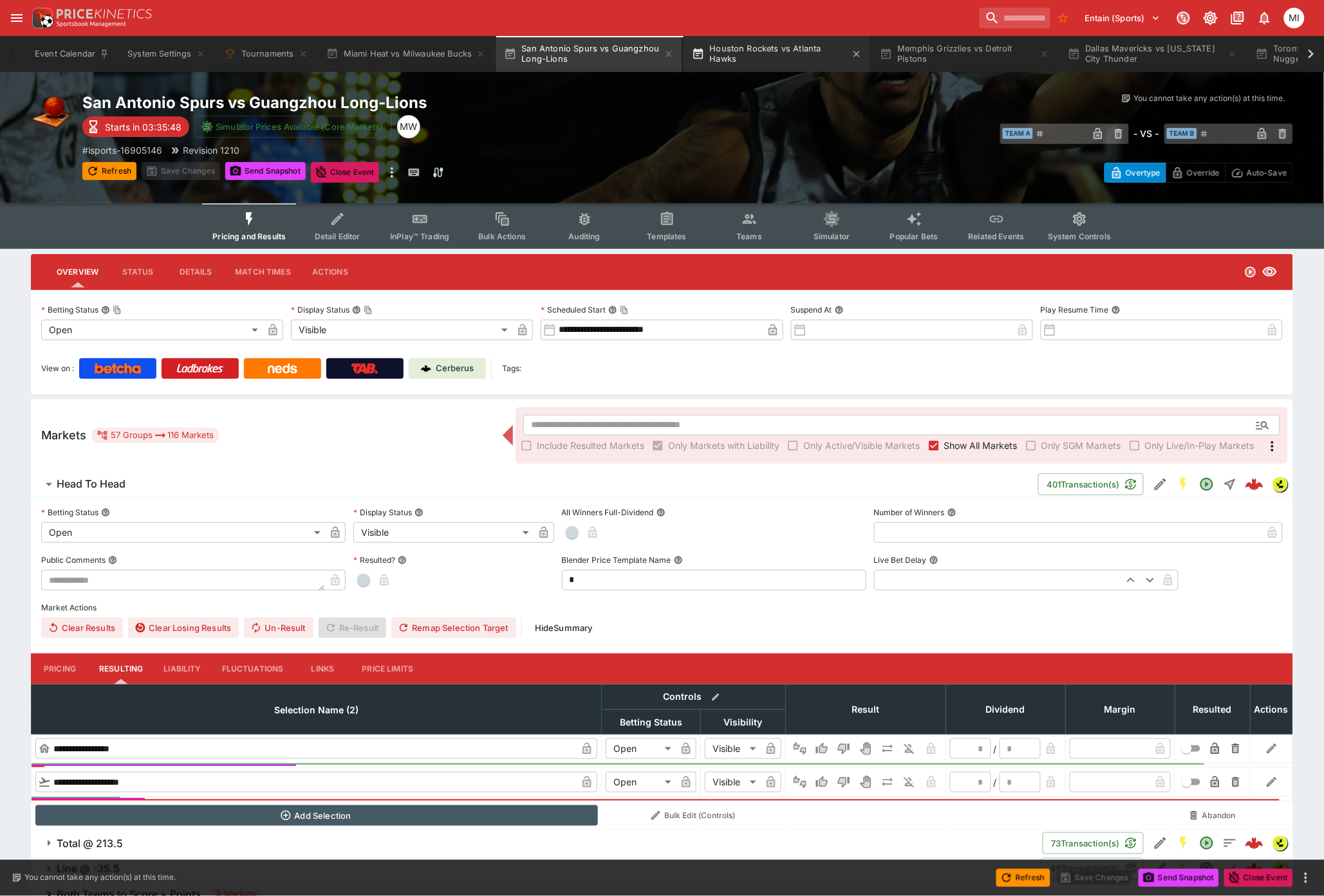
click at [758, 53] on button "Houston Rockets vs Atlanta Hawks" at bounding box center [777, 54] width 186 height 36
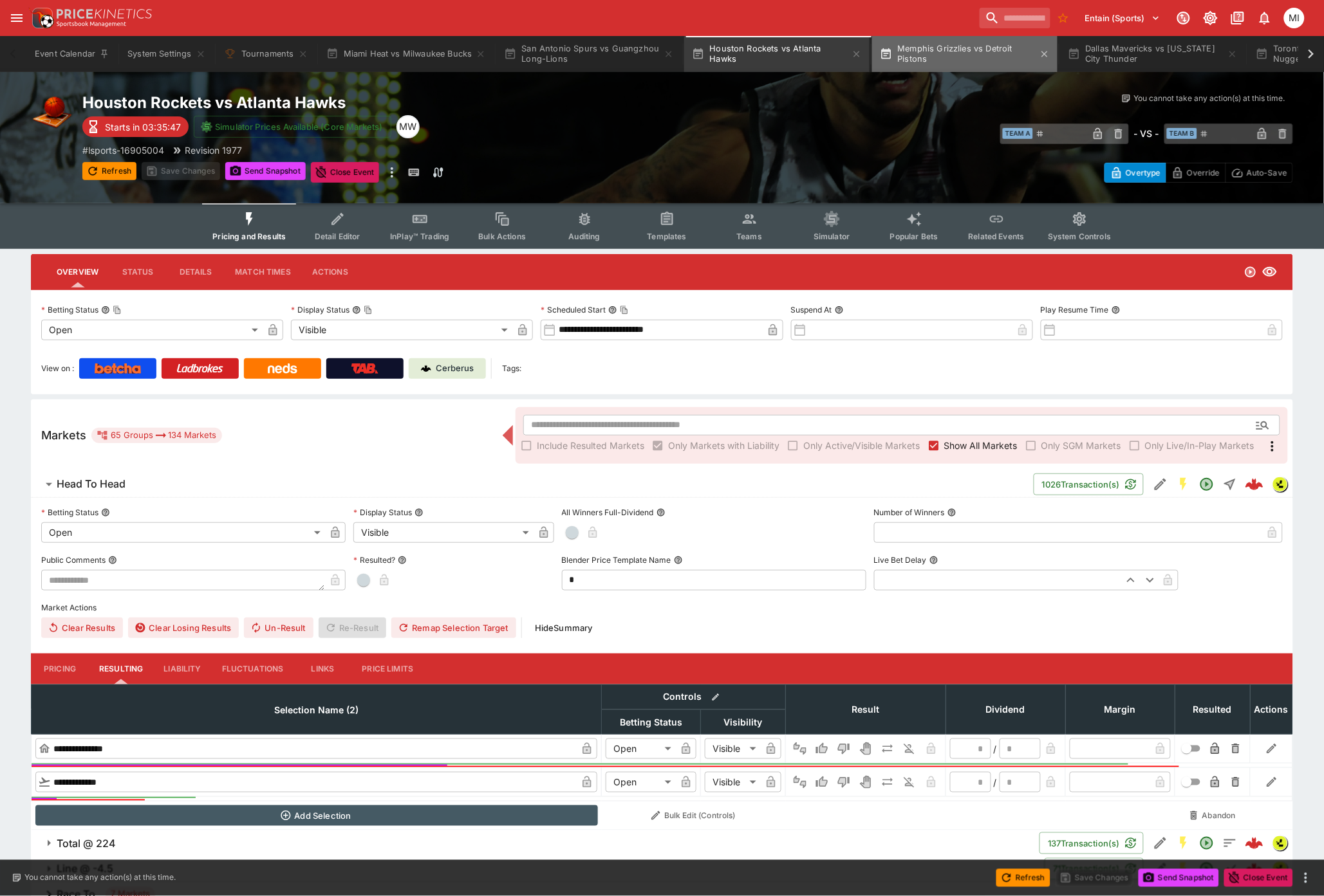
click at [928, 58] on button "Memphis Grizzlies vs Detroit Pistons" at bounding box center [965, 54] width 186 height 36
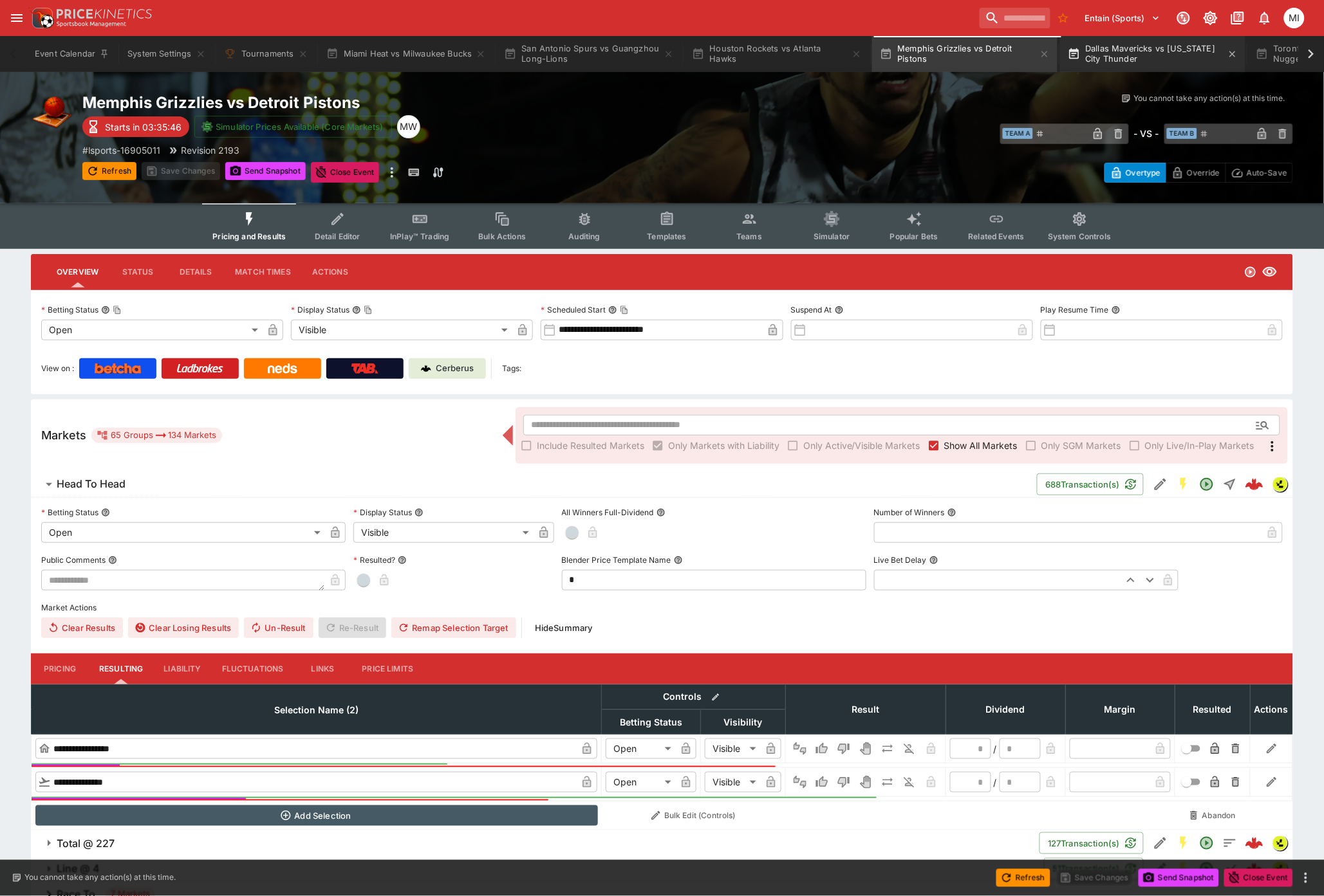
click at [1133, 53] on button "Dallas Mavericks vs [US_STATE] City Thunder" at bounding box center [1153, 54] width 186 height 36
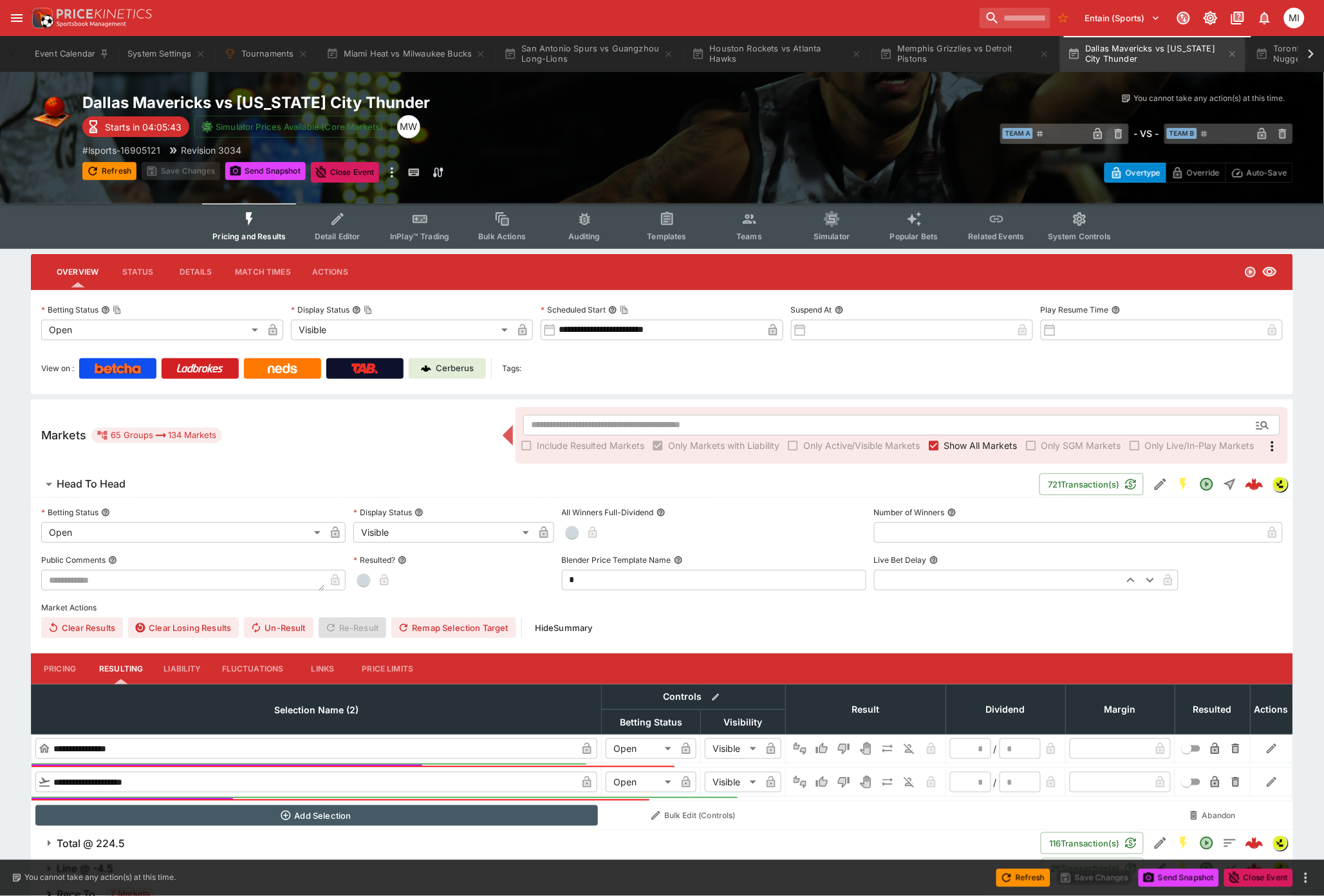
click at [1308, 55] on icon at bounding box center [1311, 53] width 18 height 18
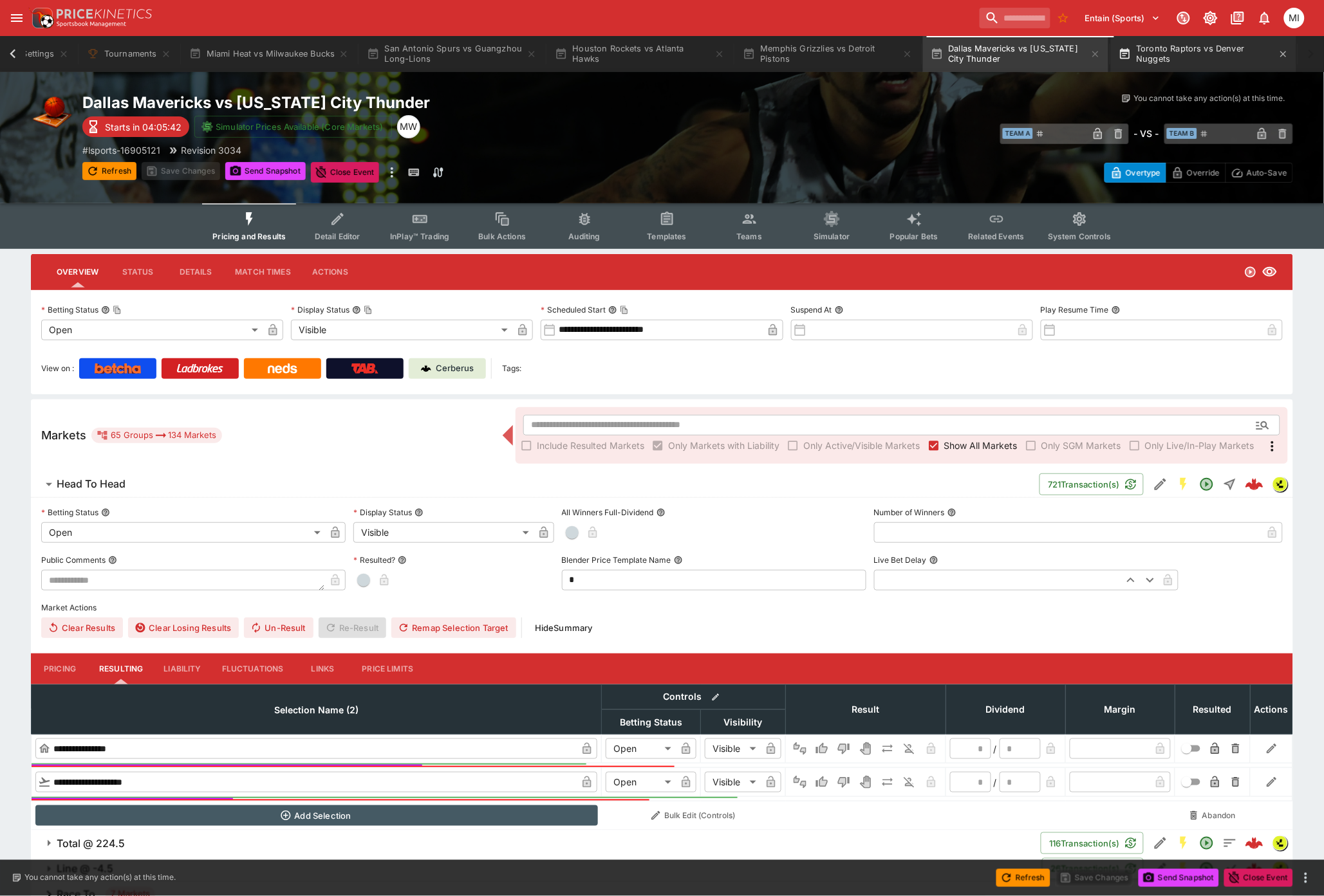
click at [1148, 59] on button "Toronto Raptors vs Denver Nuggets" at bounding box center [1204, 54] width 186 height 36
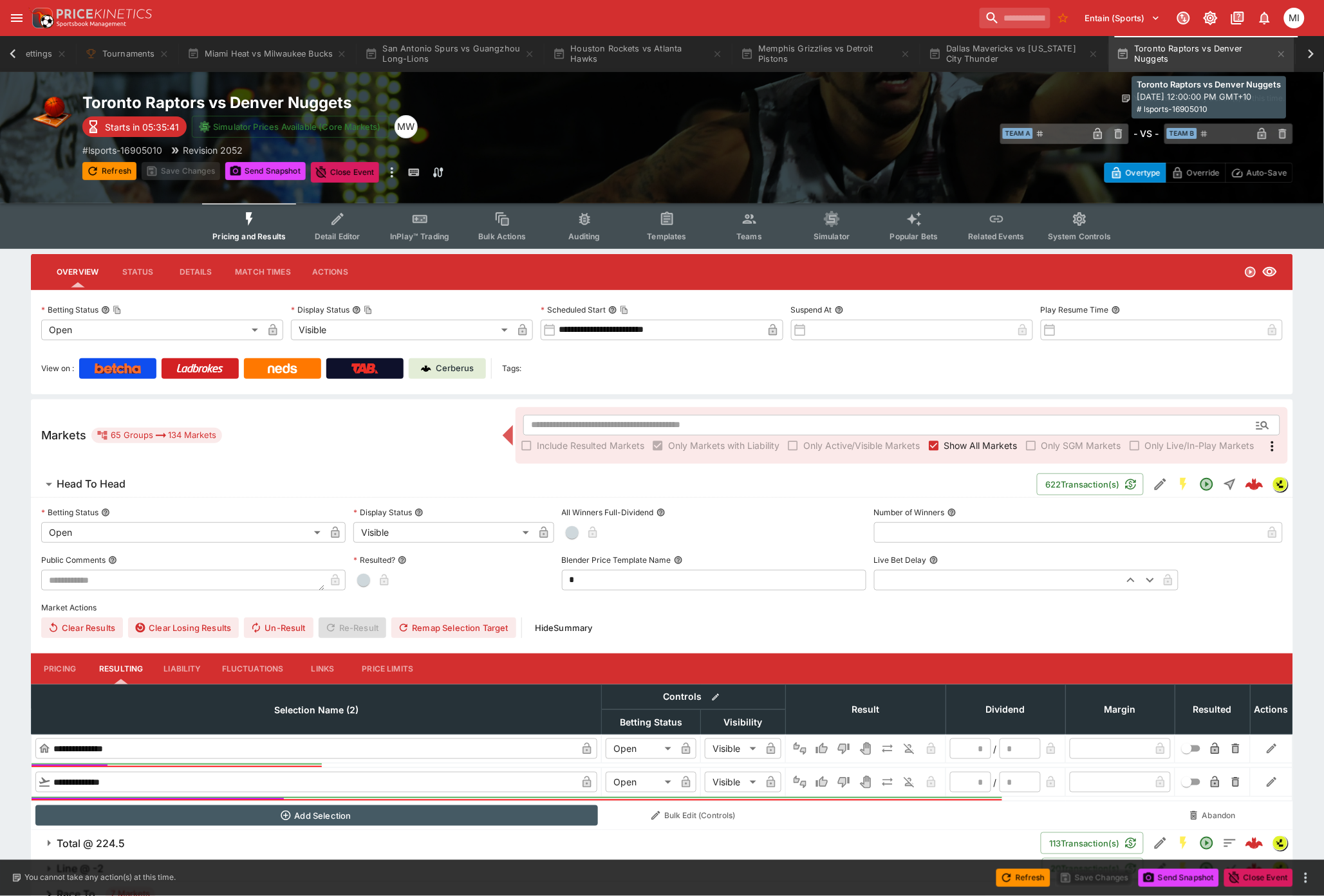
scroll to position [0, 142]
click at [14, 55] on icon at bounding box center [13, 53] width 18 height 18
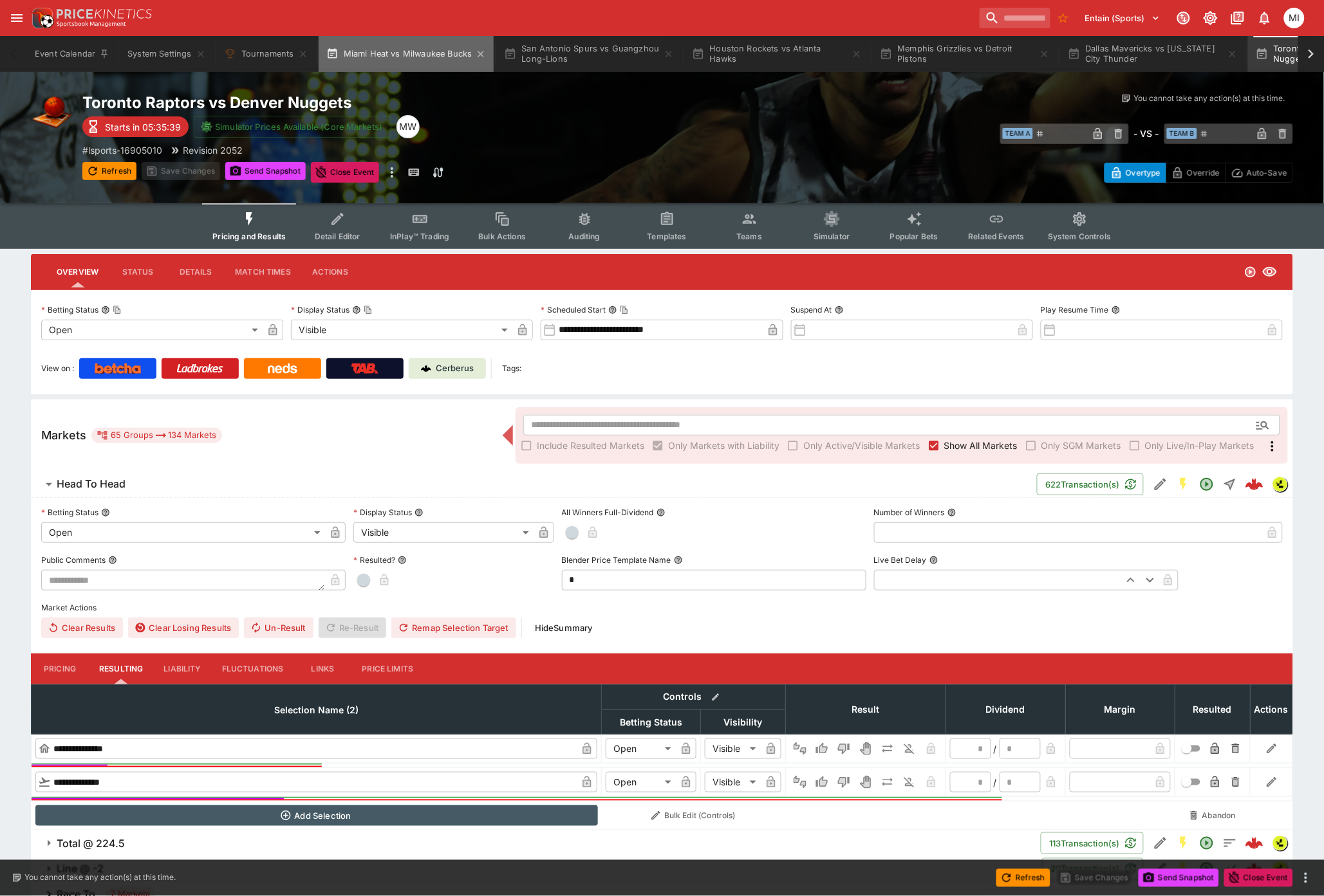
click at [419, 55] on button "Miami Heat vs Milwaukee Bucks" at bounding box center [406, 54] width 175 height 36
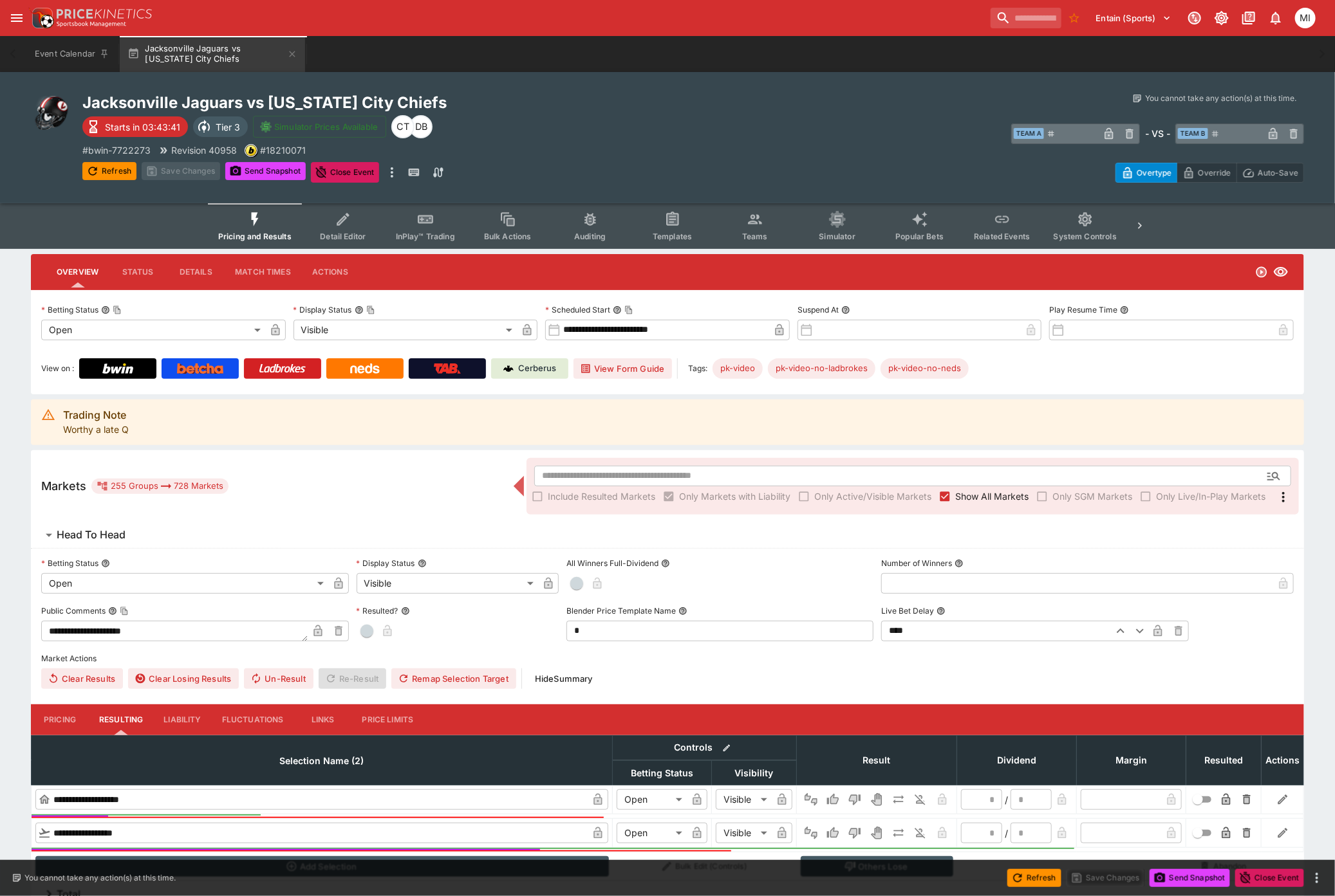
type input "**********"
type input "*******"
type input "**********"
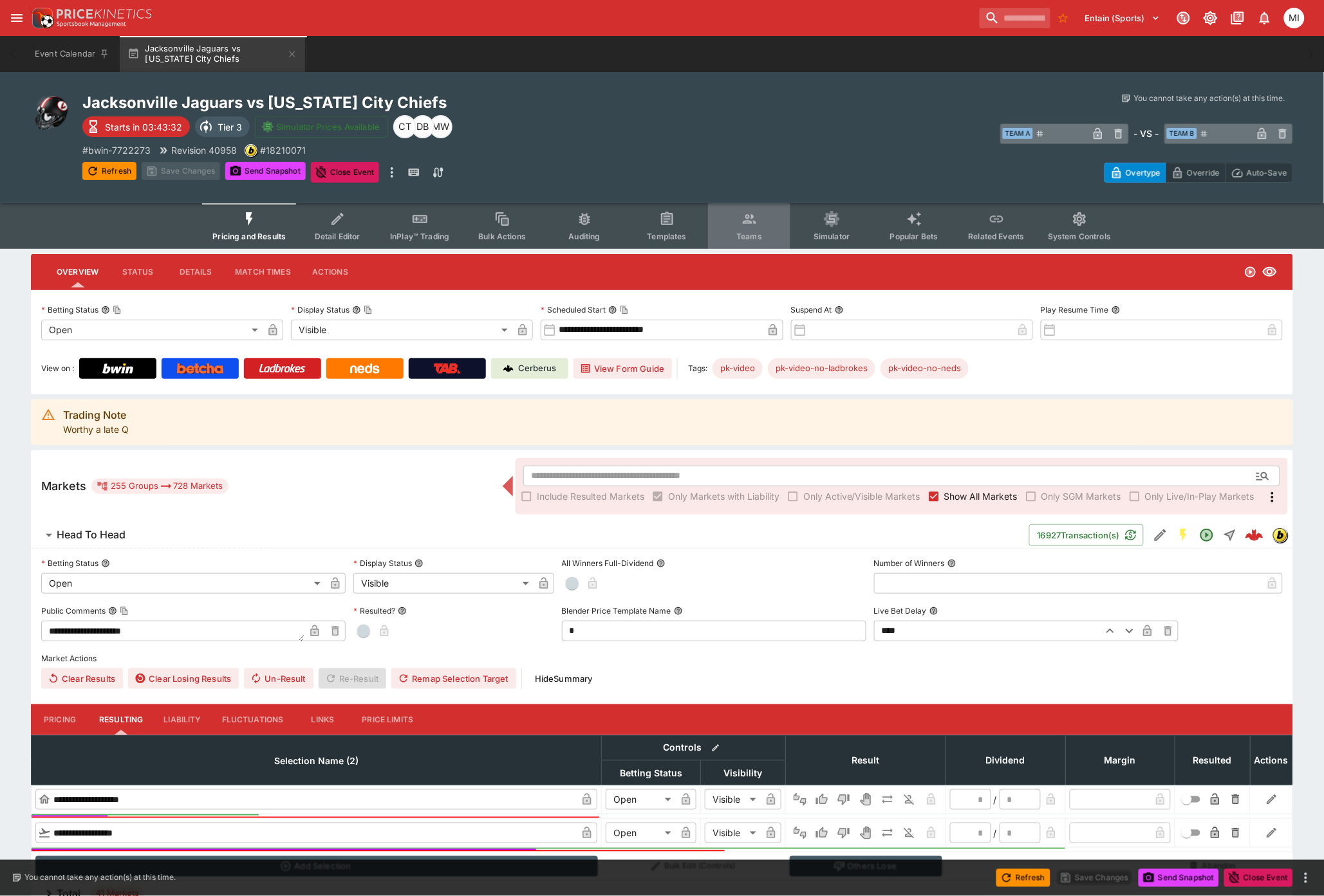
click at [749, 232] on span "Teams" at bounding box center [749, 237] width 26 height 9
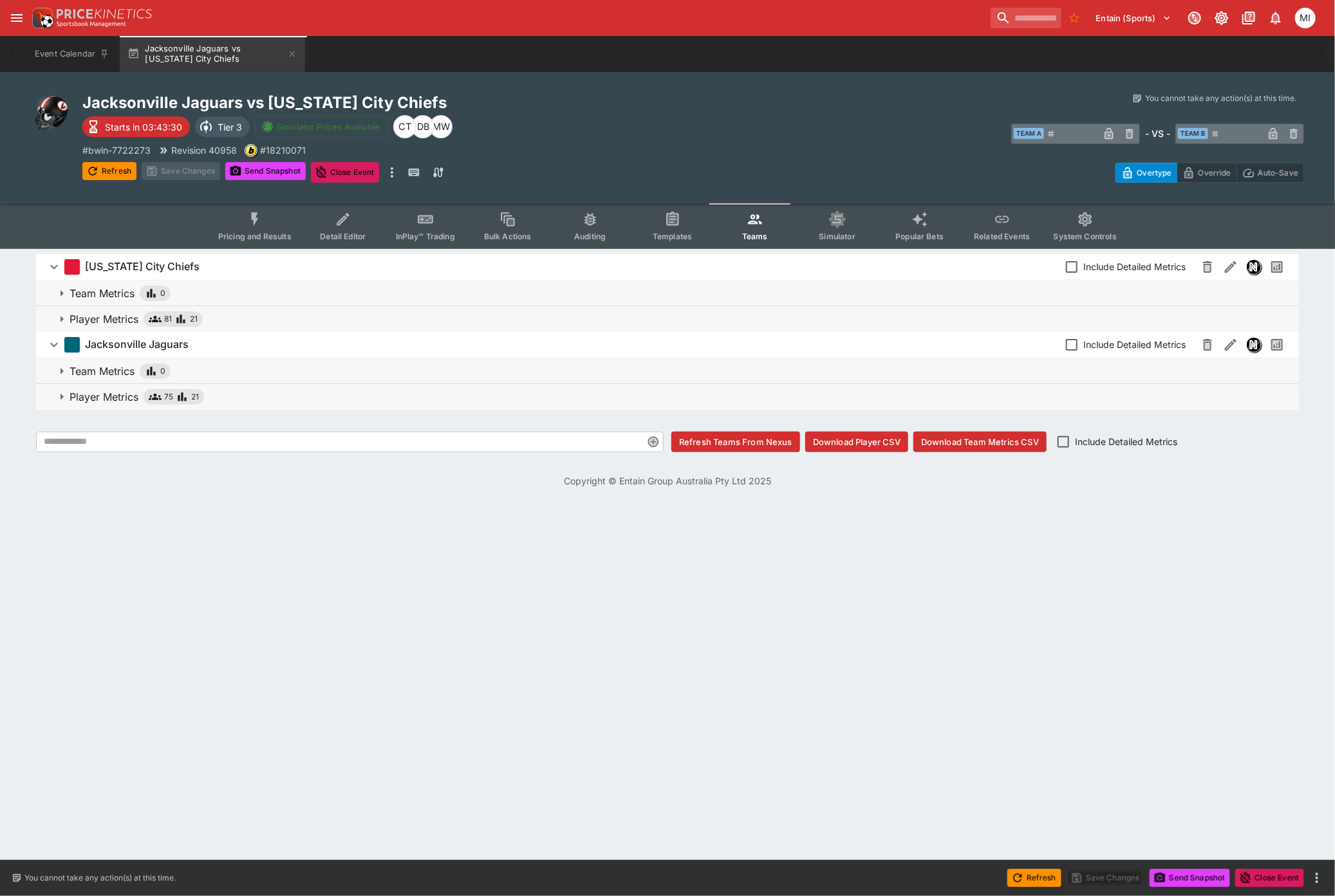
click at [116, 318] on p "Player Metrics" at bounding box center [104, 319] width 69 height 16
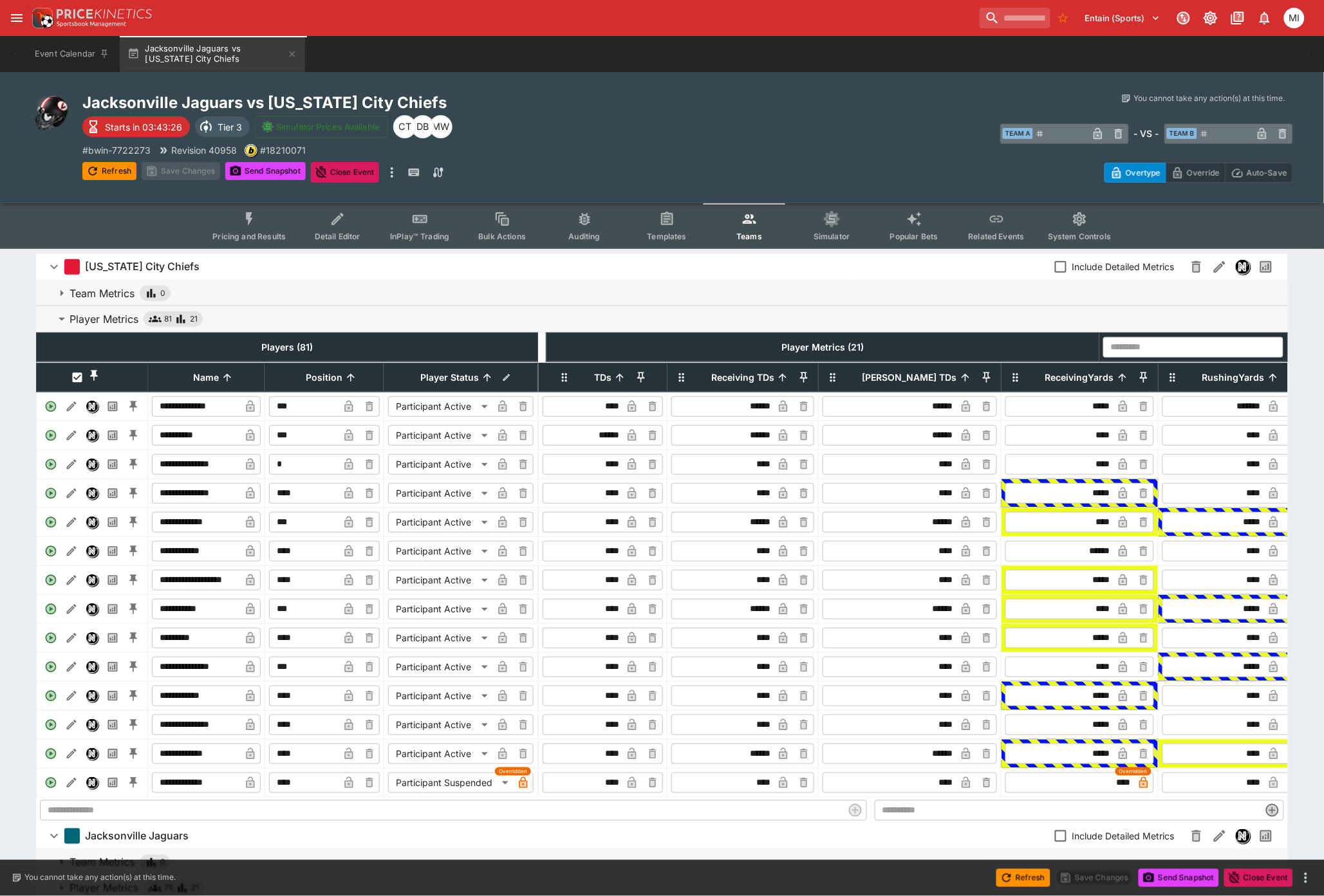
click at [619, 393] on input "****" at bounding box center [583, 754] width 76 height 20
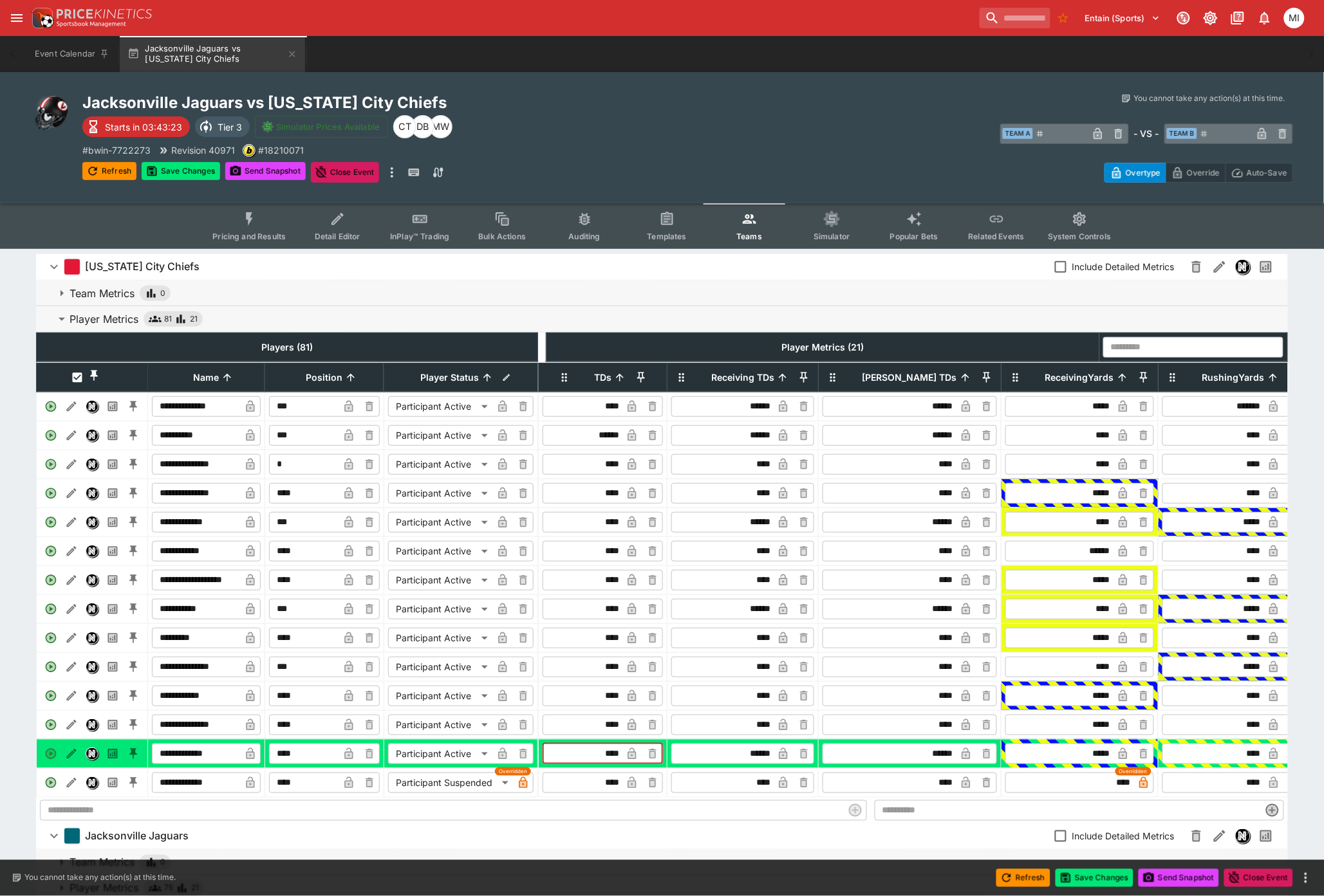
type input "****"
click at [756, 393] on input "******" at bounding box center [723, 754] width 99 height 20
type input "******"
click at [247, 215] on icon "Event type filters" at bounding box center [249, 219] width 17 height 17
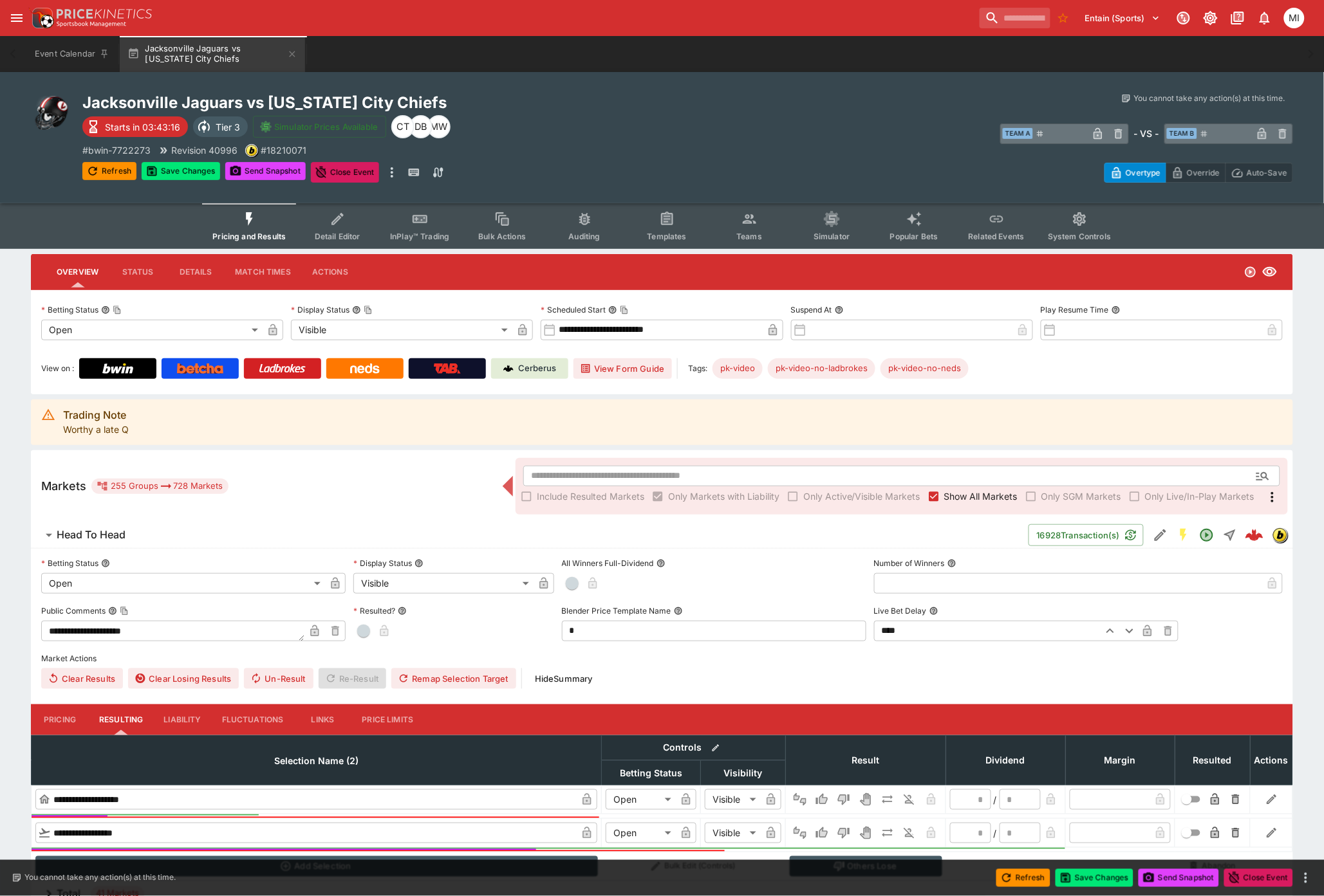
click at [914, 393] on span "Show All Markets" at bounding box center [980, 496] width 73 height 13
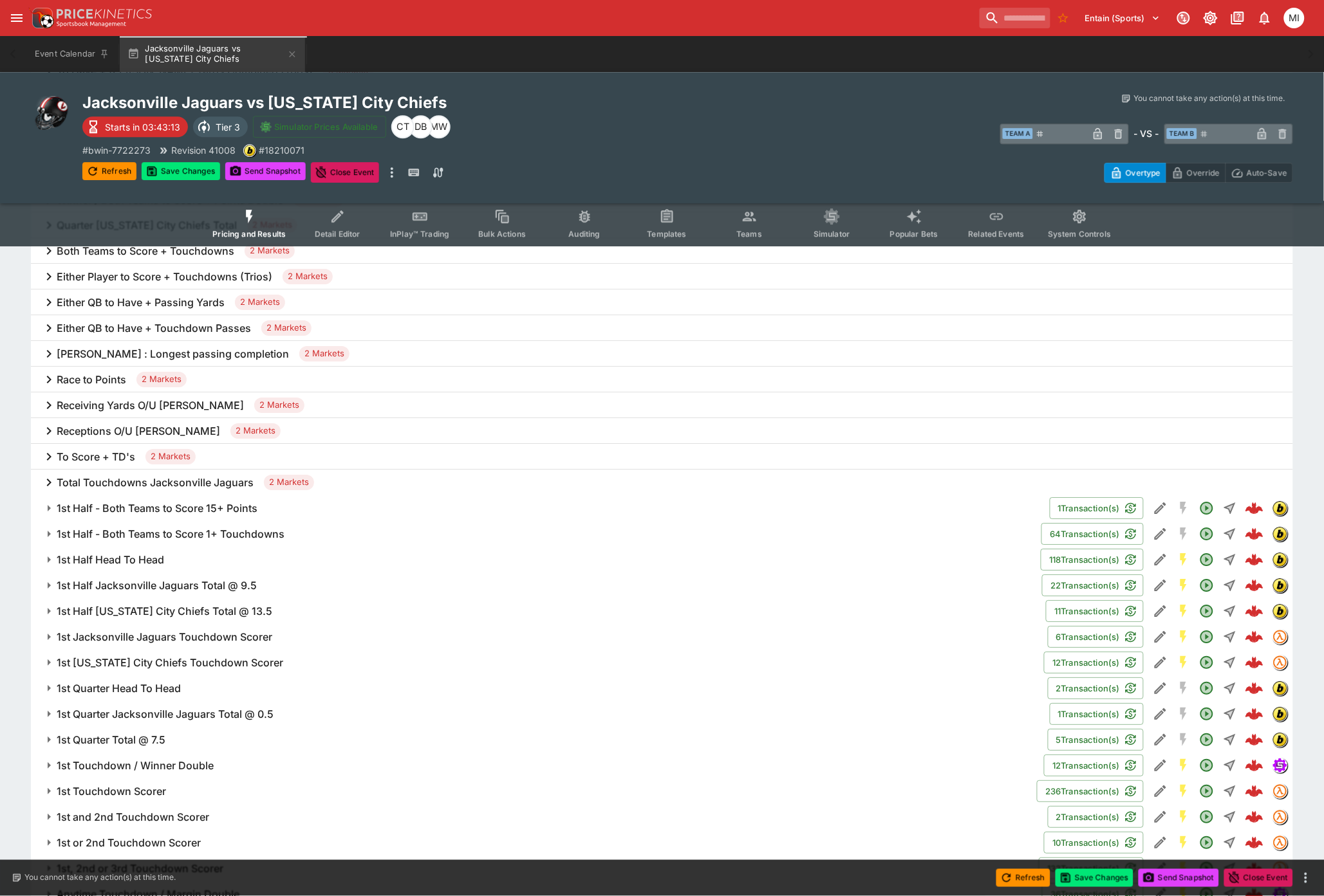
scroll to position [1501, 0]
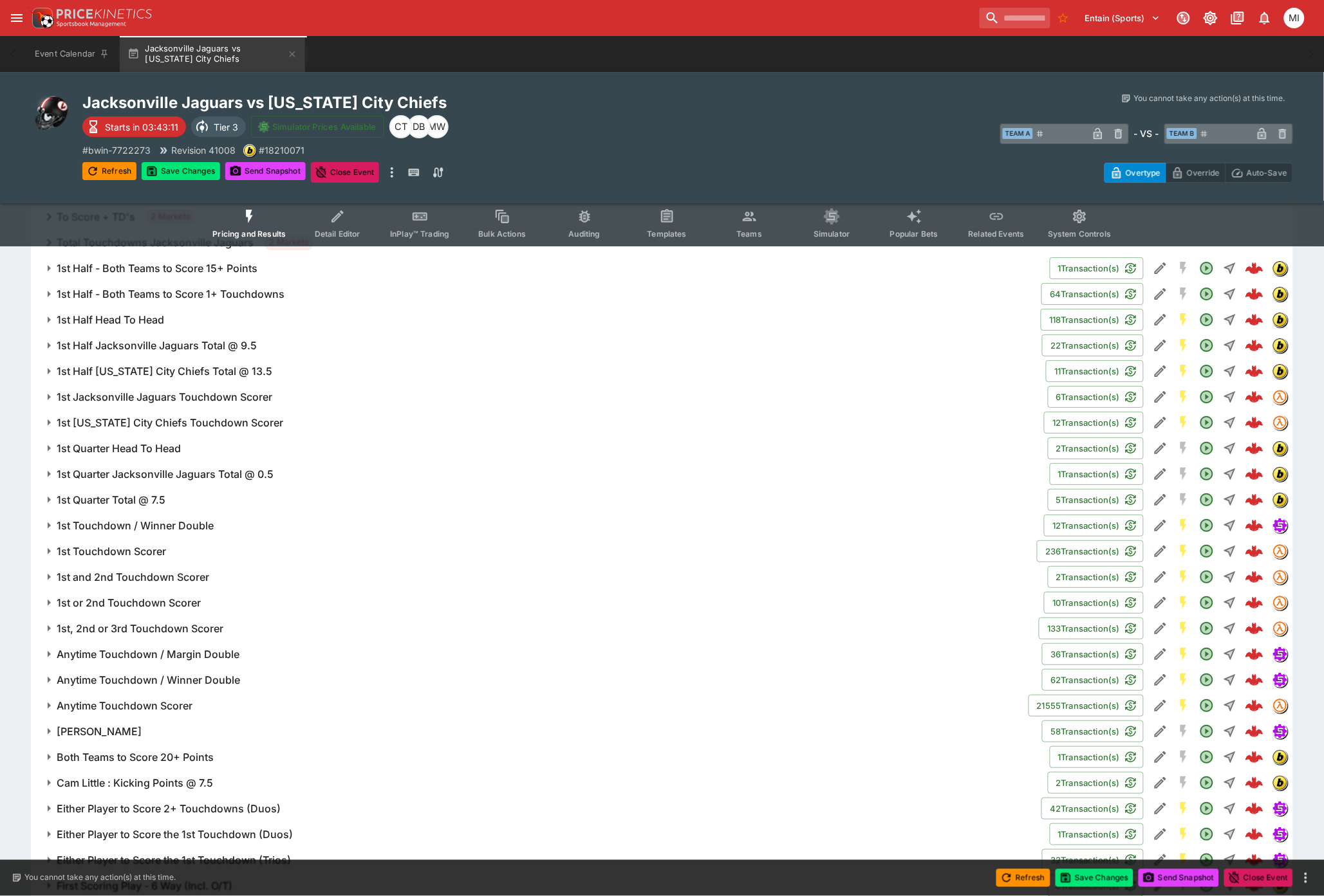
click at [161, 393] on h6 "Anytime Touchdown Scorer" at bounding box center [124, 706] width 136 height 13
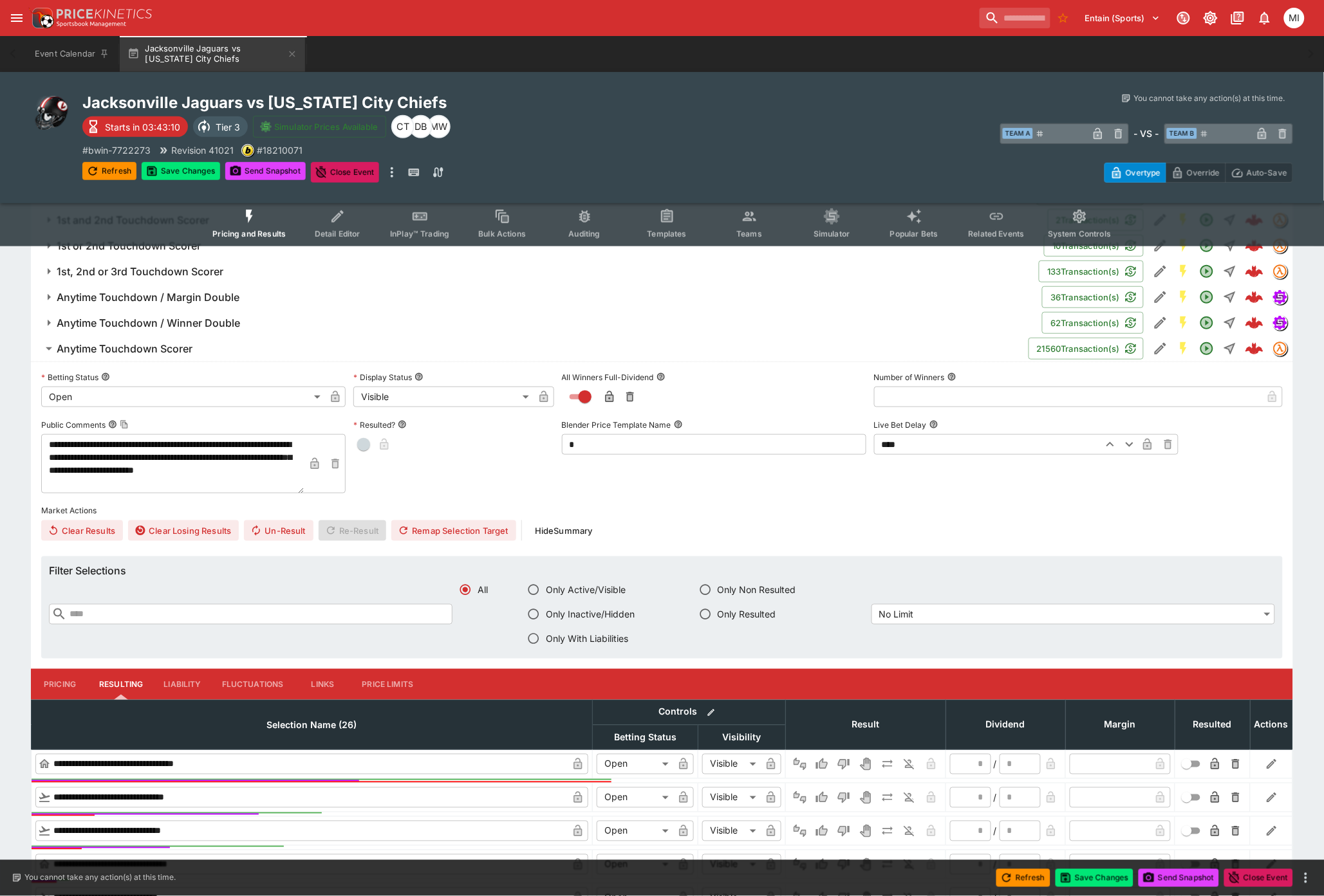
scroll to position [2145, 0]
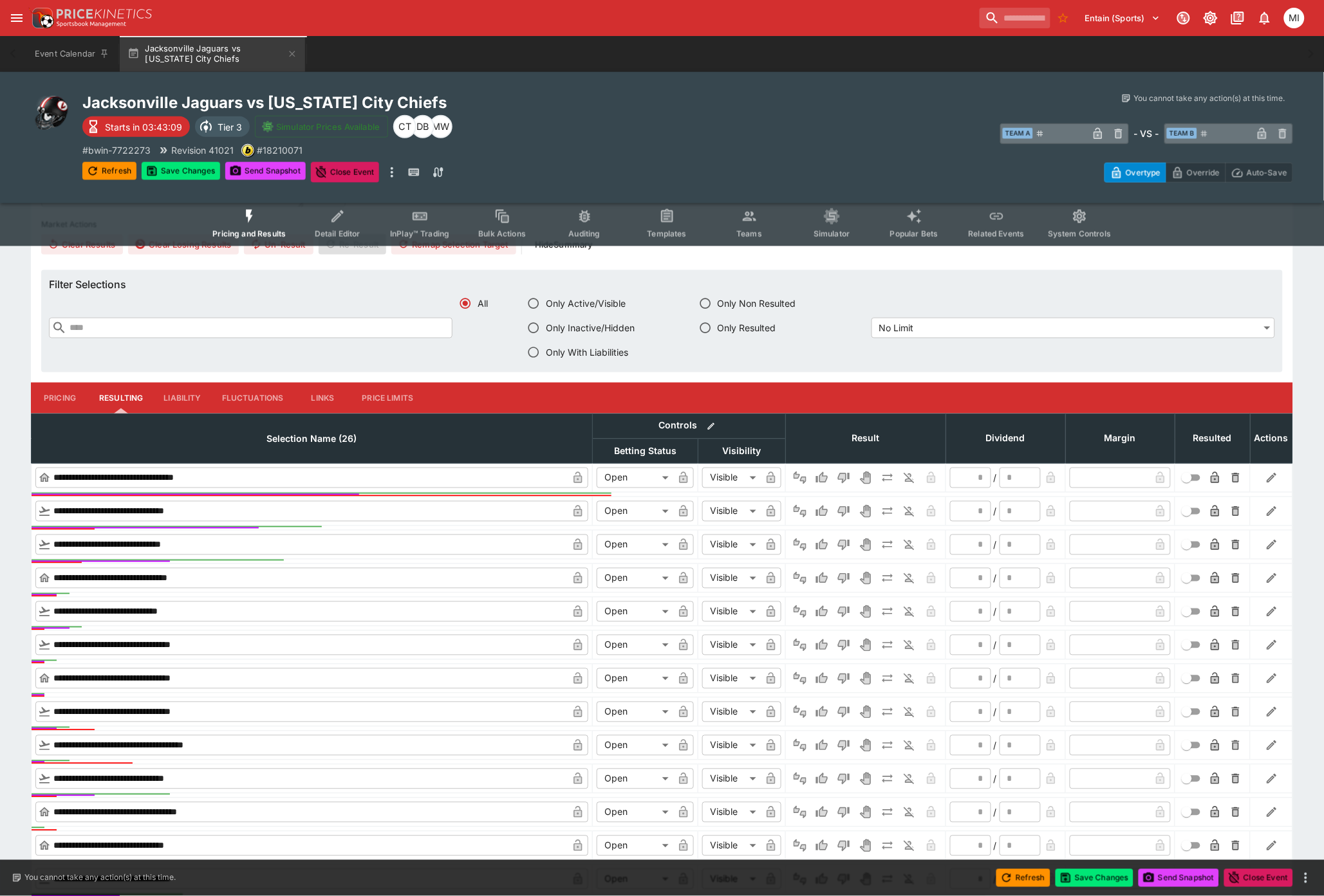
click at [169, 393] on button "Liability" at bounding box center [182, 398] width 58 height 31
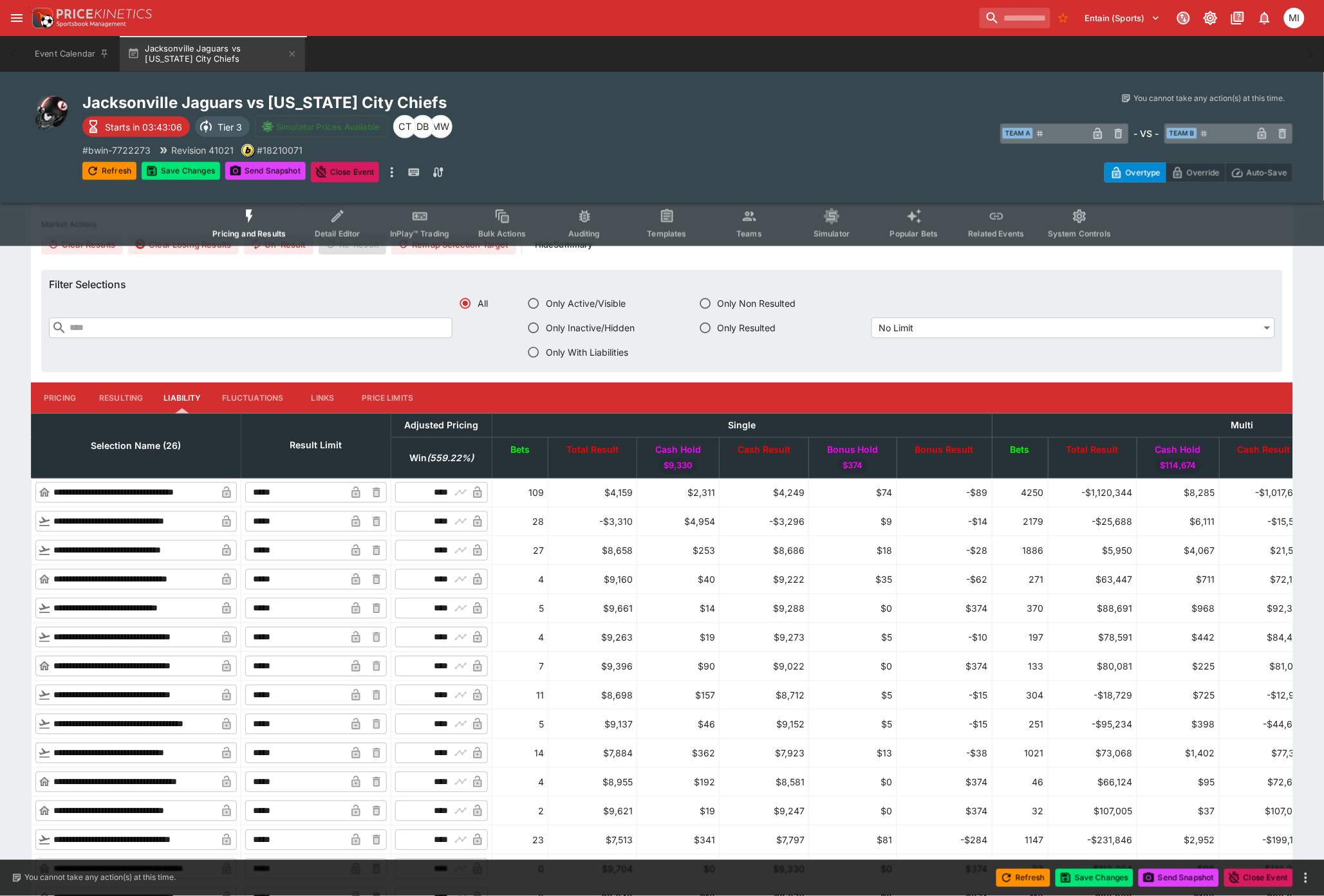
click at [337, 393] on input "*****" at bounding box center [296, 522] width 101 height 20
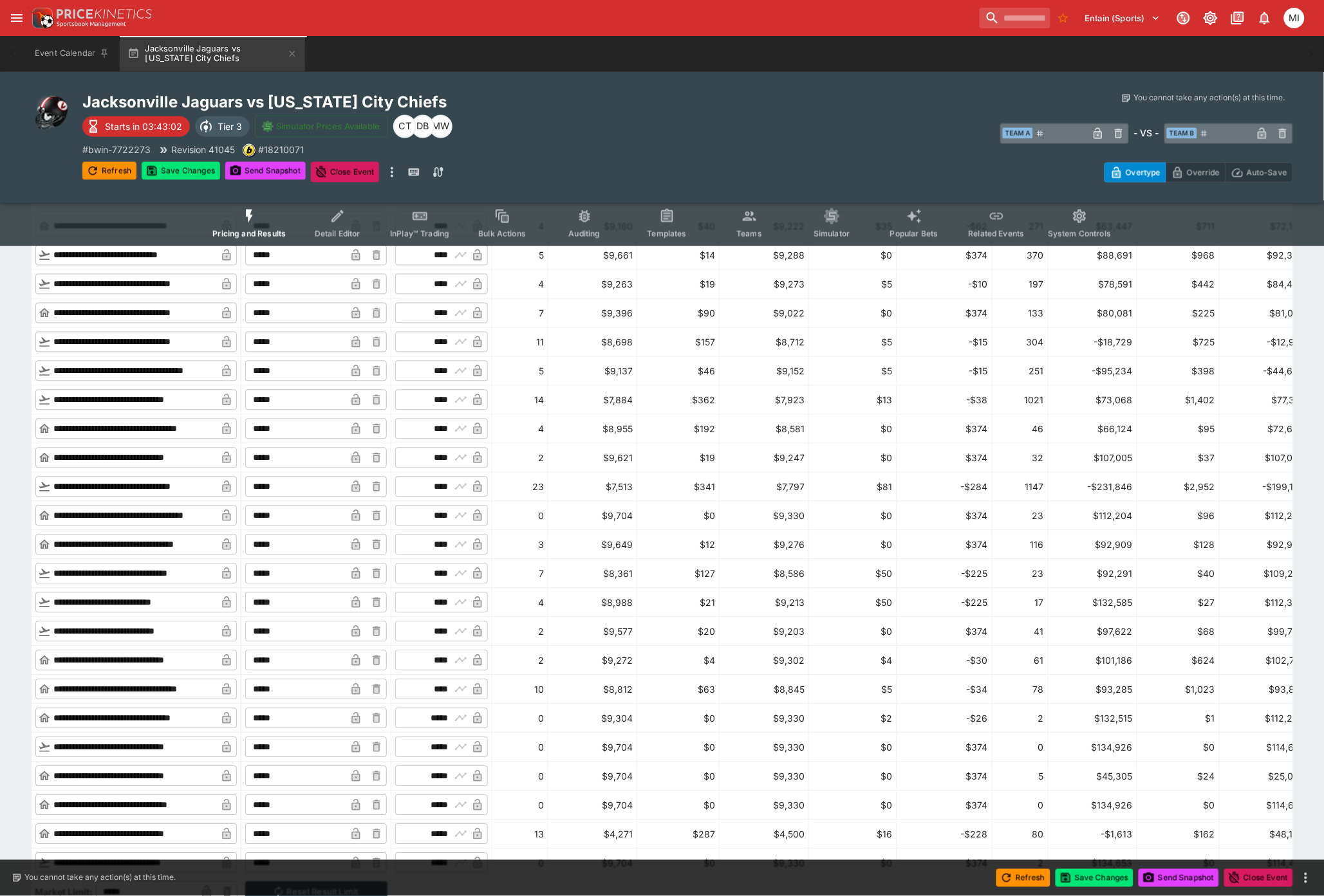
scroll to position [2287, 0]
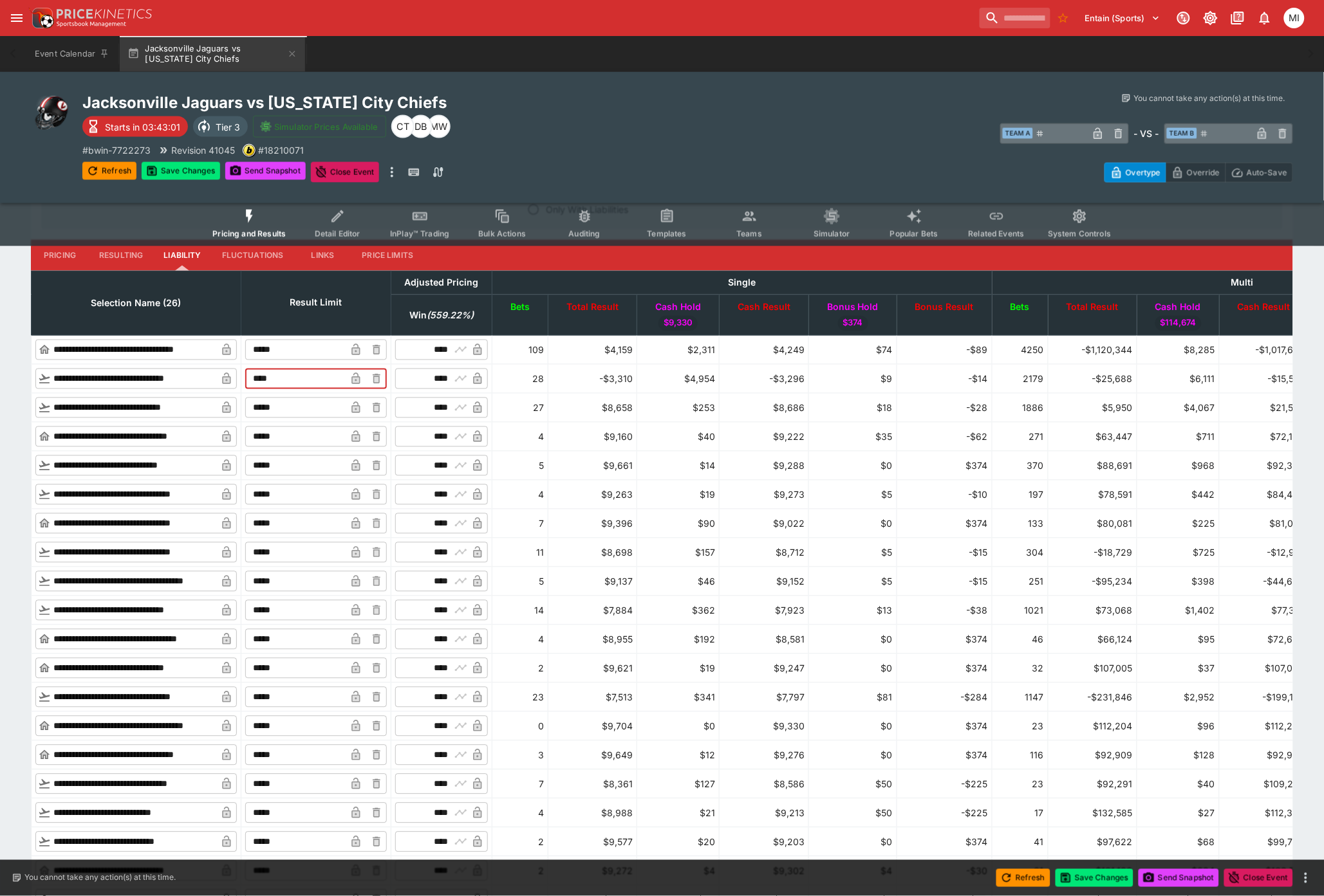
type input "*****"
click at [319, 393] on input "*****" at bounding box center [296, 408] width 101 height 20
click at [362, 374] on icon "button" at bounding box center [356, 379] width 13 height 13
click at [204, 168] on button "Save Changes" at bounding box center [181, 171] width 79 height 18
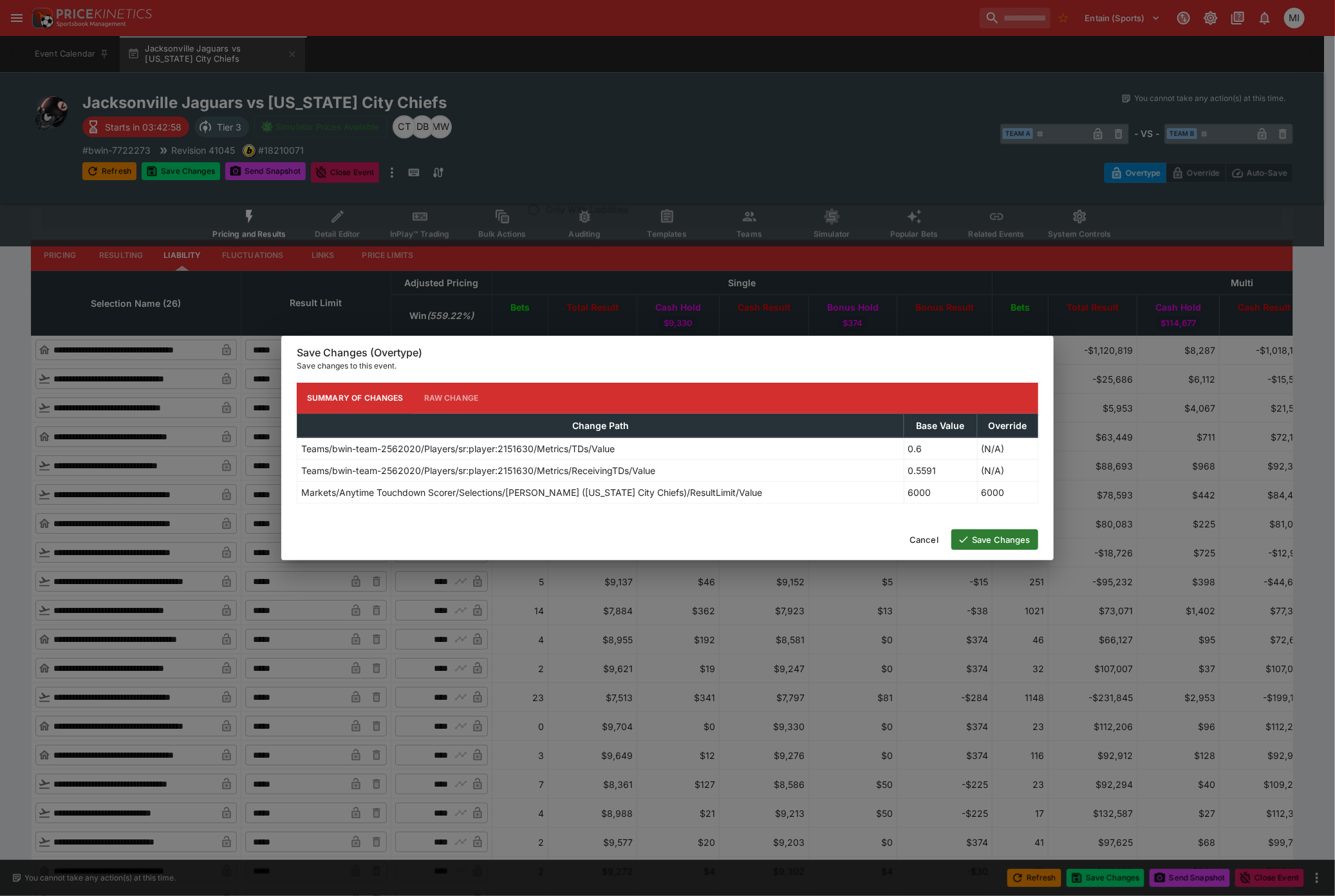
click at [914, 393] on button "Save Changes" at bounding box center [995, 540] width 87 height 20
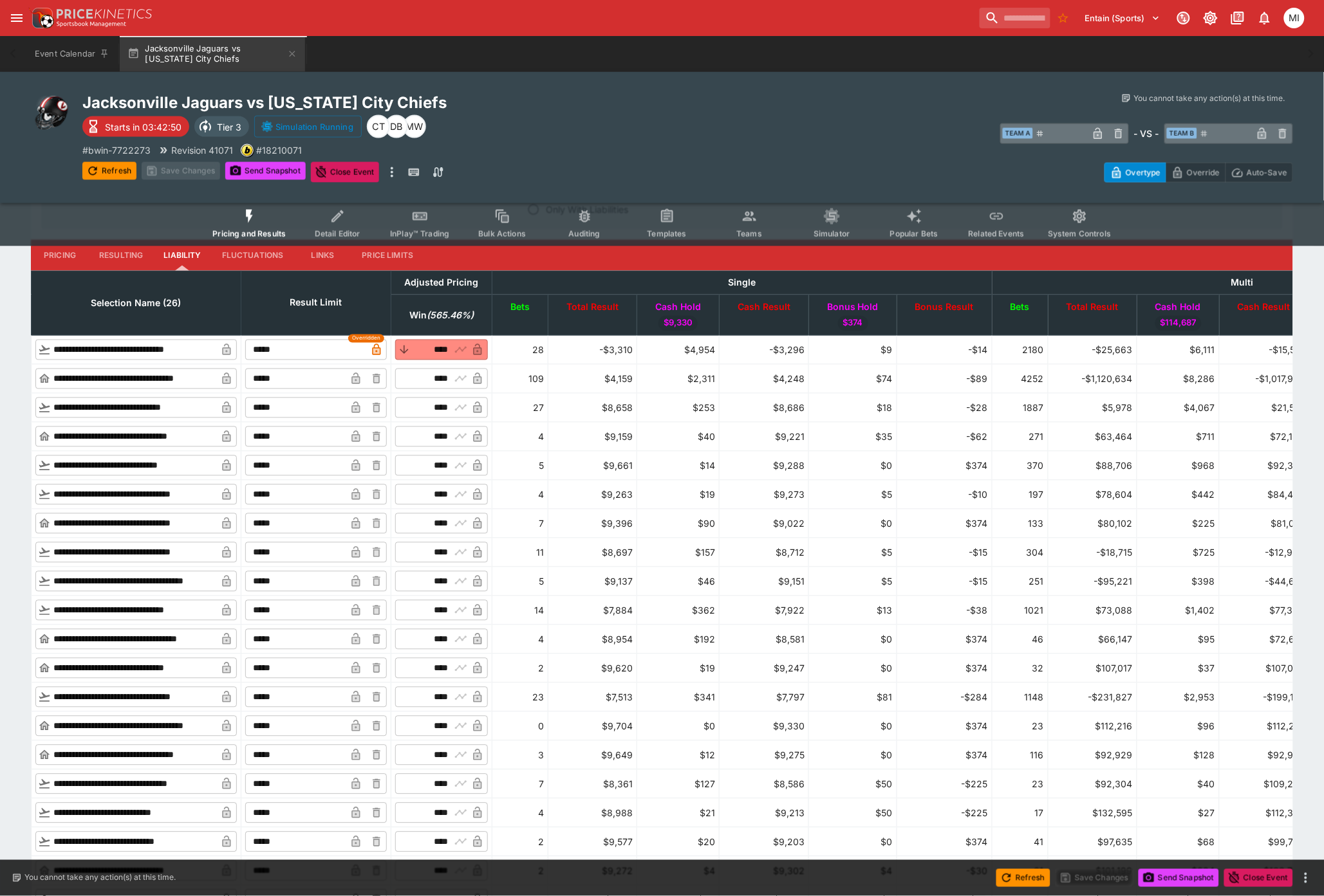
type input "****"
